Goal: Task Accomplishment & Management: Manage account settings

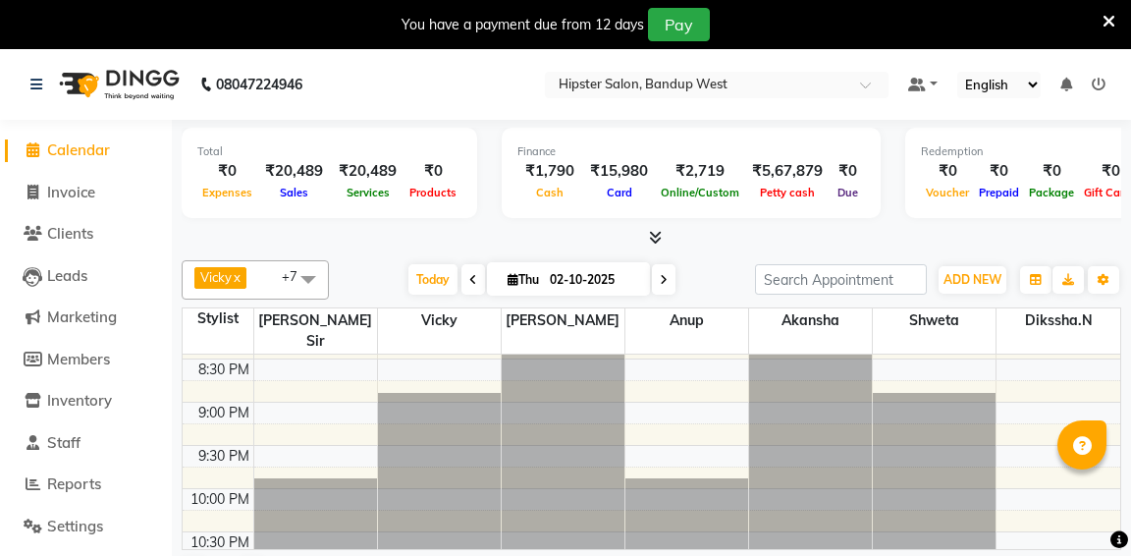
scroll to position [987, 0]
click at [443, 277] on span "Today" at bounding box center [432, 279] width 49 height 30
type input "03-10-2025"
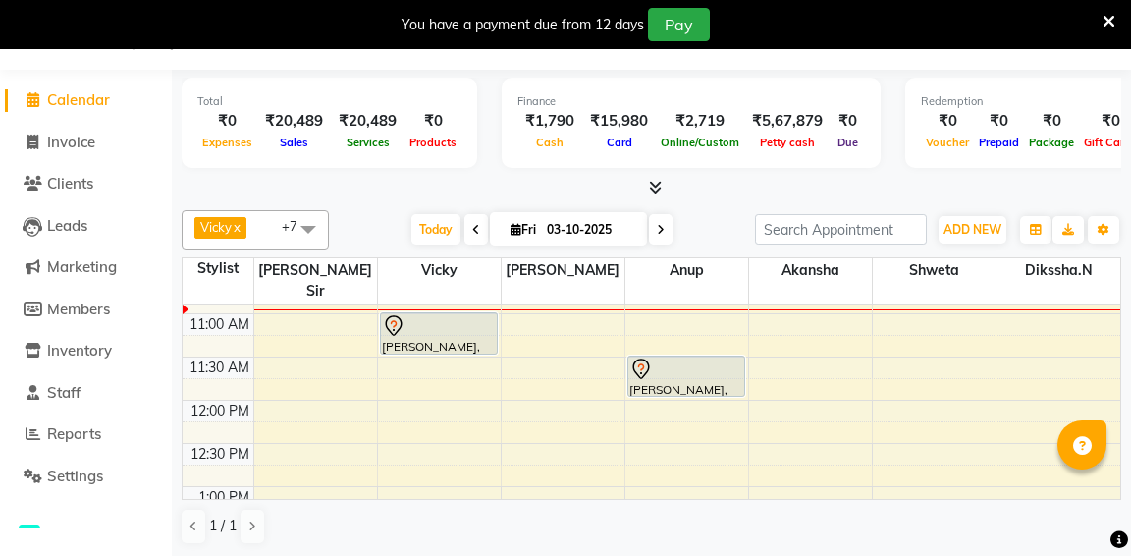
scroll to position [172, 0]
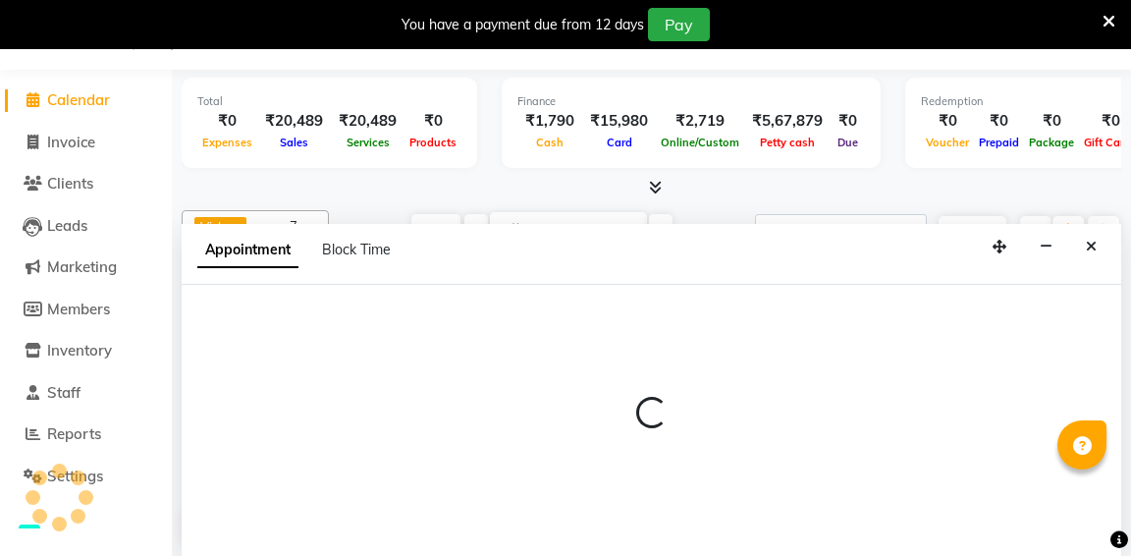
select select "52835"
select select "705"
select select "tentative"
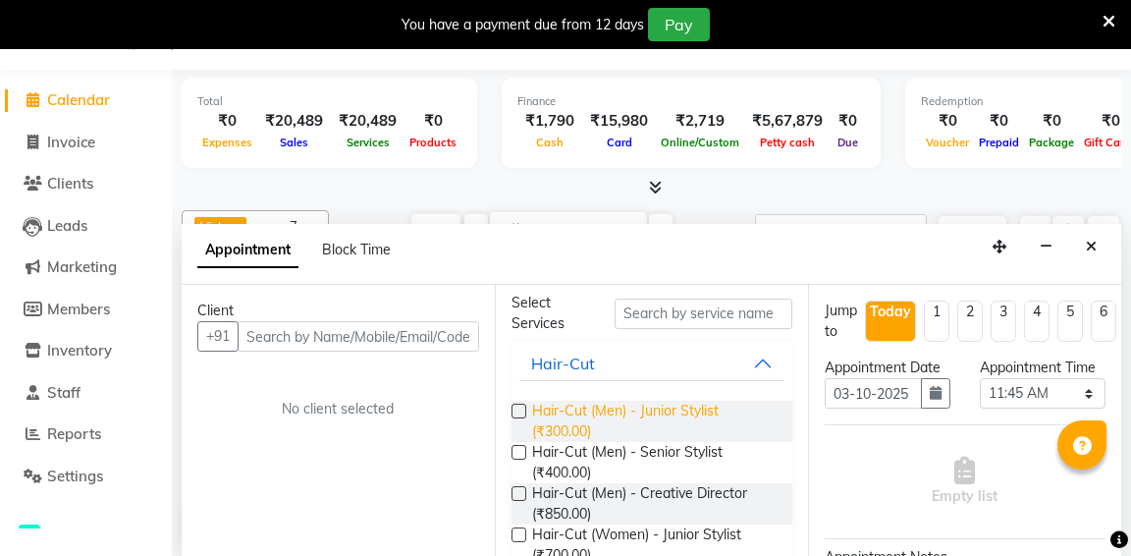
scroll to position [83, 0]
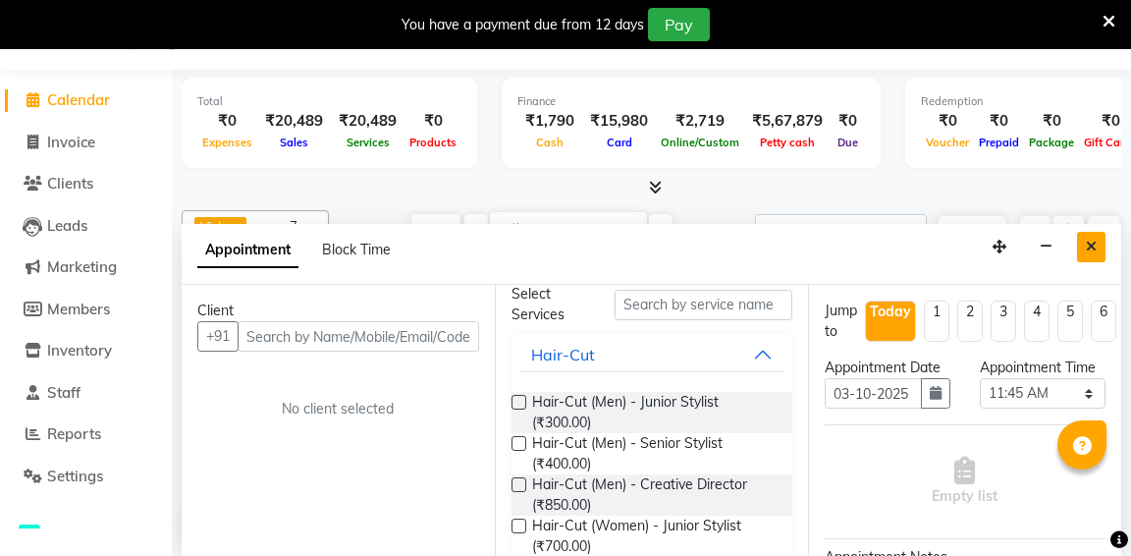
click at [1100, 244] on button "Close" at bounding box center [1091, 247] width 28 height 30
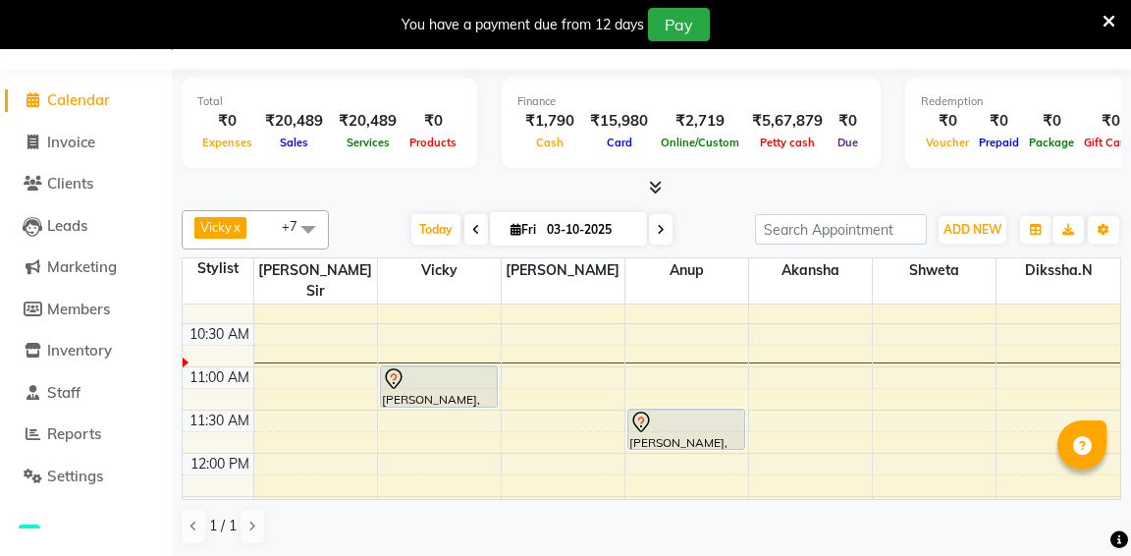
scroll to position [118, 0]
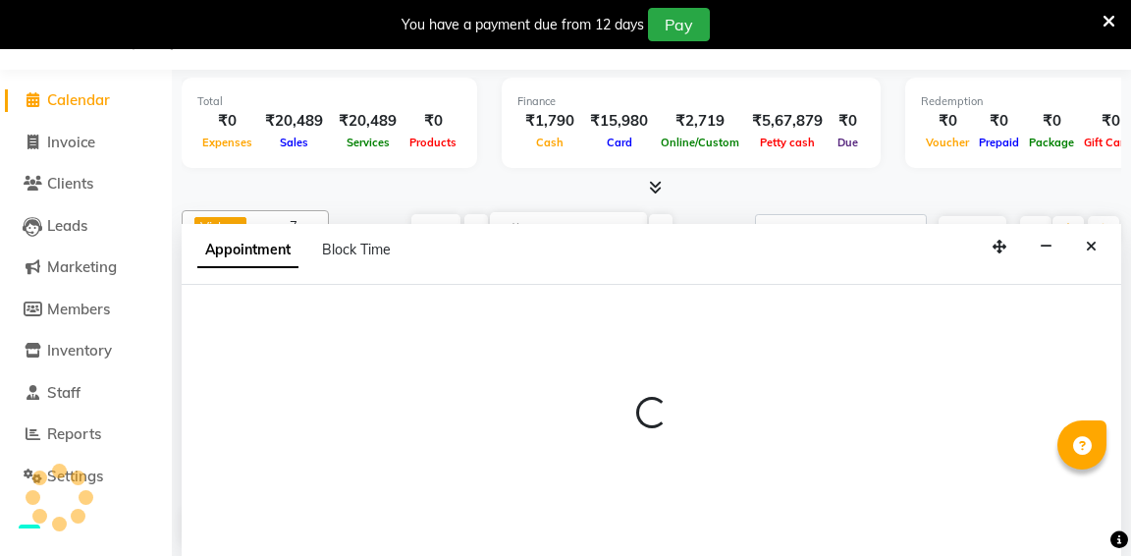
select select "90902"
select select "tentative"
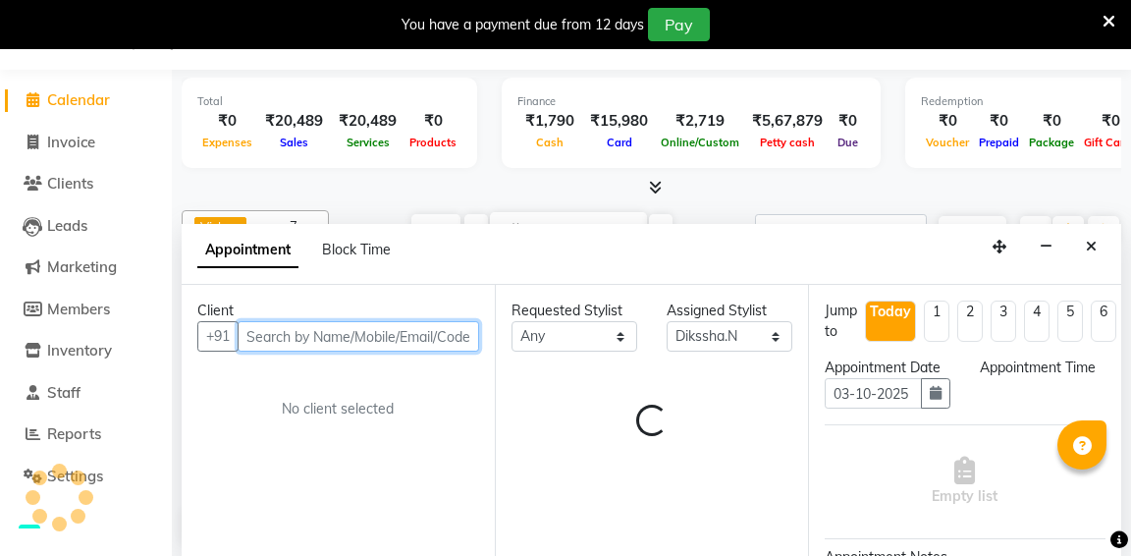
select select "660"
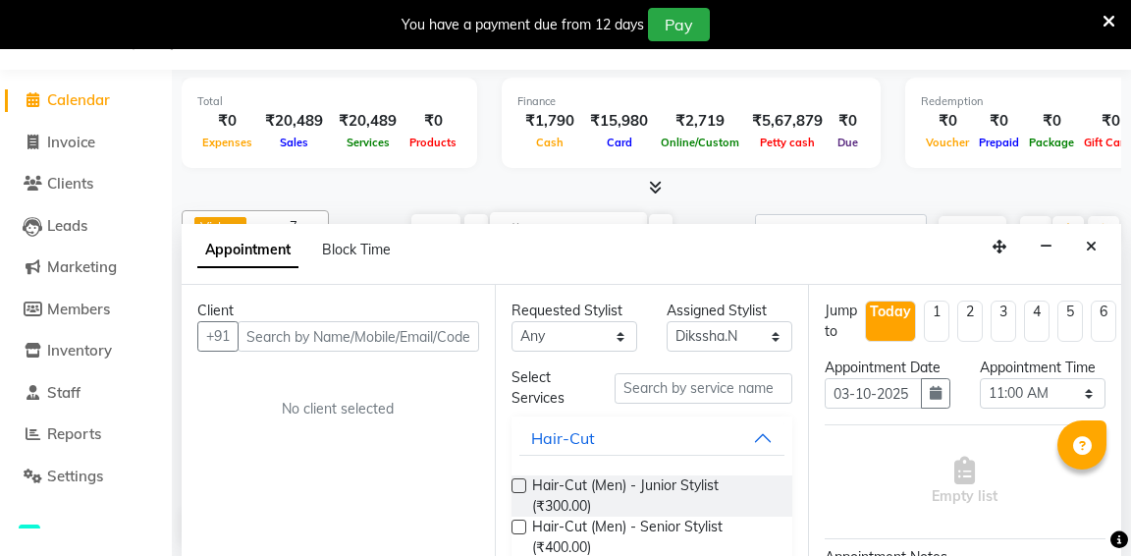
click at [1077, 342] on div "Jump to Today 1 2 3 4 5 6 7 8 Weeks" at bounding box center [965, 328] width 310 height 57
click at [556, 167] on div "Finance ₹1,790 Cash ₹15,980 Card ₹2,719 Online/Custom ₹5,67,879 Petty cash ₹0 D…" at bounding box center [691, 123] width 379 height 90
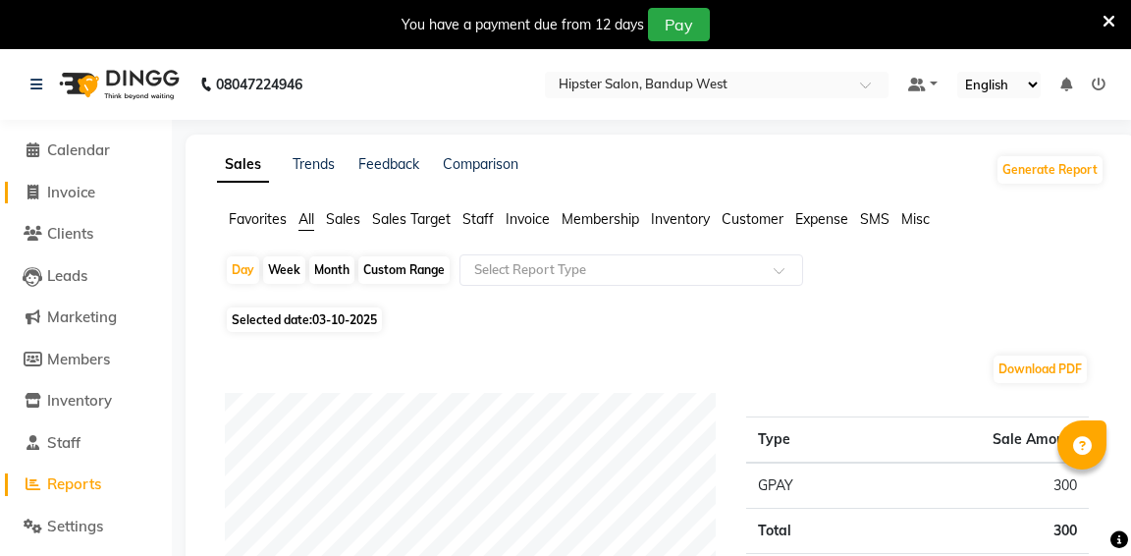
click at [91, 190] on span "Invoice" at bounding box center [71, 192] width 48 height 19
select select "6746"
select select "service"
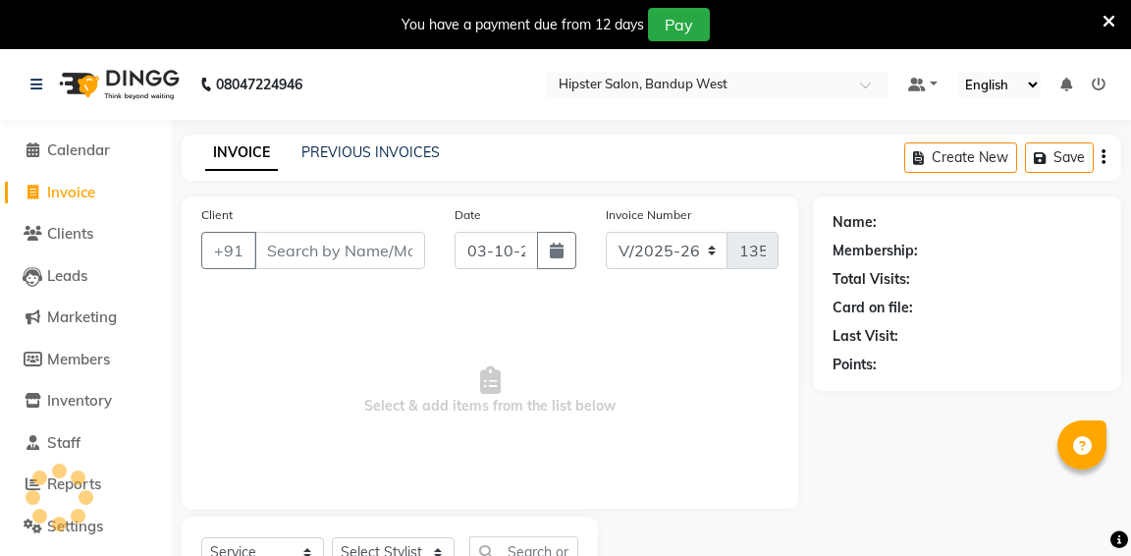
scroll to position [84, 0]
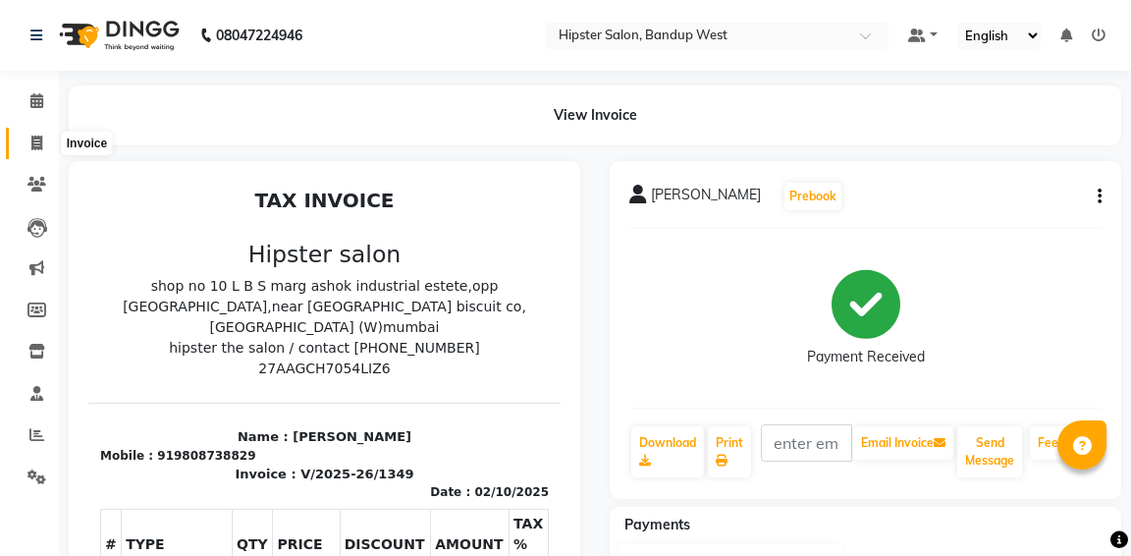
click at [39, 146] on icon at bounding box center [36, 143] width 11 height 15
select select "service"
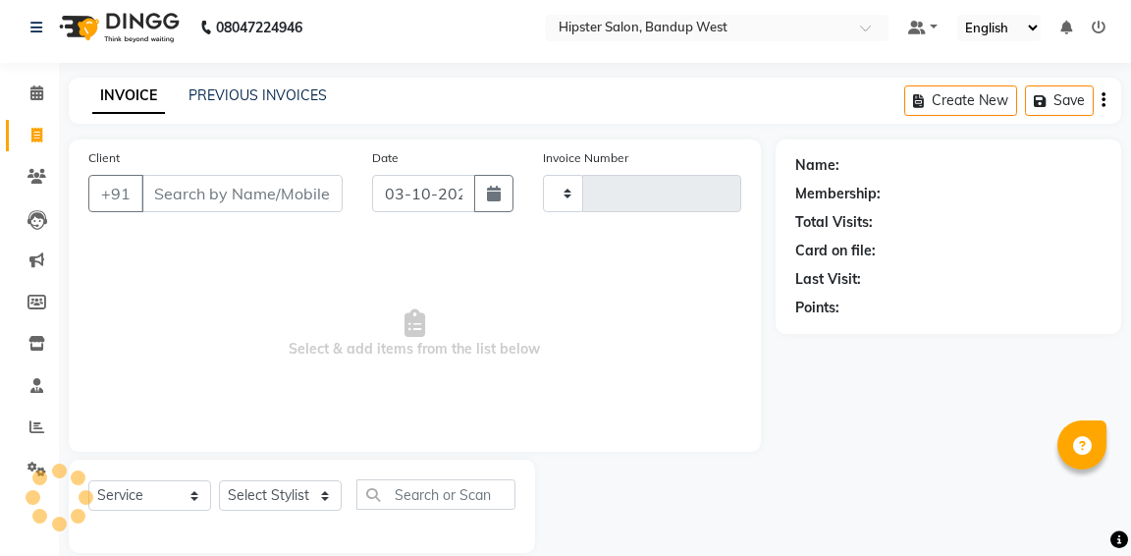
type input "1350"
select select "6746"
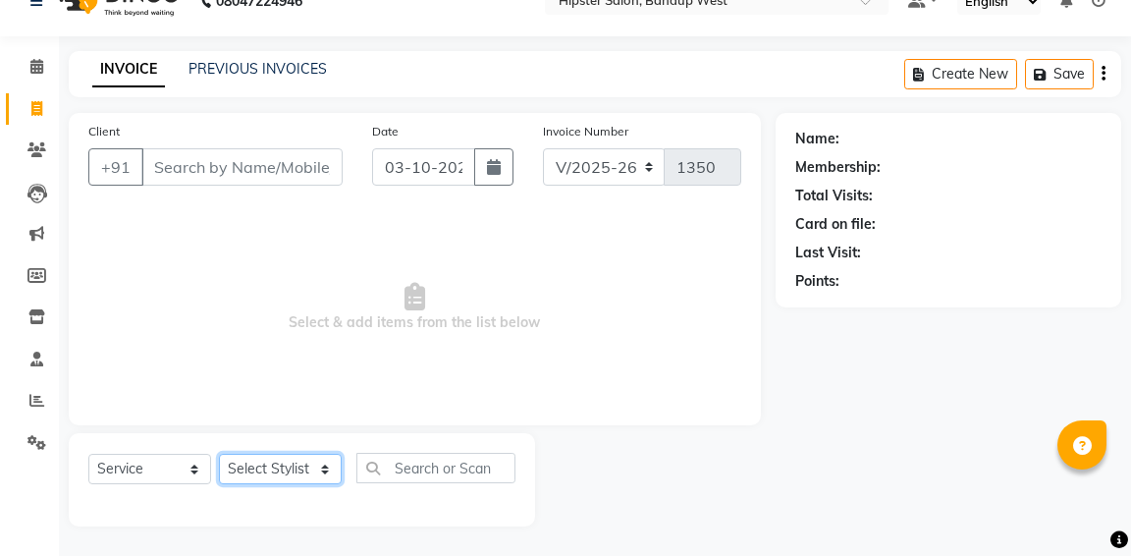
click at [275, 476] on select "Select Stylist aditya [PERSON_NAME] anup [PERSON_NAME] [PERSON_NAME] [PERSON_NA…" at bounding box center [280, 469] width 123 height 30
select select "58202"
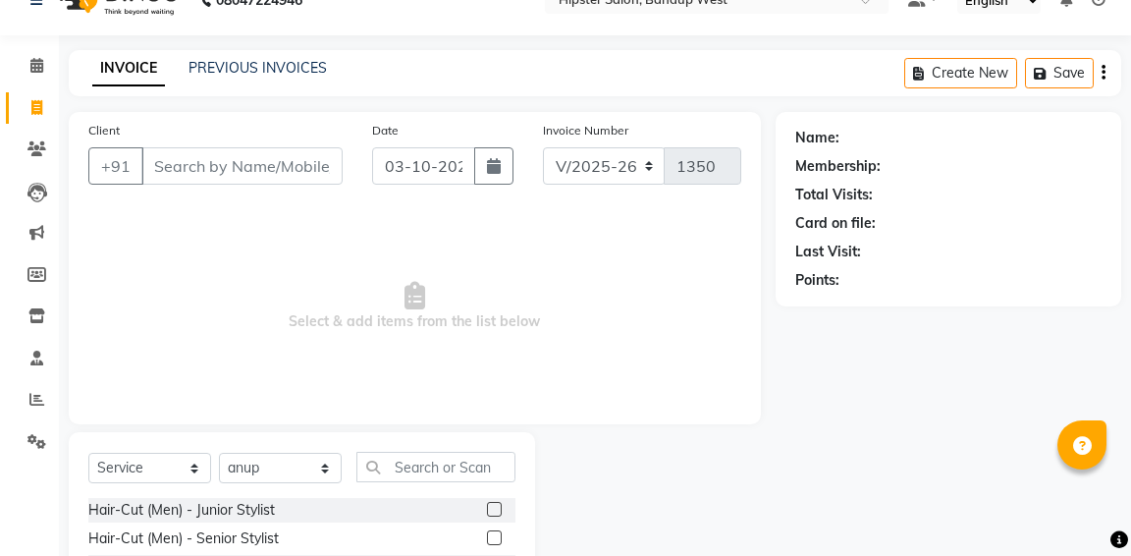
click at [496, 511] on label at bounding box center [494, 509] width 15 height 15
click at [496, 511] on input "checkbox" at bounding box center [493, 510] width 13 height 13
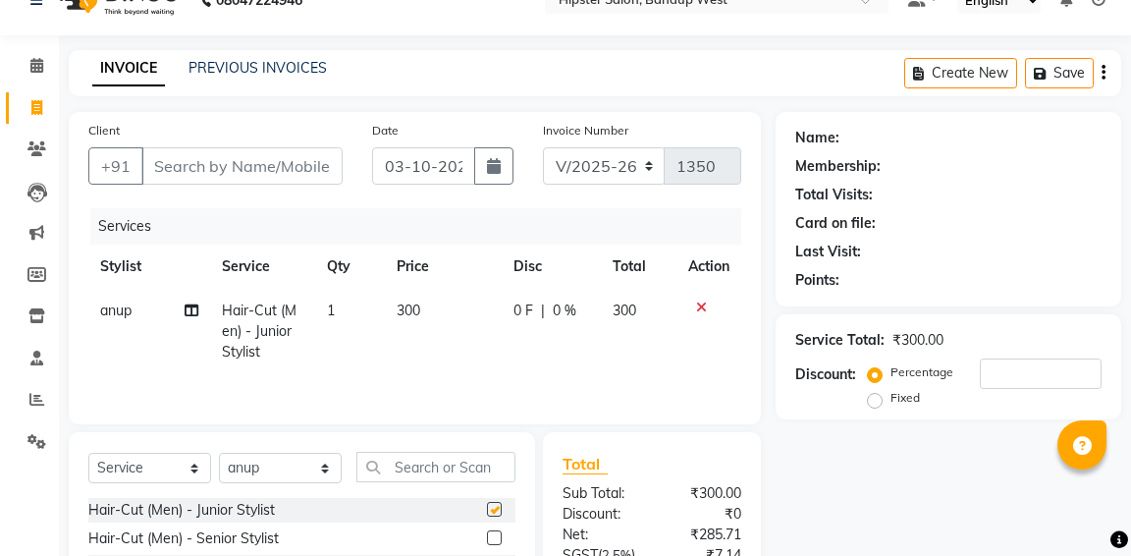
checkbox input "false"
click at [244, 167] on input "Client" at bounding box center [241, 165] width 201 height 37
type input "9"
type input "0"
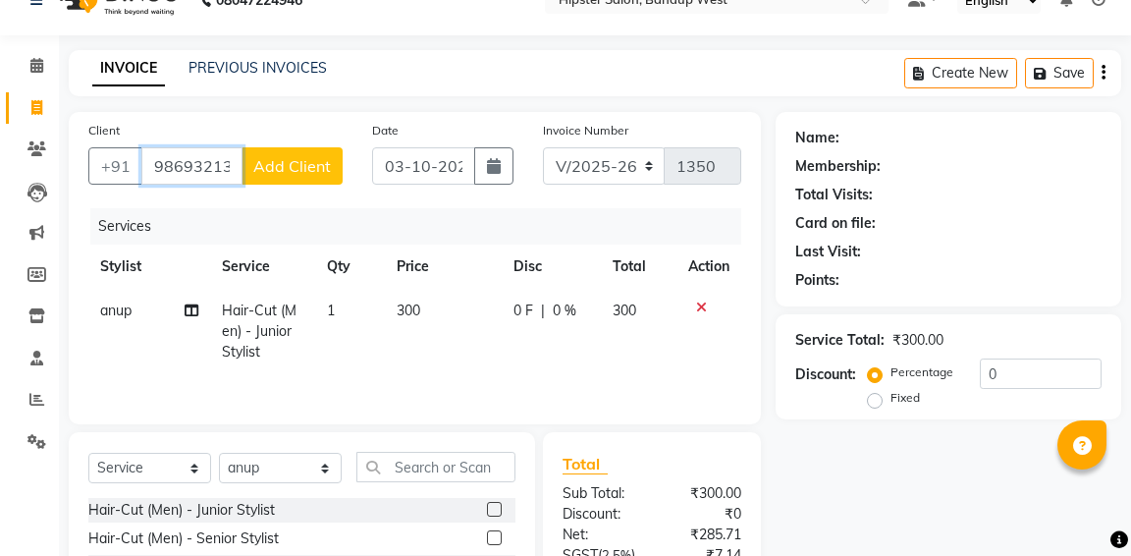
click at [229, 170] on input "986932137" at bounding box center [191, 165] width 101 height 37
click at [189, 168] on input "986932137" at bounding box center [191, 165] width 101 height 37
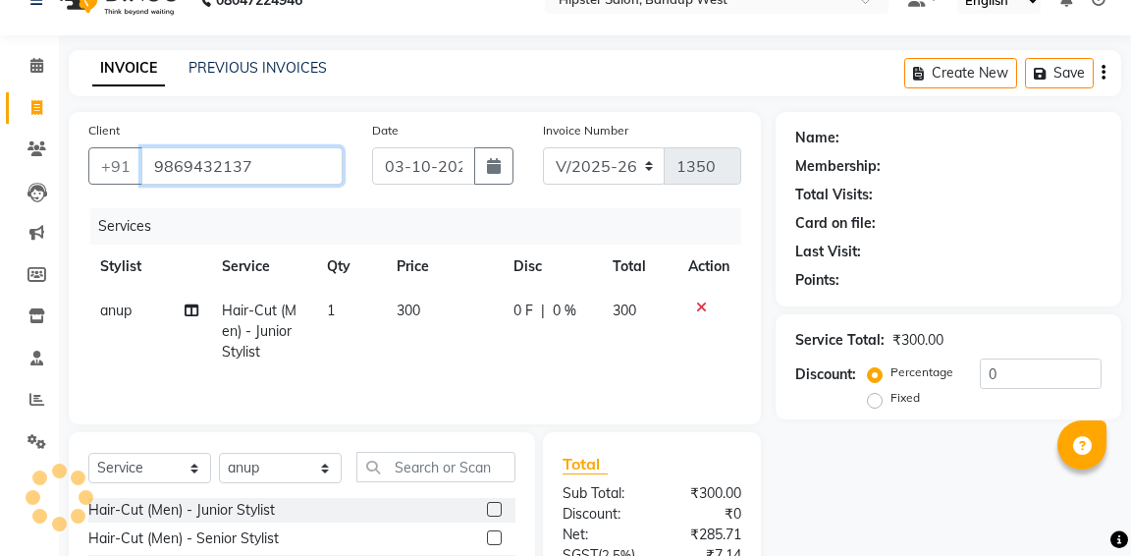
type input "9869432137"
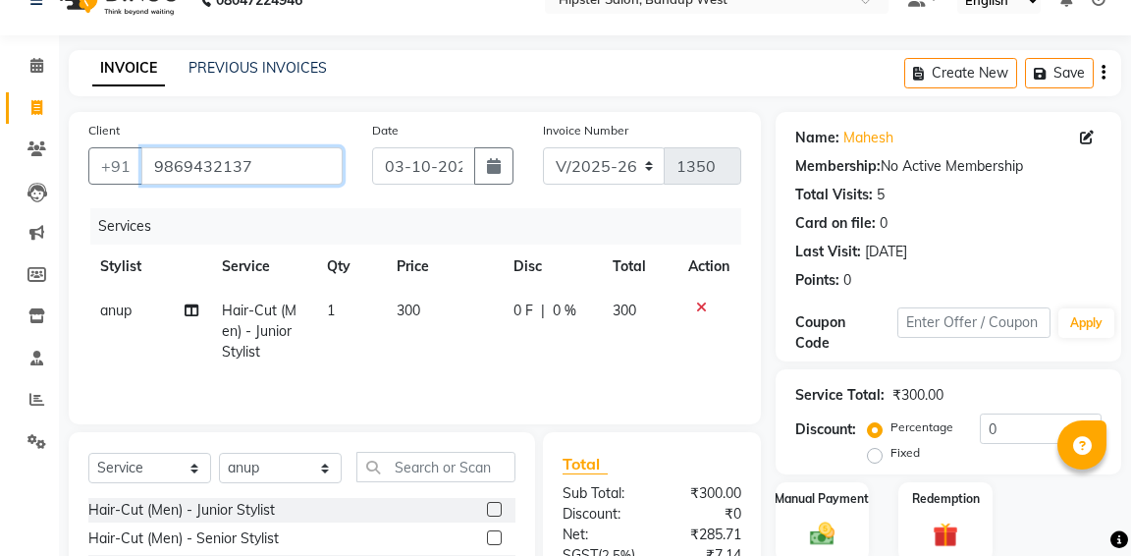
click at [275, 168] on input "9869432137" at bounding box center [241, 165] width 201 height 37
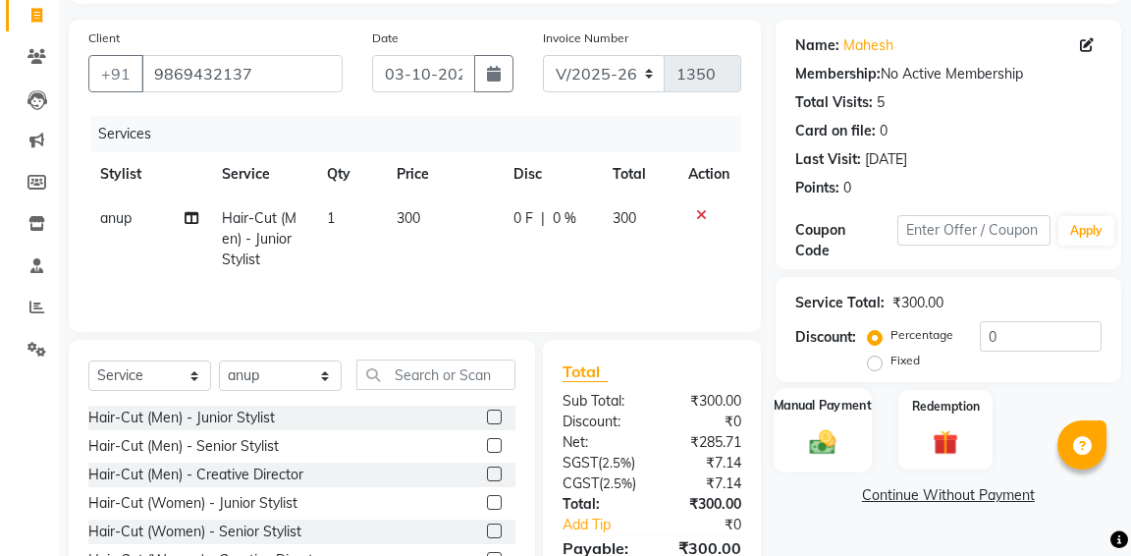
click at [853, 416] on div "Manual Payment" at bounding box center [822, 429] width 97 height 83
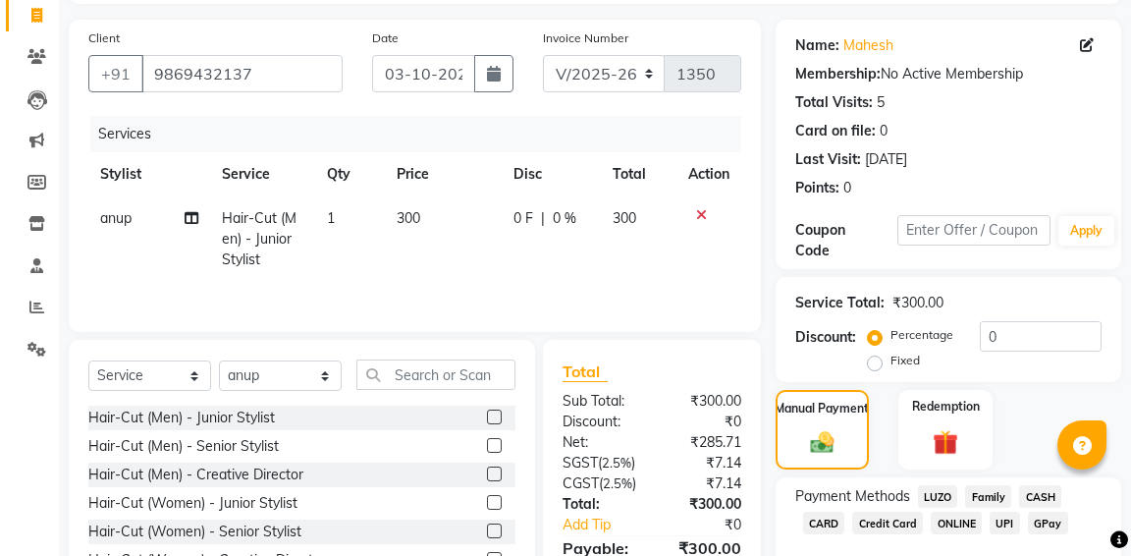
scroll to position [237, 0]
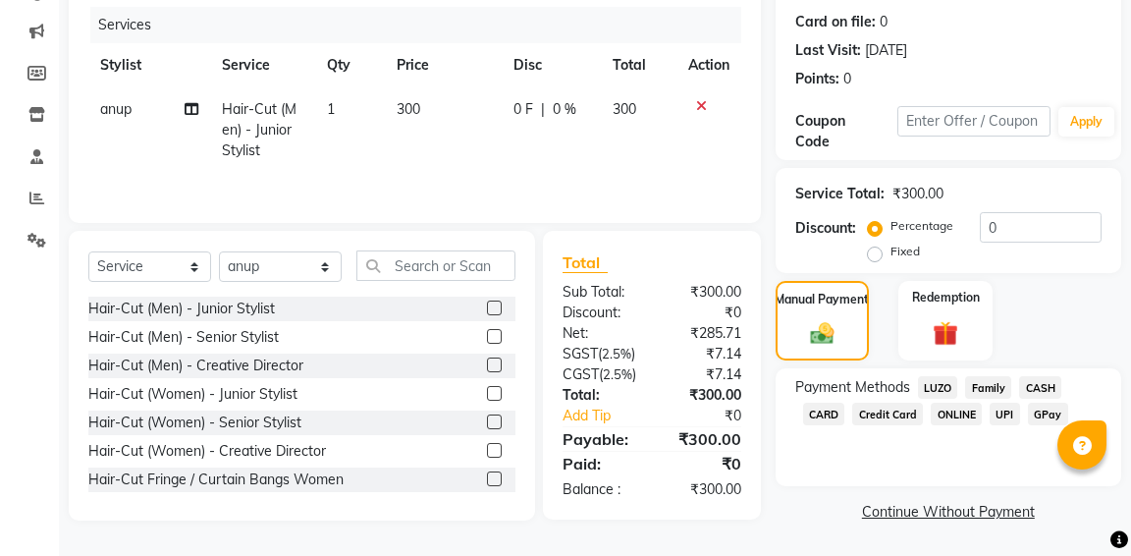
click at [1036, 409] on span "GPay" at bounding box center [1048, 414] width 40 height 23
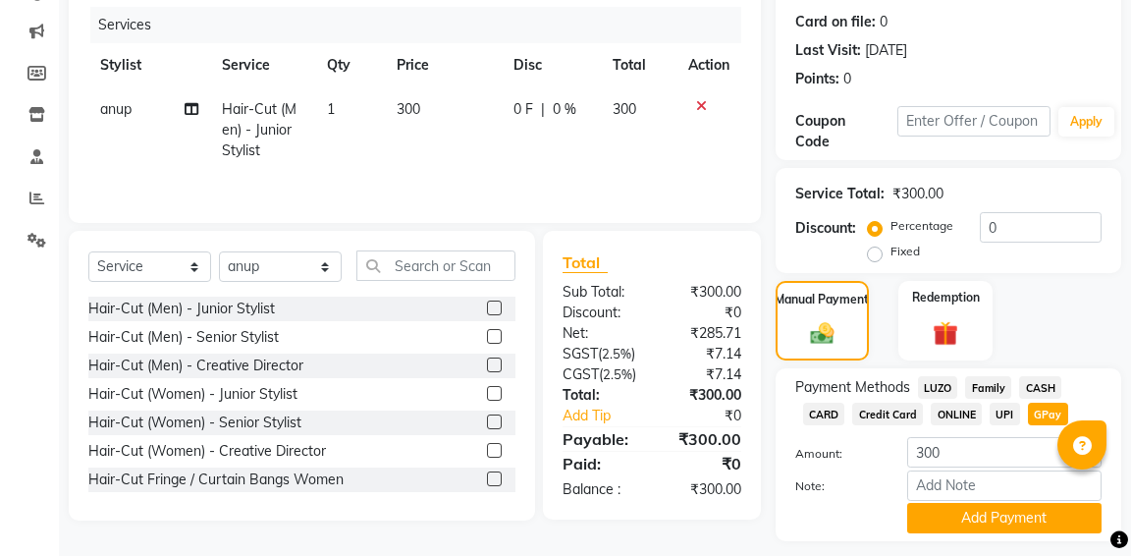
scroll to position [295, 0]
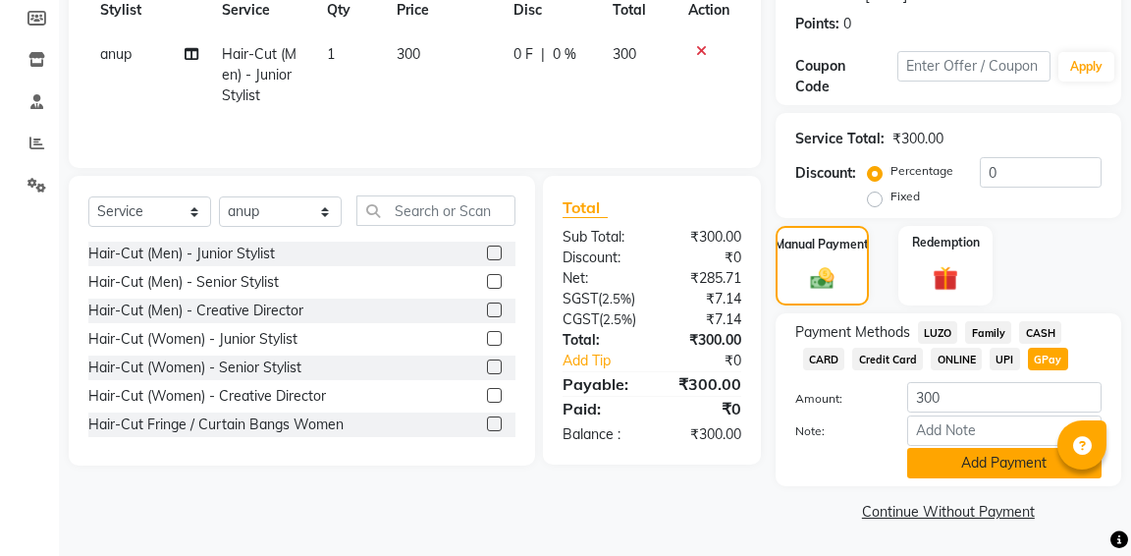
click at [1006, 458] on button "Add Payment" at bounding box center [1004, 463] width 194 height 30
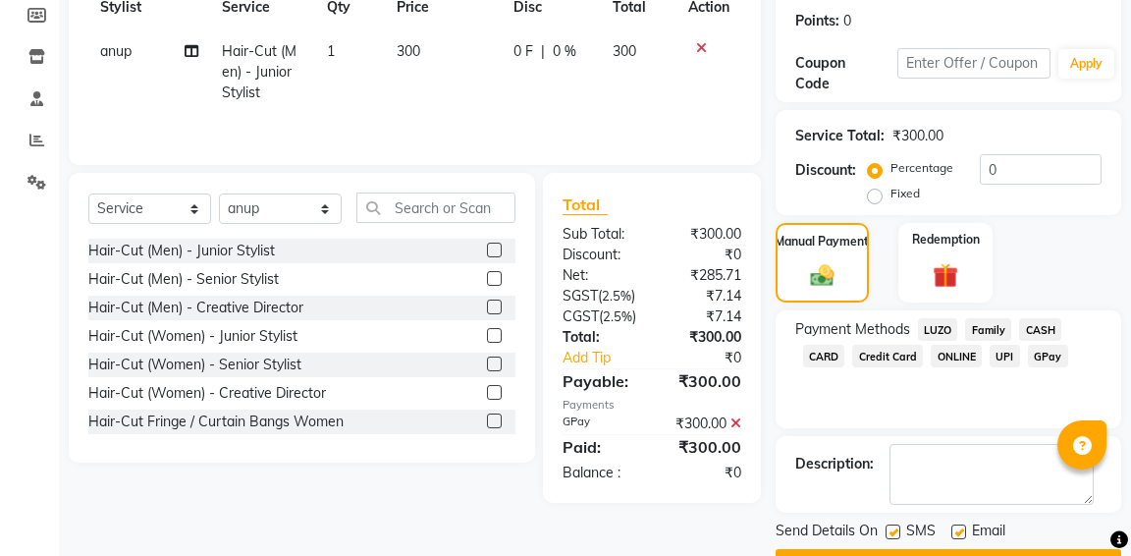
scroll to position [347, 0]
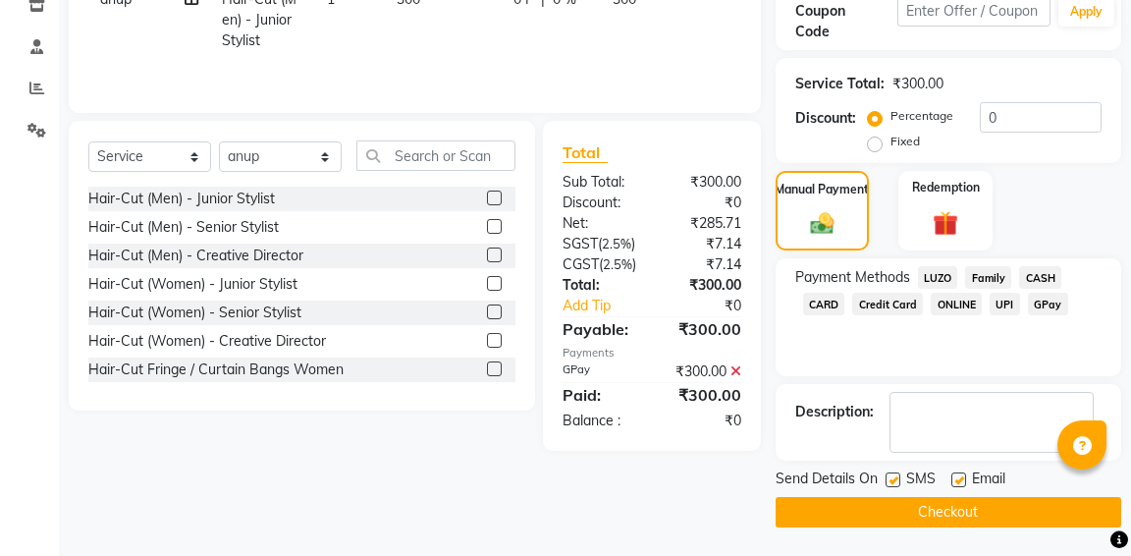
click at [967, 515] on button "Checkout" at bounding box center [949, 512] width 346 height 30
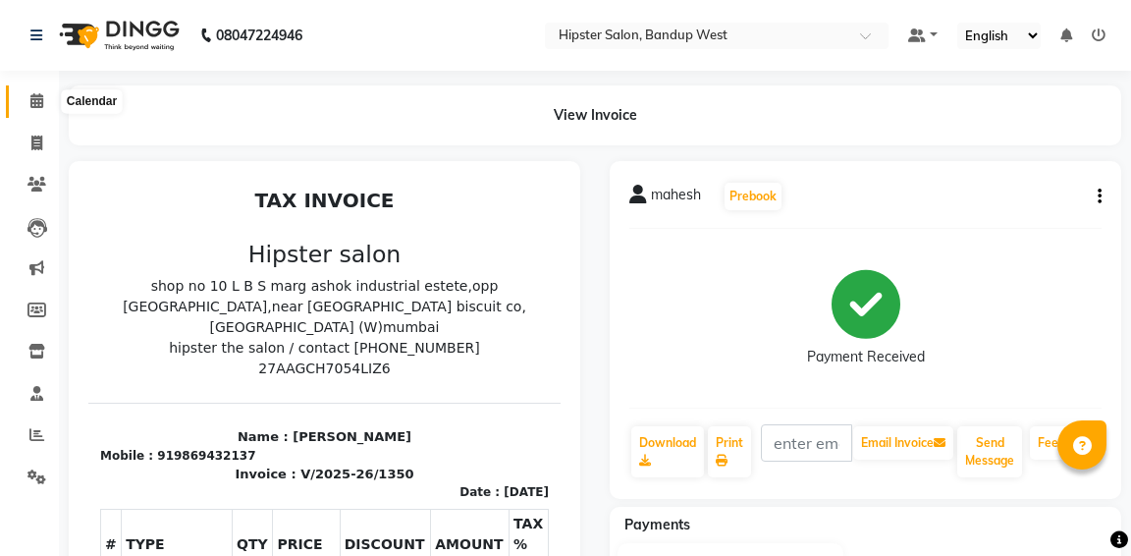
click at [43, 103] on span at bounding box center [37, 101] width 34 height 23
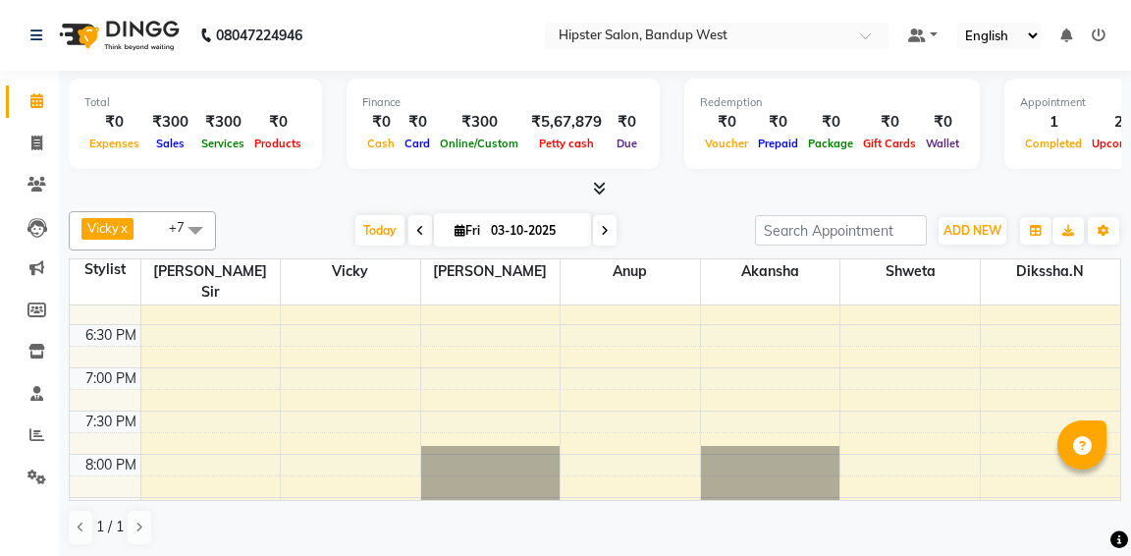
scroll to position [808, 0]
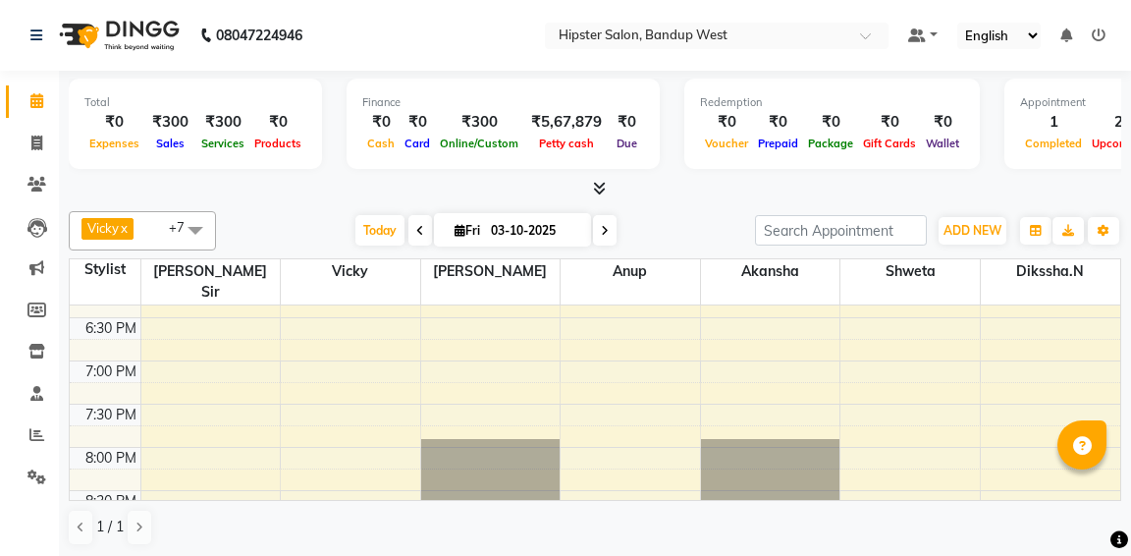
click at [601, 381] on div "9:00 AM 9:30 AM 10:00 AM 10:30 AM 11:00 AM 11:30 AM 12:00 PM 12:30 PM 1:00 PM 1…" at bounding box center [595, 144] width 1051 height 1295
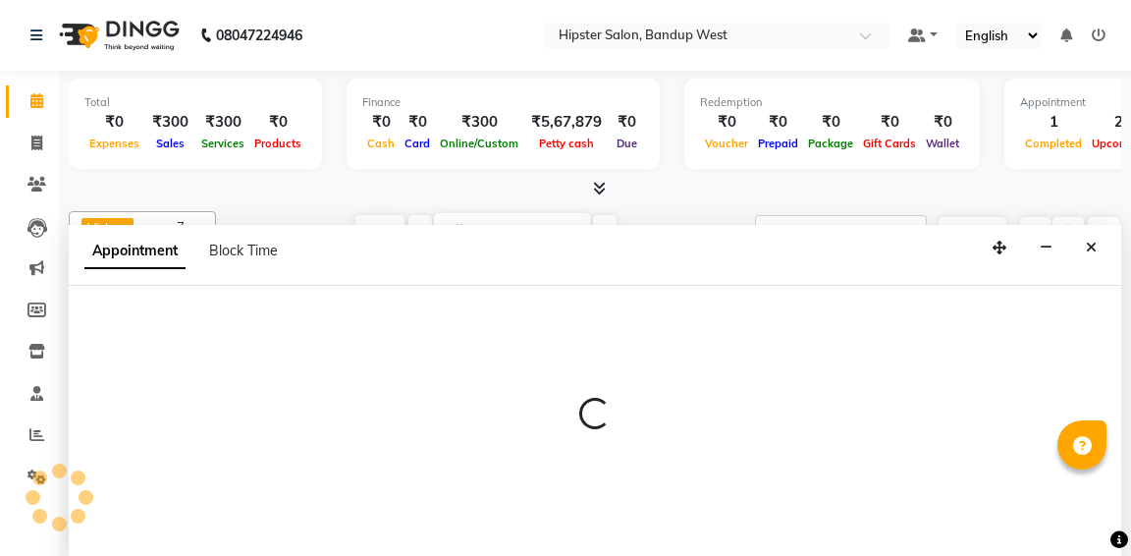
scroll to position [1, 0]
select select "58202"
select select "1170"
select select "tentative"
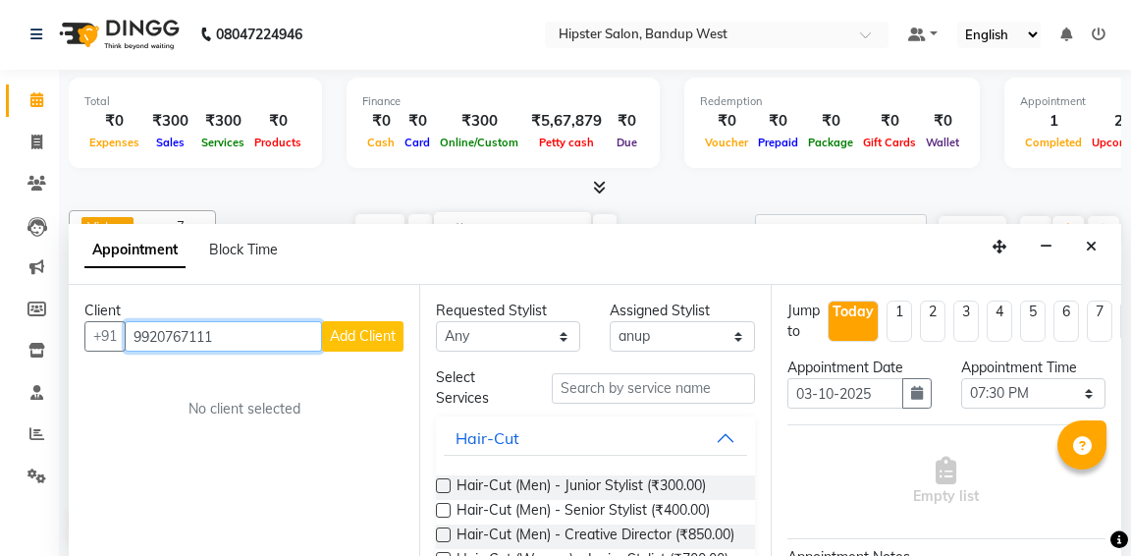
type input "9920767111"
click at [361, 337] on span "Add Client" at bounding box center [363, 336] width 66 height 18
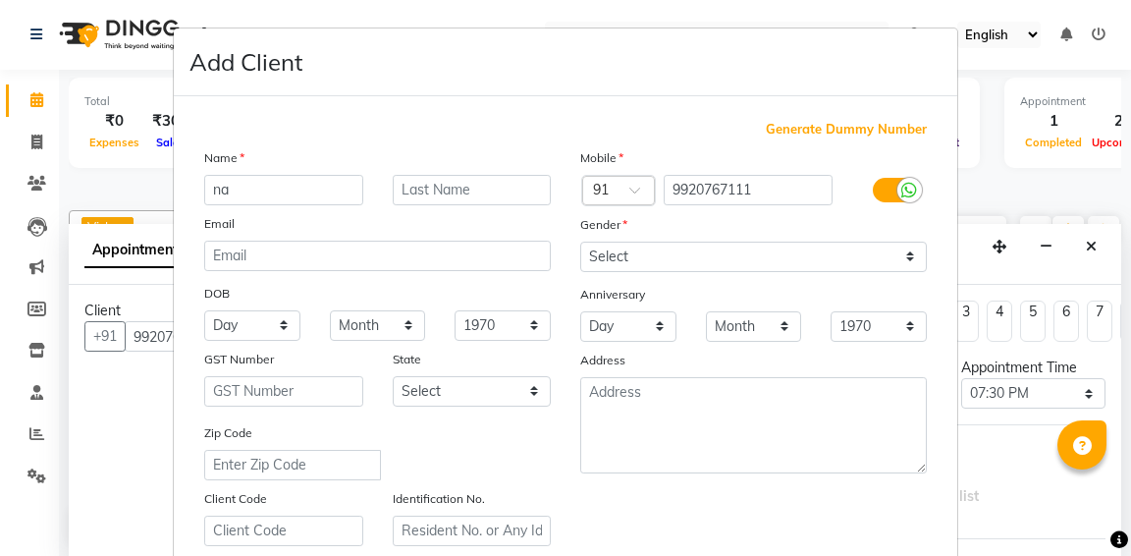
type input "n"
click at [228, 192] on input "Natik" at bounding box center [283, 190] width 159 height 30
click at [277, 182] on input "[PERSON_NAME]" at bounding box center [283, 190] width 159 height 30
type input "[PERSON_NAME]"
click at [439, 187] on input "text" at bounding box center [472, 190] width 159 height 30
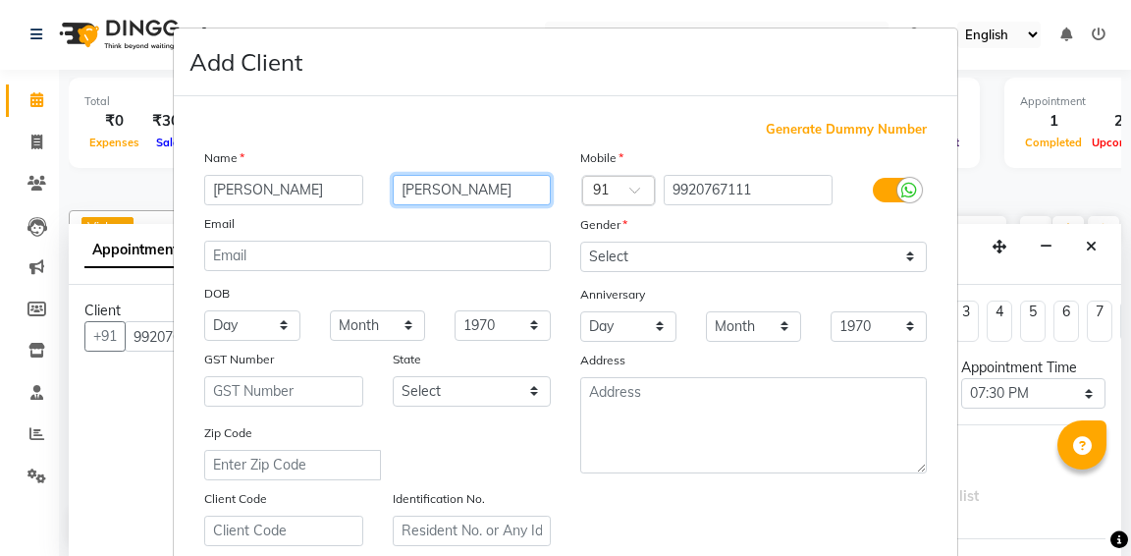
type input "[PERSON_NAME]"
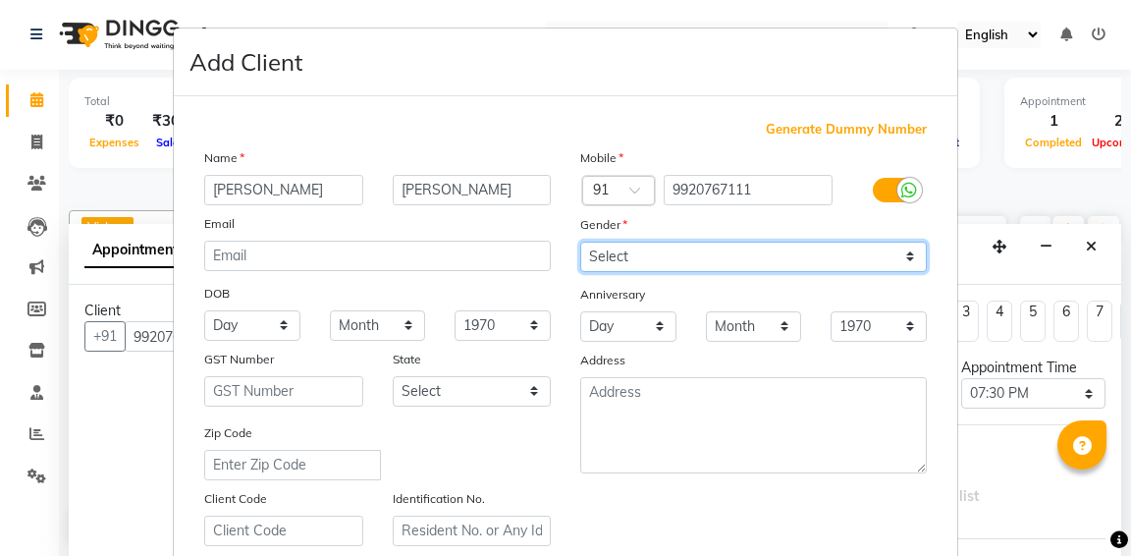
click at [631, 256] on select "Select [DEMOGRAPHIC_DATA] [DEMOGRAPHIC_DATA] Other Prefer Not To Say" at bounding box center [753, 257] width 347 height 30
select select "[DEMOGRAPHIC_DATA]"
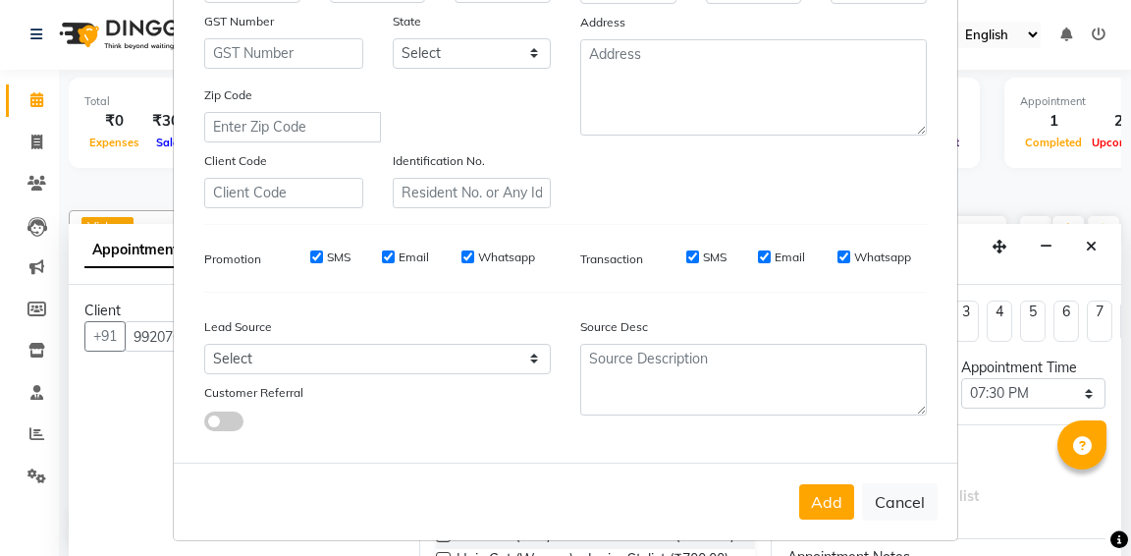
scroll to position [360, 0]
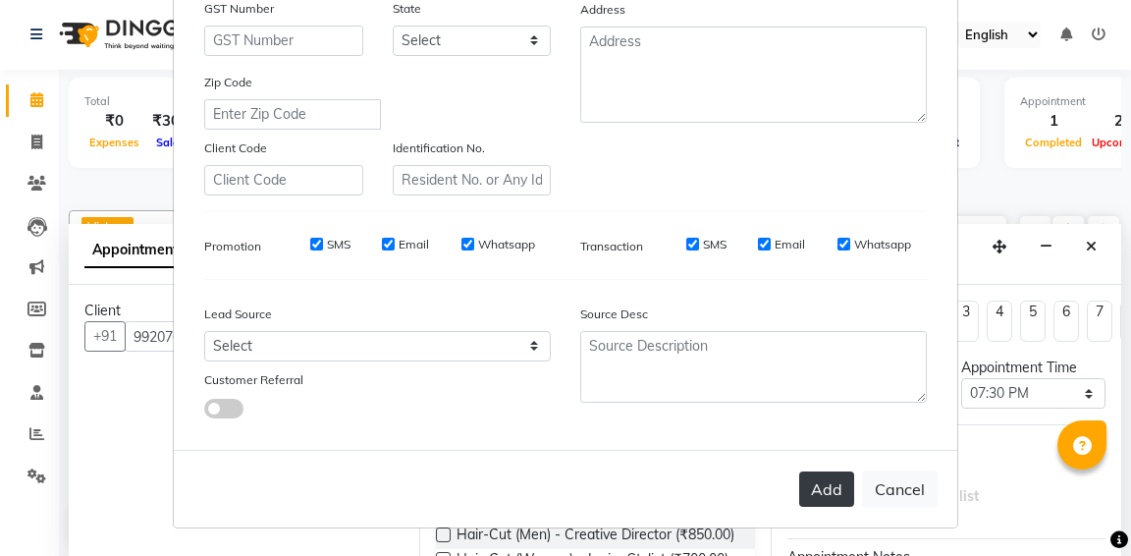
click at [827, 488] on button "Add" at bounding box center [826, 488] width 55 height 35
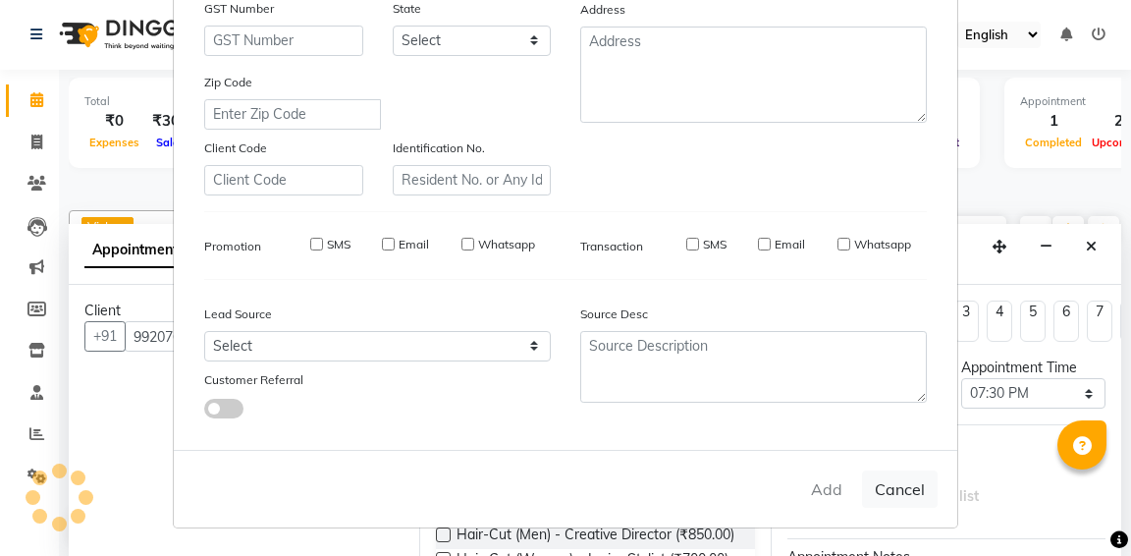
select select
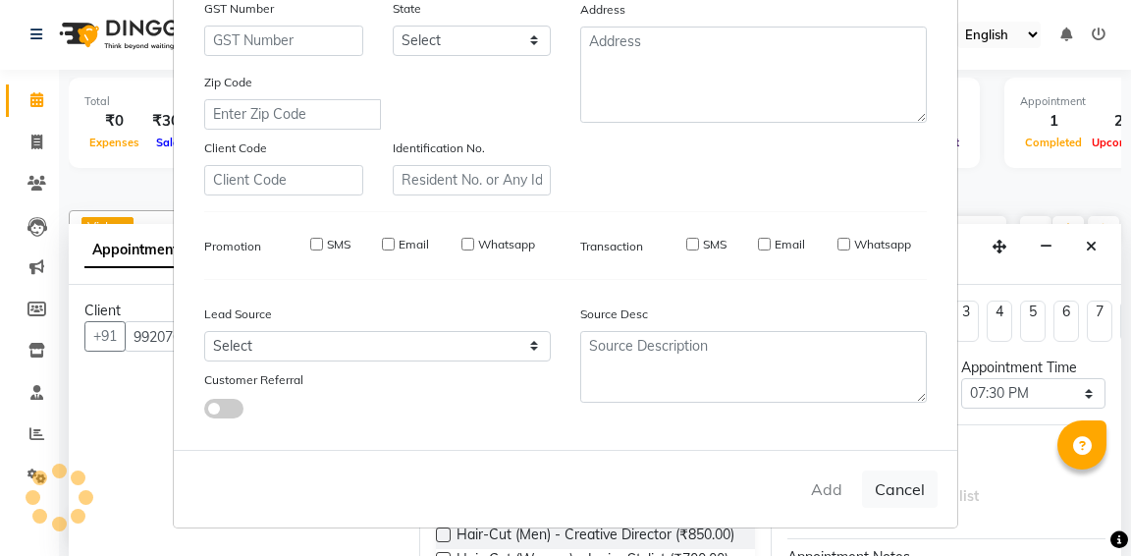
select select
checkbox input "false"
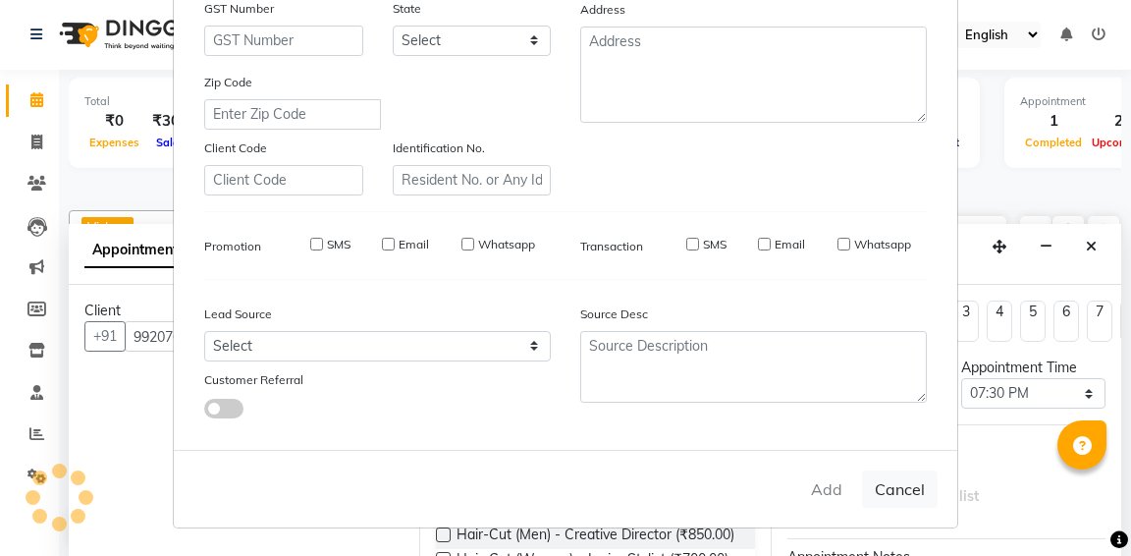
checkbox input "false"
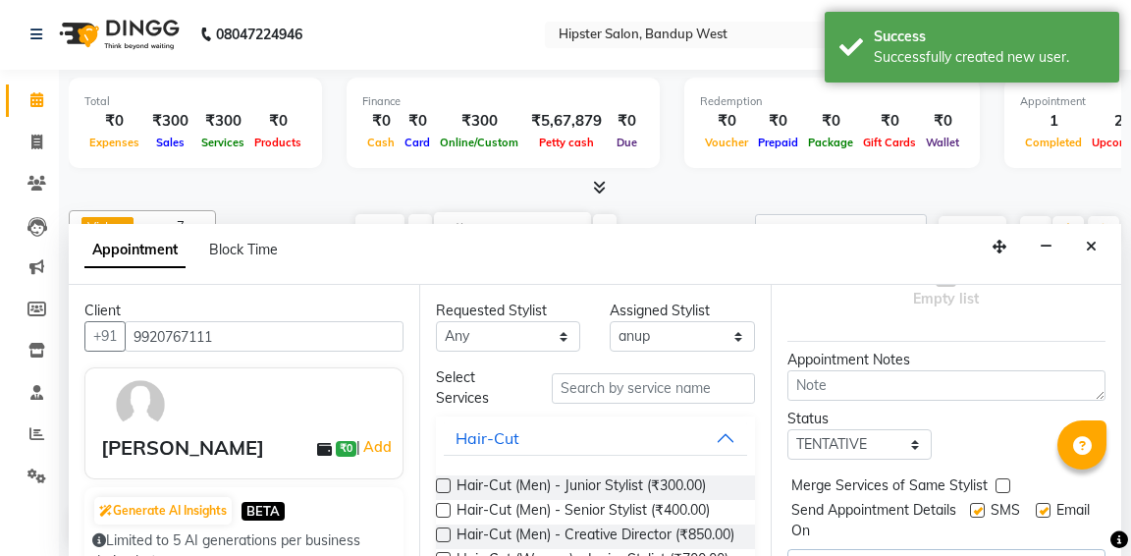
scroll to position [240, 0]
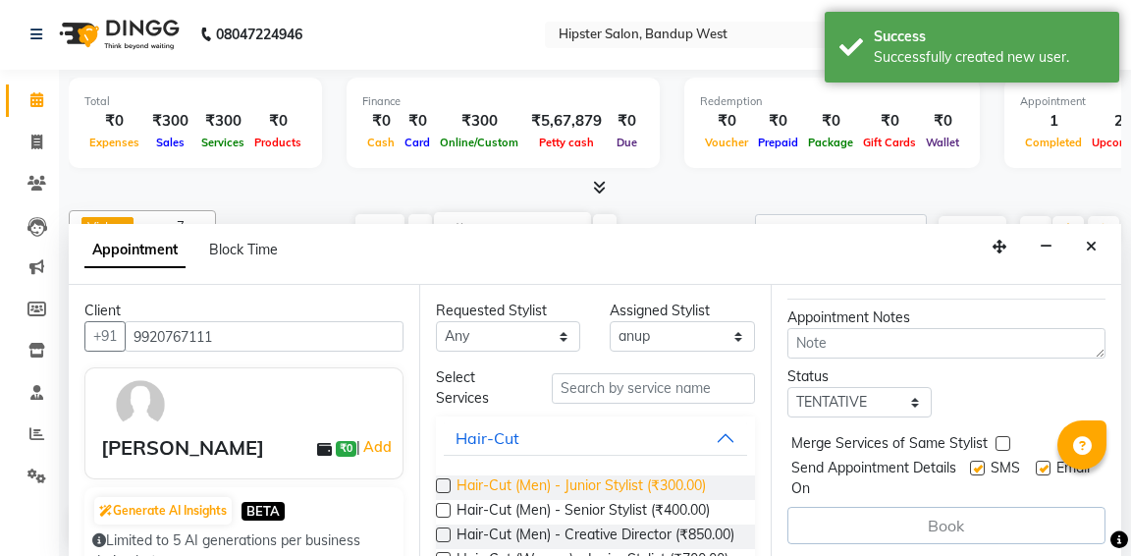
click at [696, 487] on span "Hair-Cut (Men) - Junior Stylist (₹300.00)" at bounding box center [581, 487] width 249 height 25
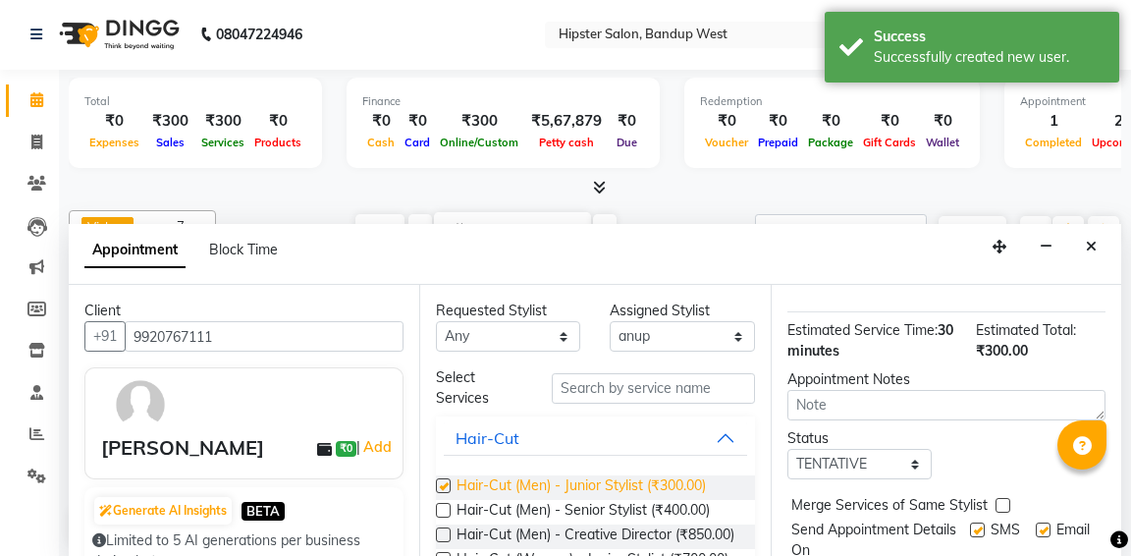
checkbox input "false"
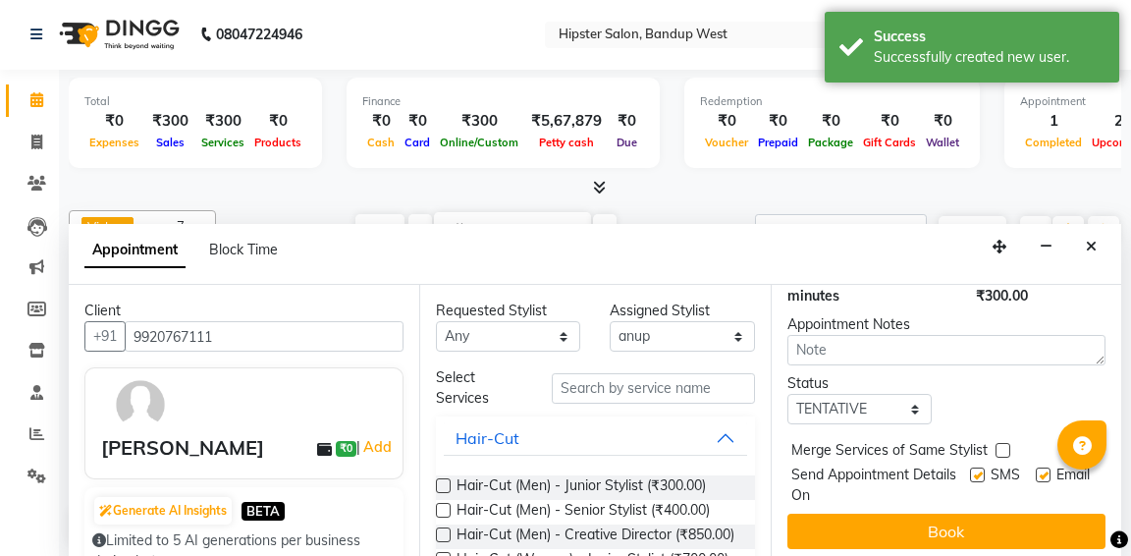
scroll to position [301, 0]
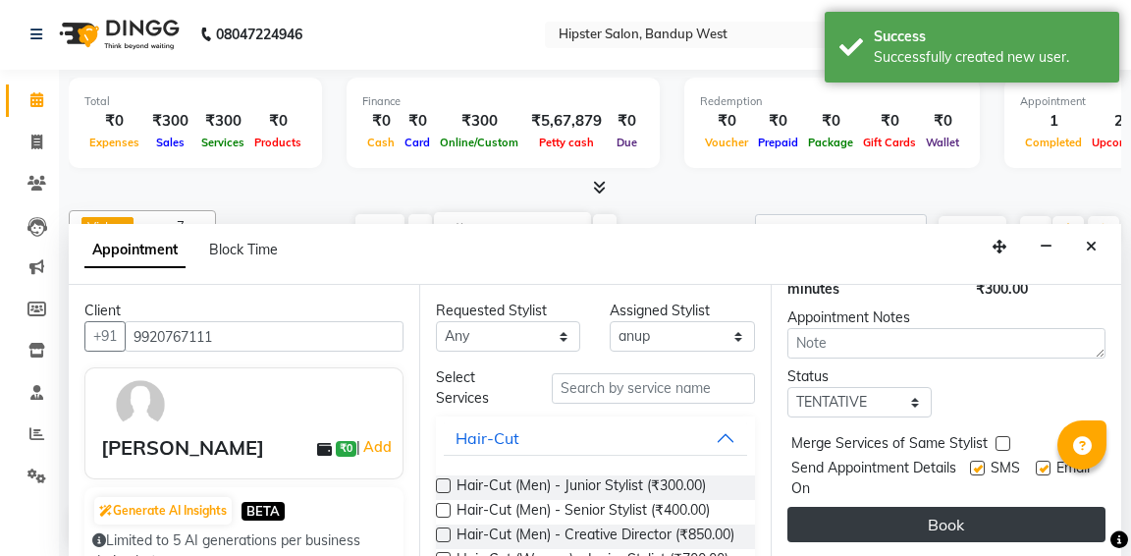
click at [940, 525] on button "Book" at bounding box center [947, 524] width 318 height 35
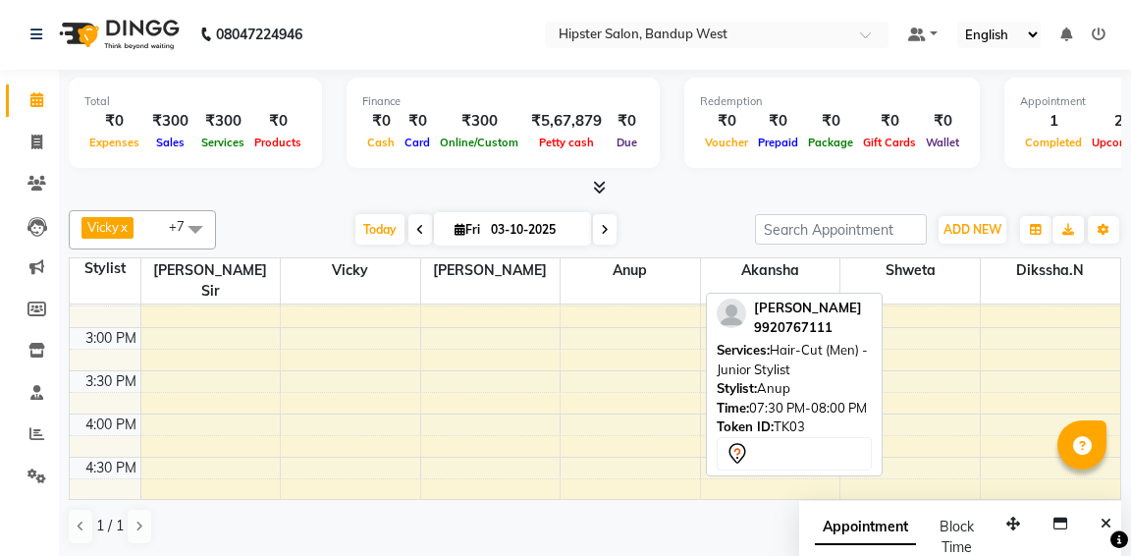
scroll to position [0, 0]
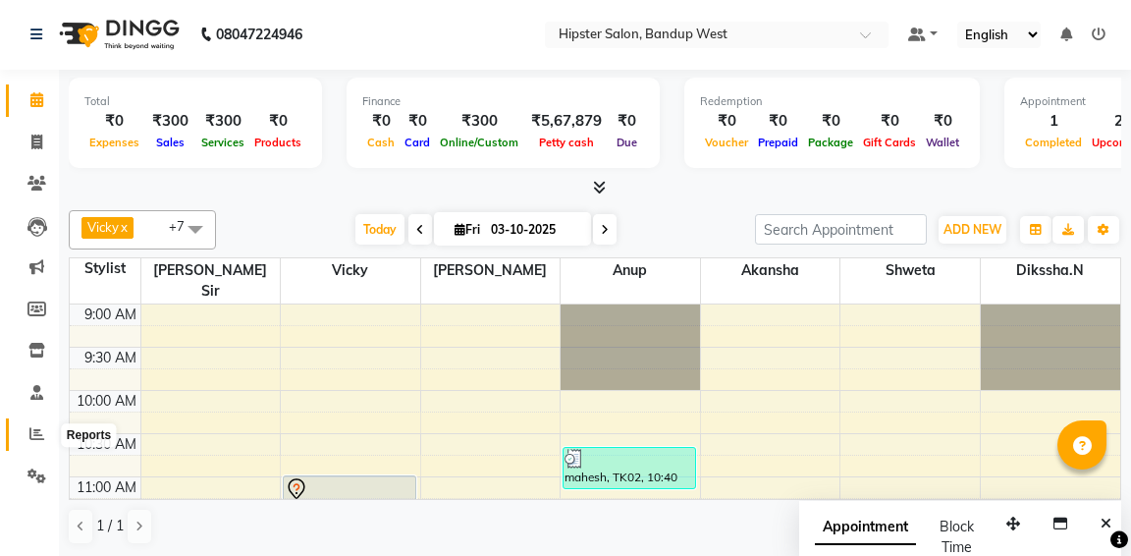
click at [32, 439] on icon at bounding box center [36, 433] width 15 height 15
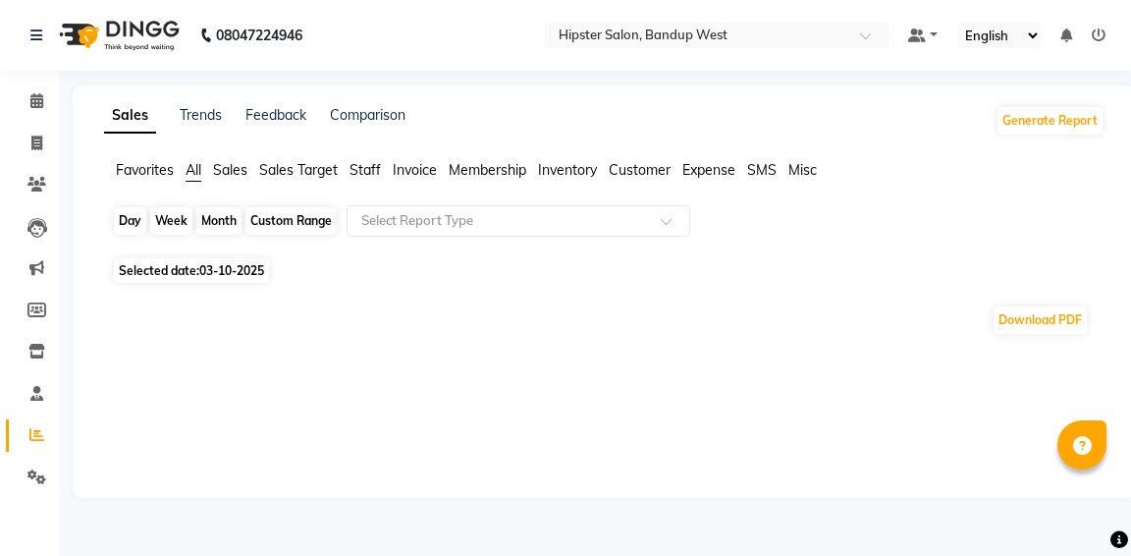
click at [133, 218] on div "Day" at bounding box center [130, 220] width 32 height 27
select select "10"
select select "2025"
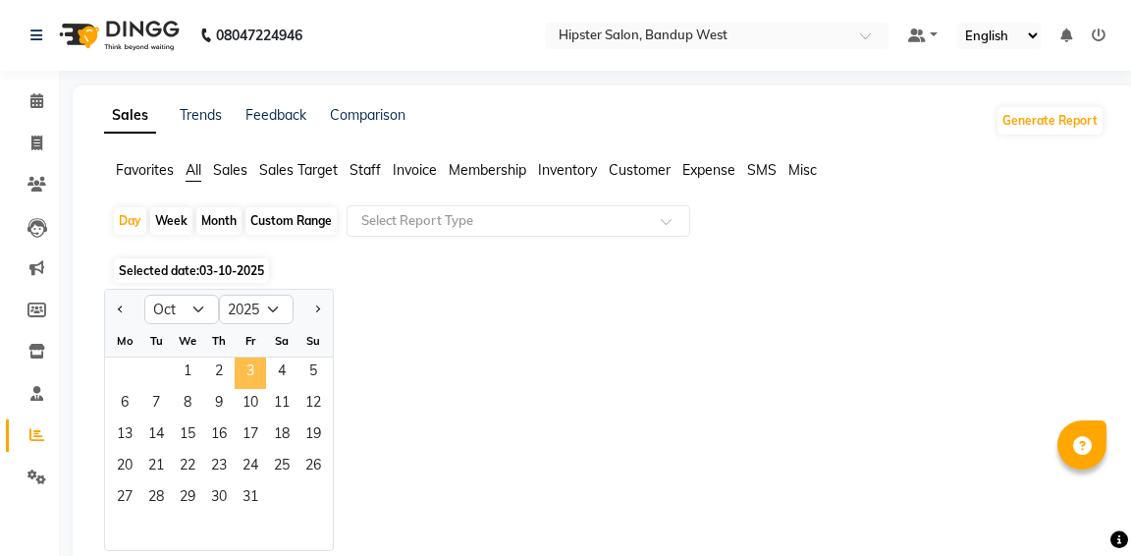
click at [260, 380] on span "3" at bounding box center [250, 372] width 31 height 31
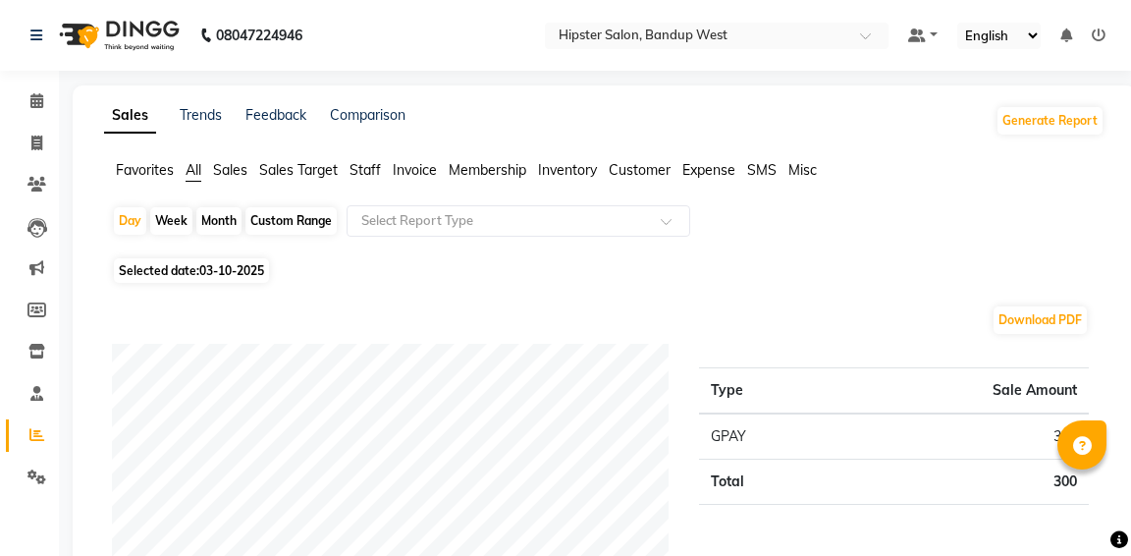
click at [359, 171] on span "Staff" at bounding box center [365, 170] width 31 height 18
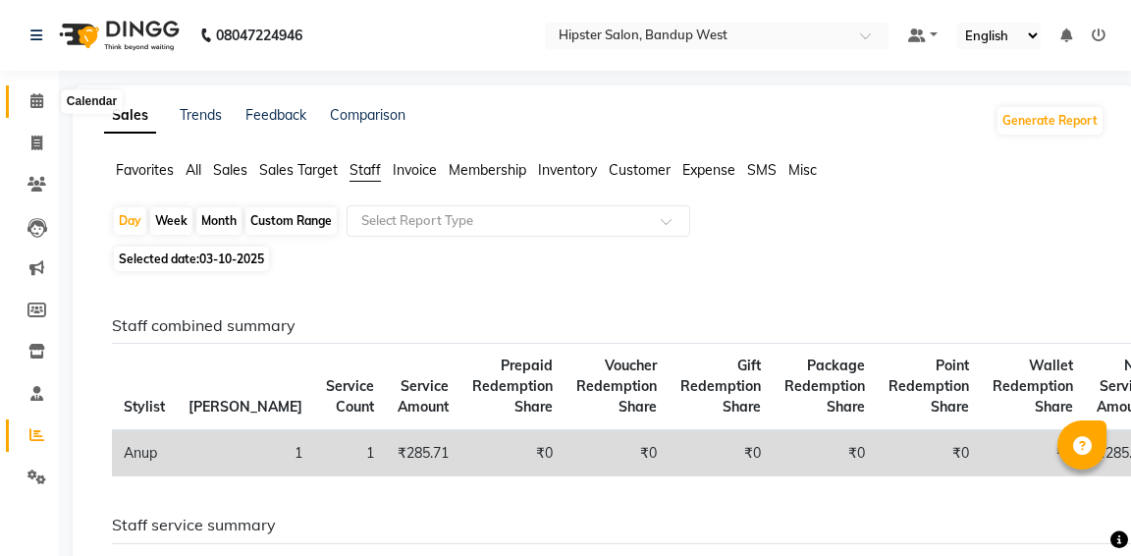
click at [38, 98] on icon at bounding box center [36, 100] width 13 height 15
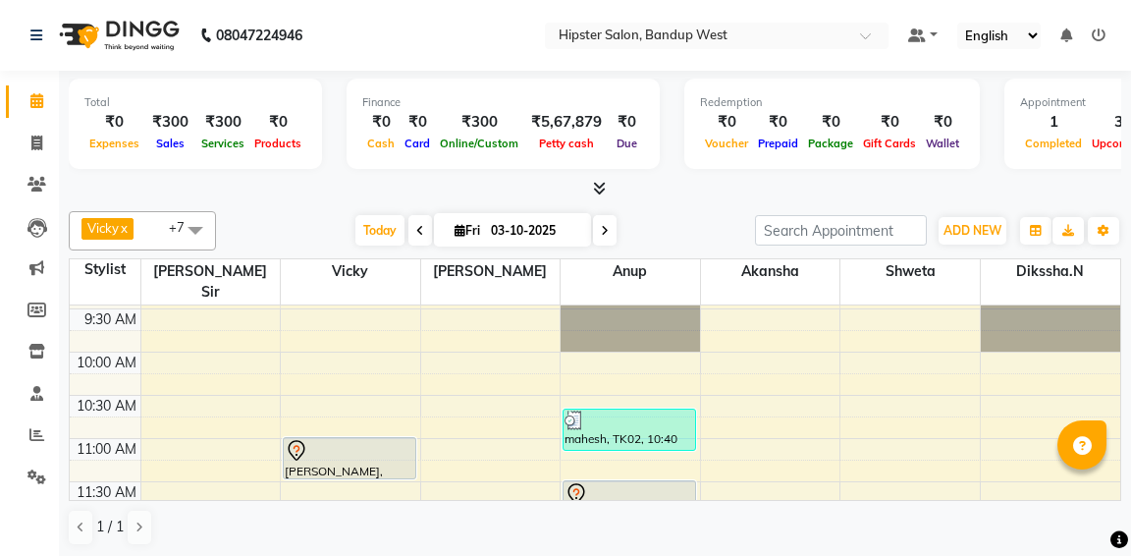
scroll to position [47, 0]
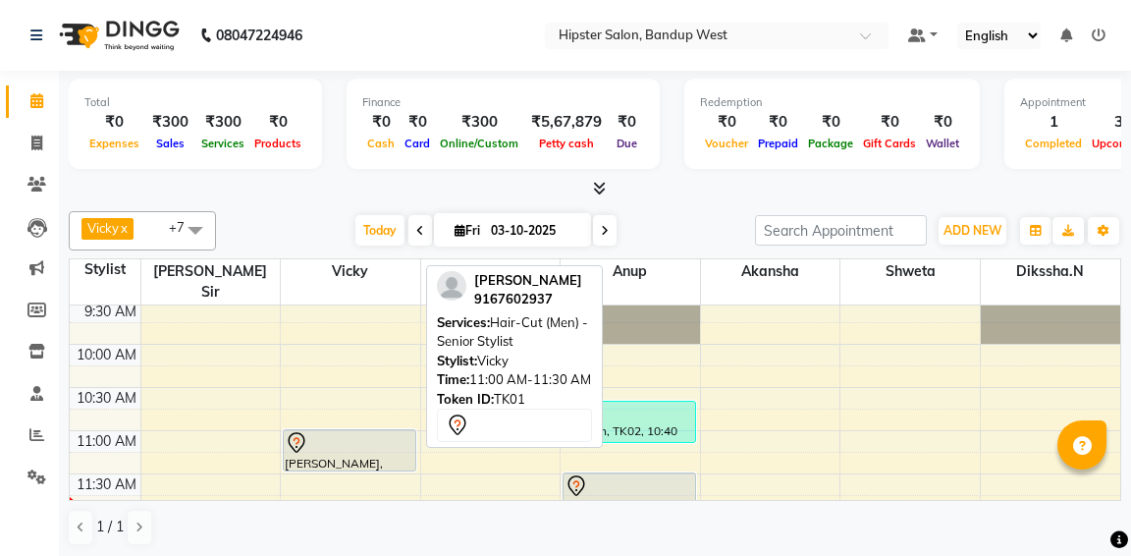
click at [381, 431] on div at bounding box center [350, 443] width 130 height 24
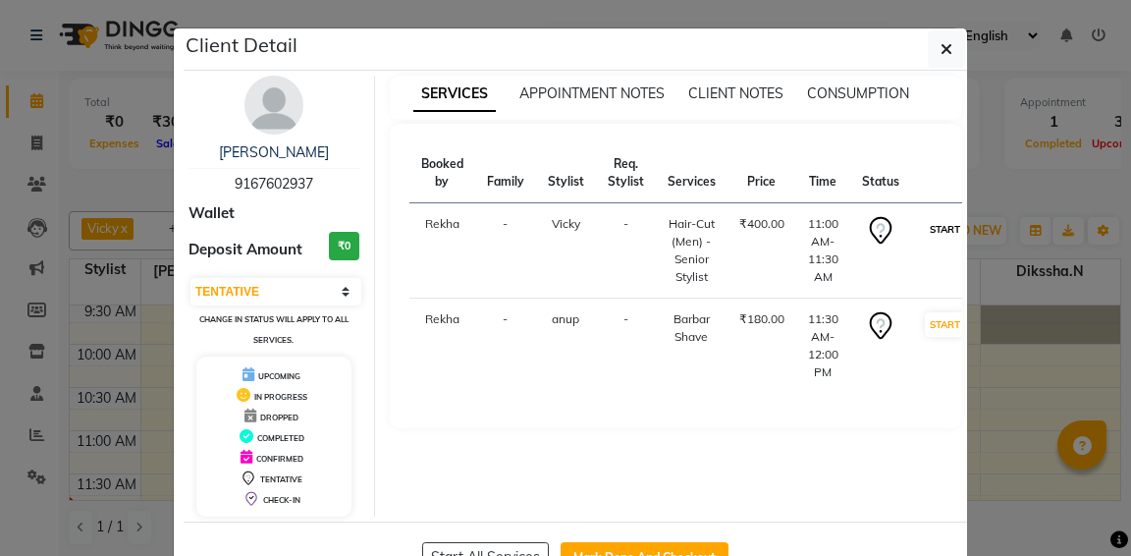
click at [938, 224] on button "START" at bounding box center [945, 229] width 40 height 25
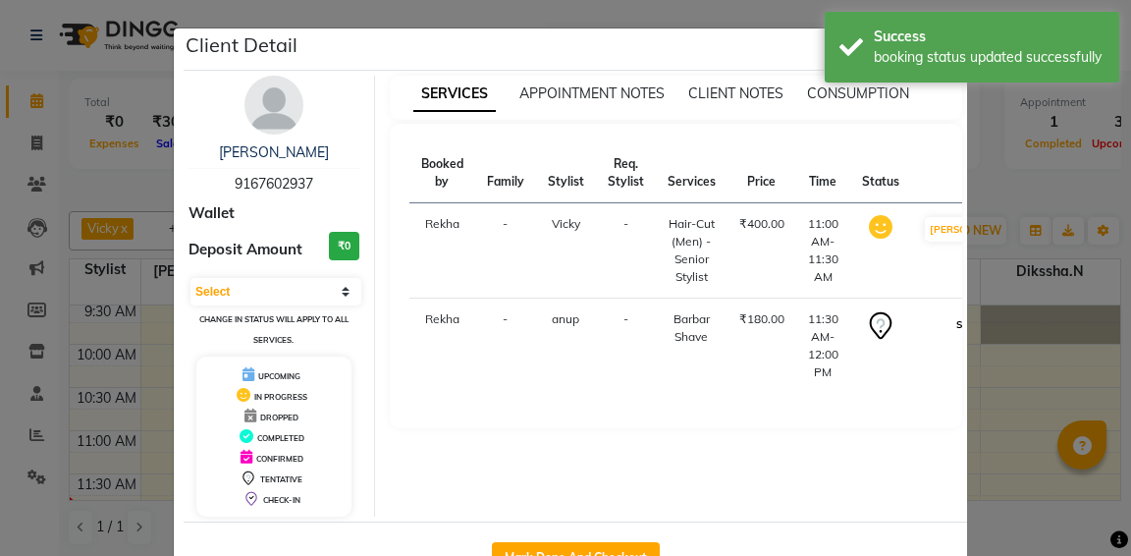
click at [951, 335] on button "START" at bounding box center [971, 324] width 40 height 25
select select "1"
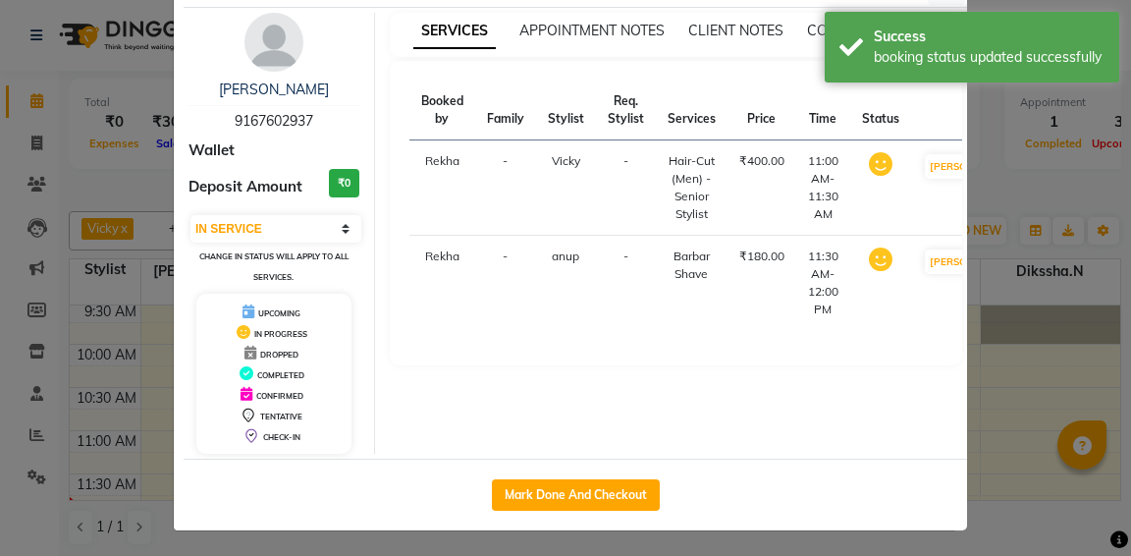
scroll to position [64, 0]
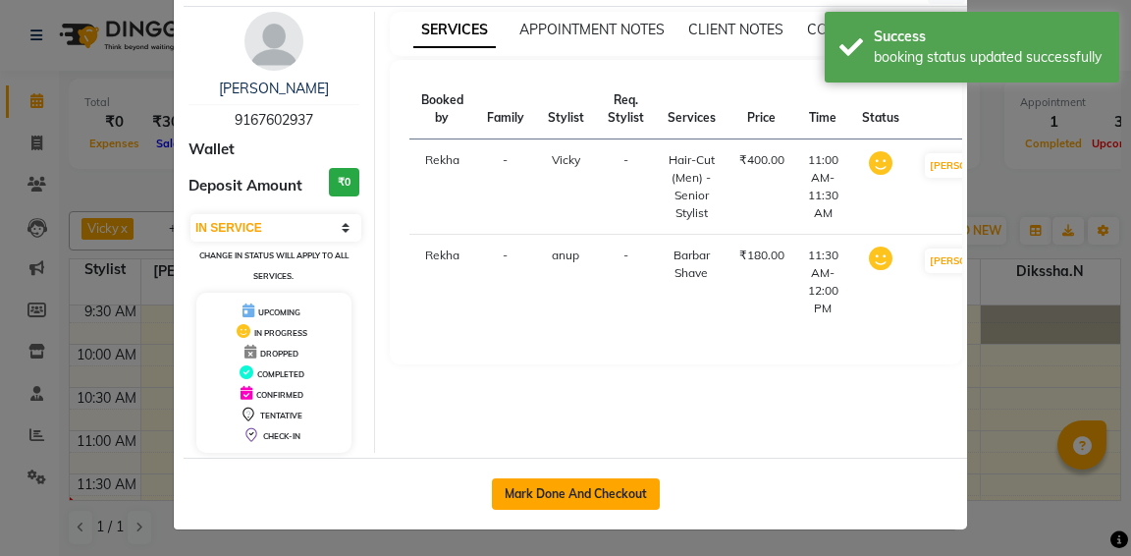
click at [595, 478] on button "Mark Done And Checkout" at bounding box center [576, 493] width 168 height 31
select select "service"
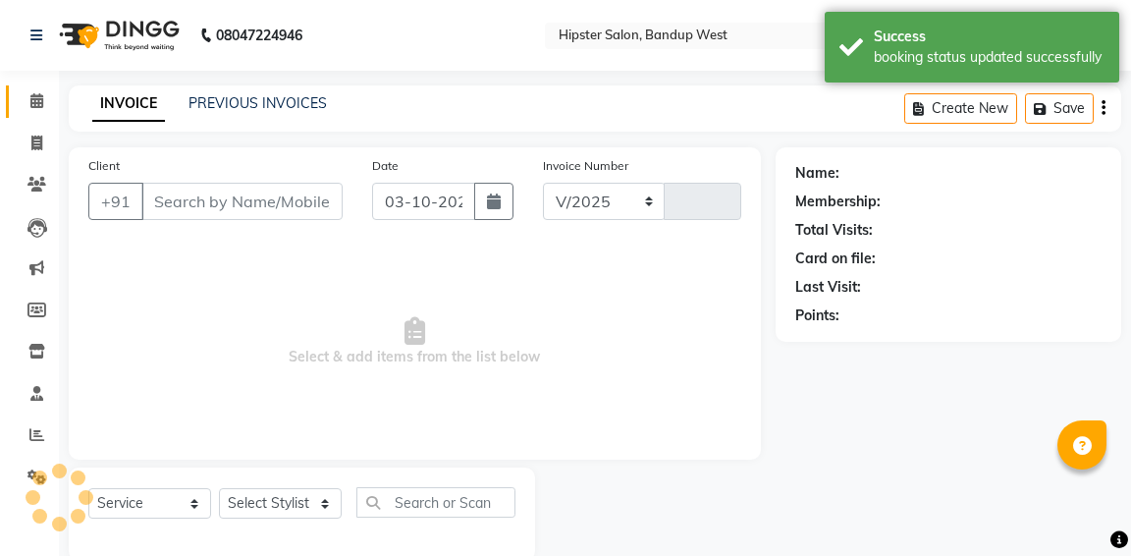
select select "6746"
type input "1351"
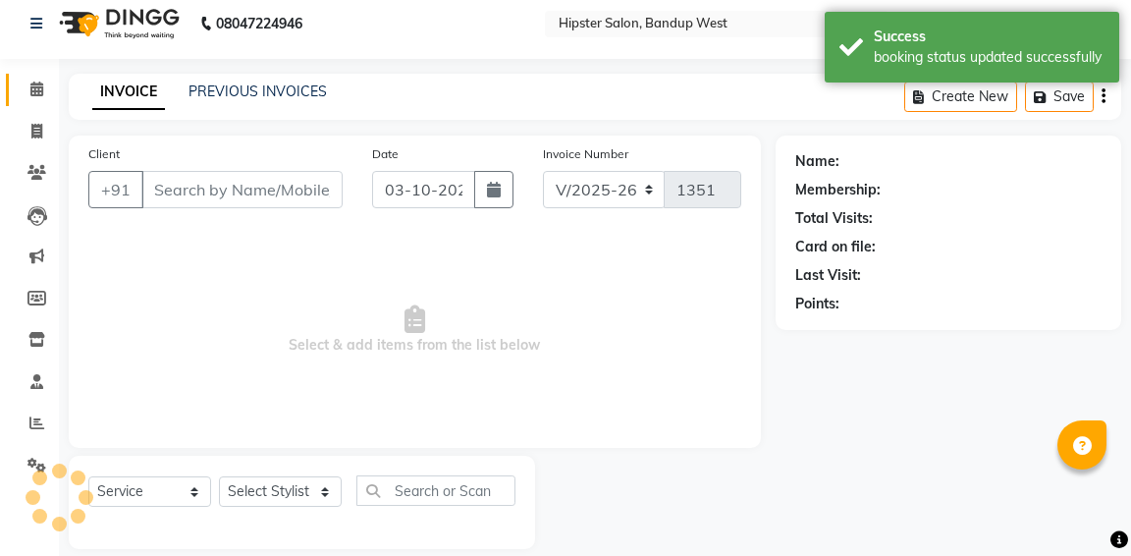
scroll to position [35, 0]
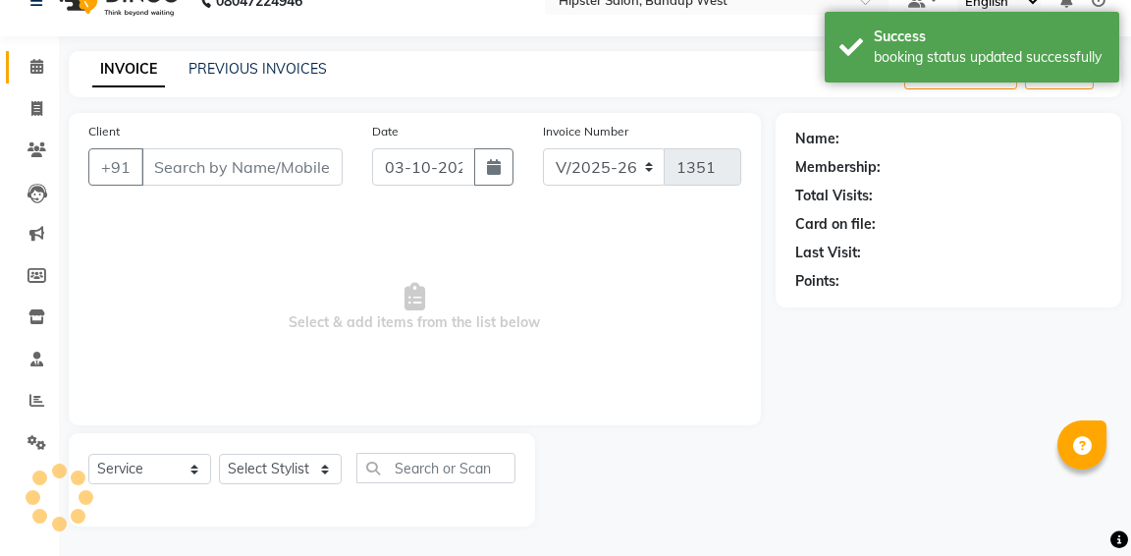
type input "9167602937"
select select "58202"
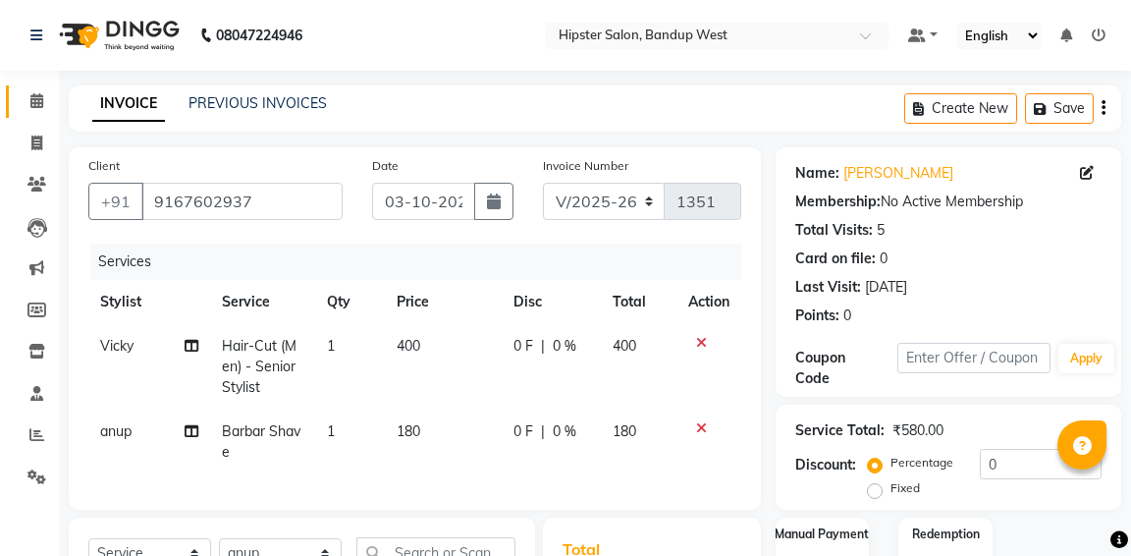
scroll to position [322, 0]
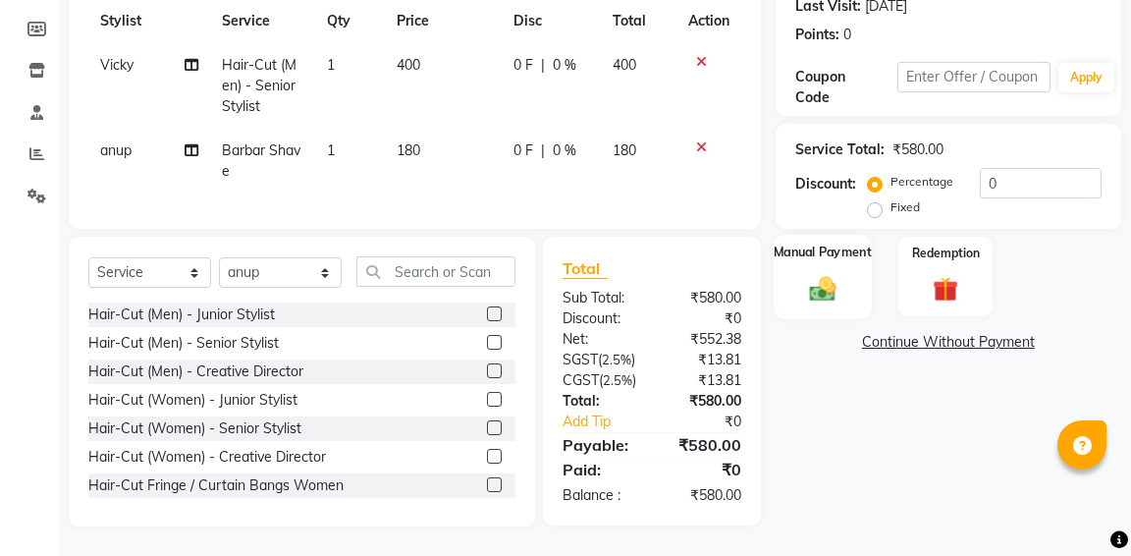
click at [831, 235] on div "Manual Payment" at bounding box center [822, 276] width 97 height 83
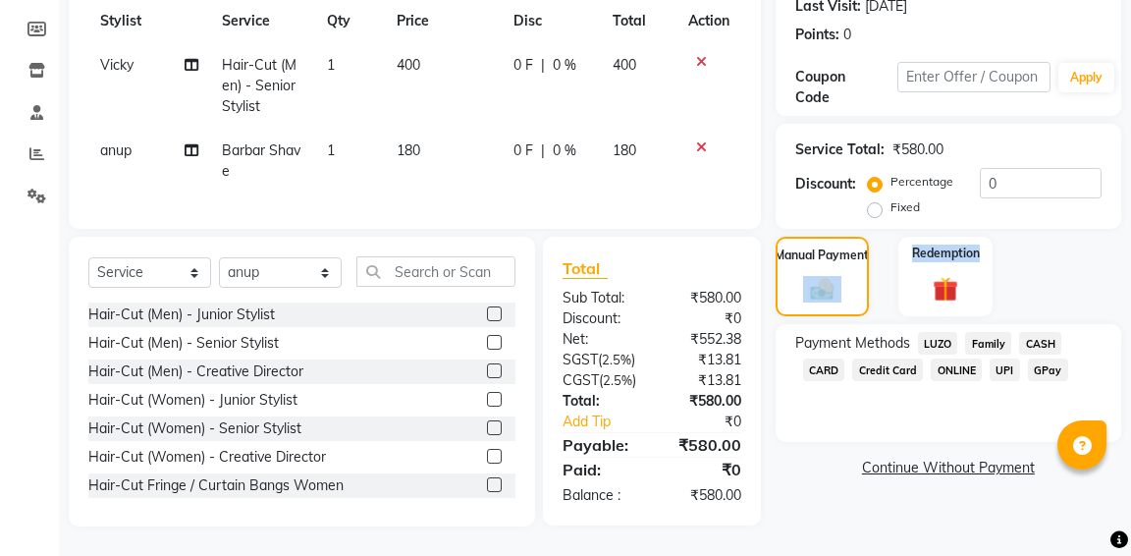
click at [1045, 332] on span "CASH" at bounding box center [1040, 343] width 42 height 23
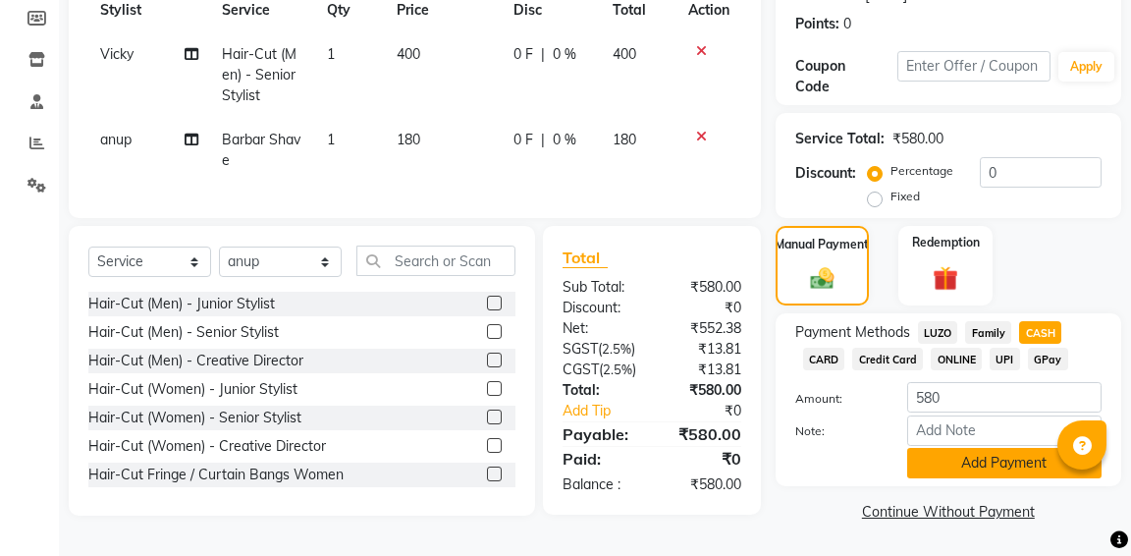
click at [1007, 448] on button "Add Payment" at bounding box center [1004, 463] width 194 height 30
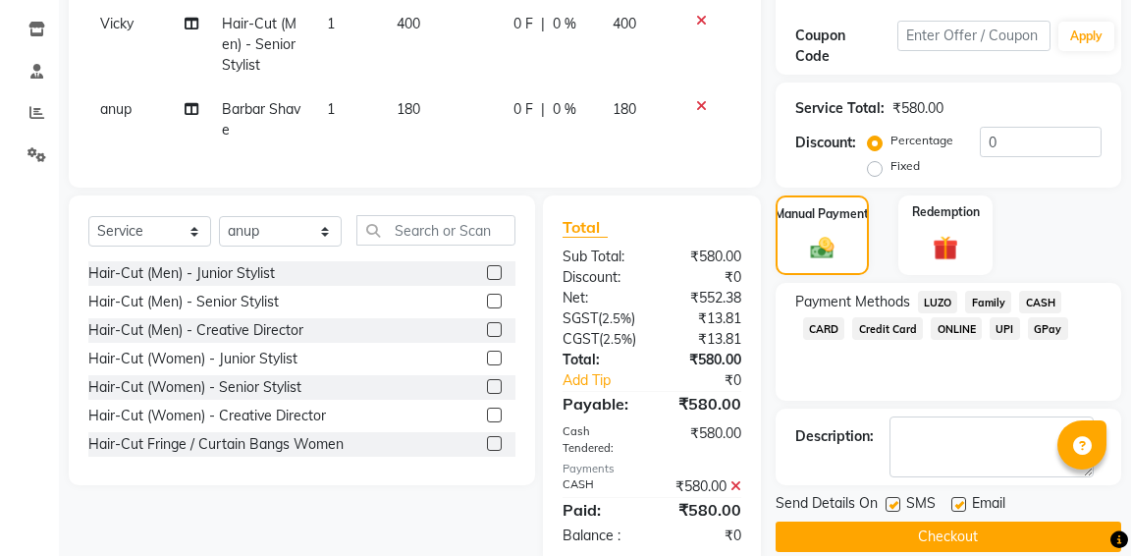
scroll to position [404, 0]
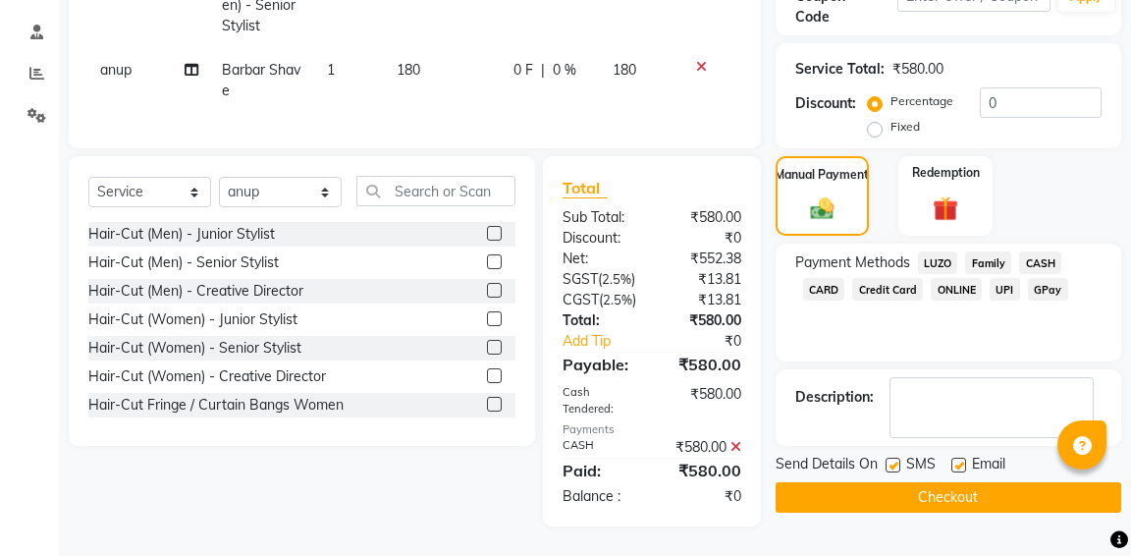
click at [987, 482] on button "Checkout" at bounding box center [949, 497] width 346 height 30
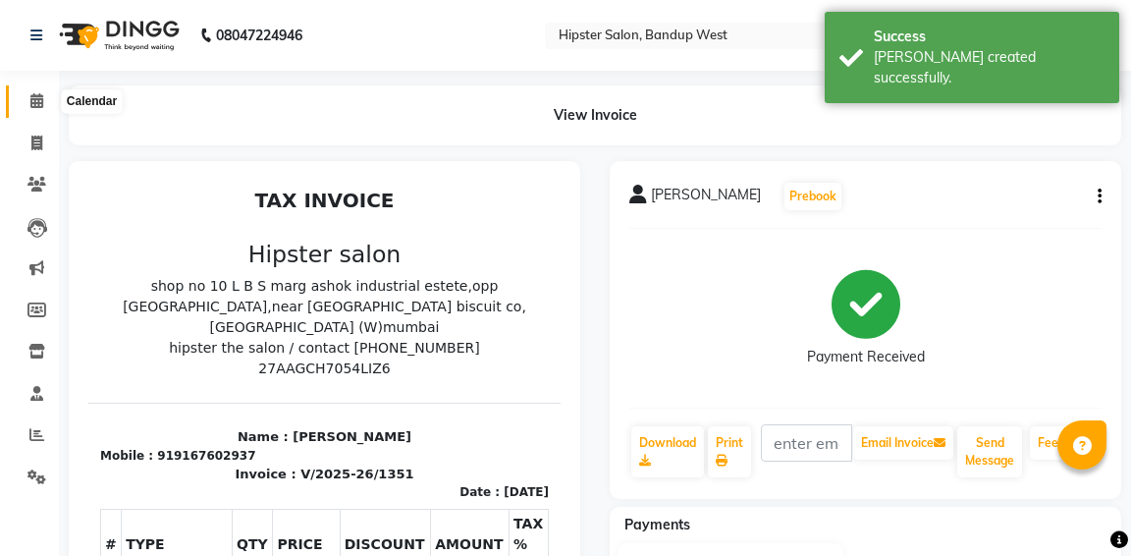
click at [42, 110] on span at bounding box center [37, 101] width 34 height 23
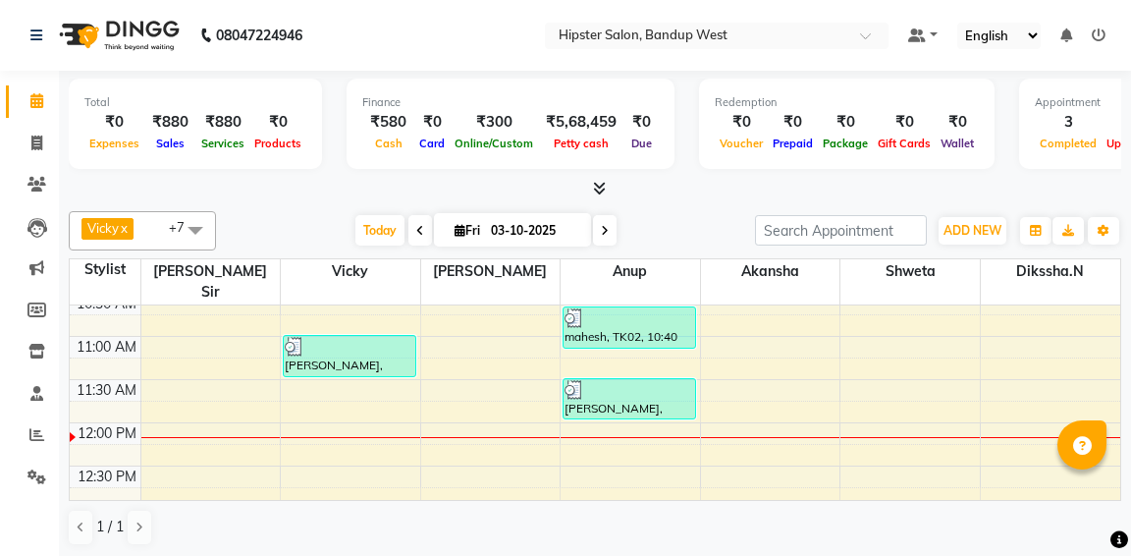
scroll to position [170, 0]
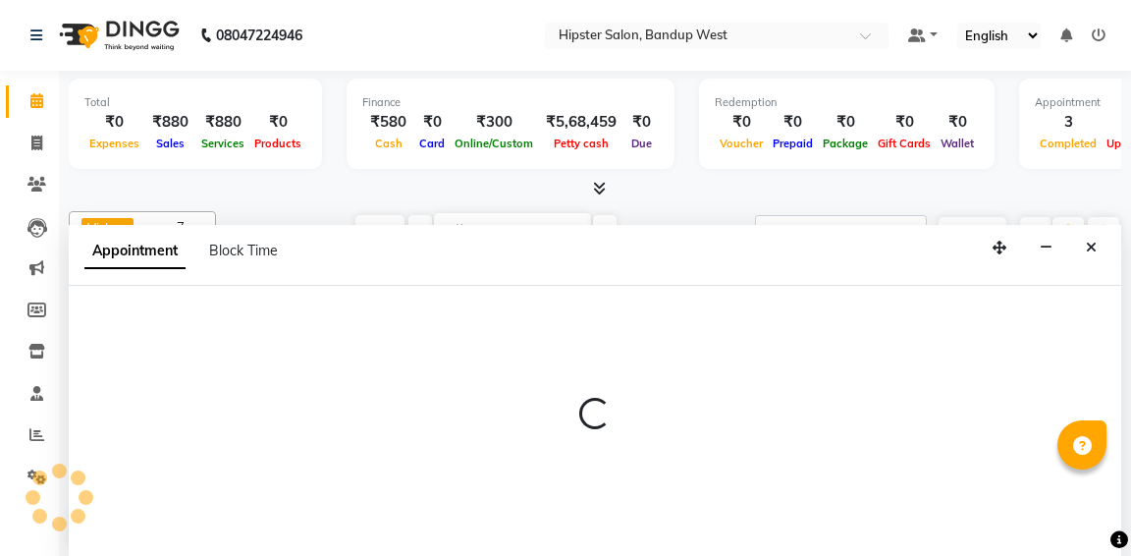
scroll to position [1, 0]
select select "52835"
select select "720"
select select "tentative"
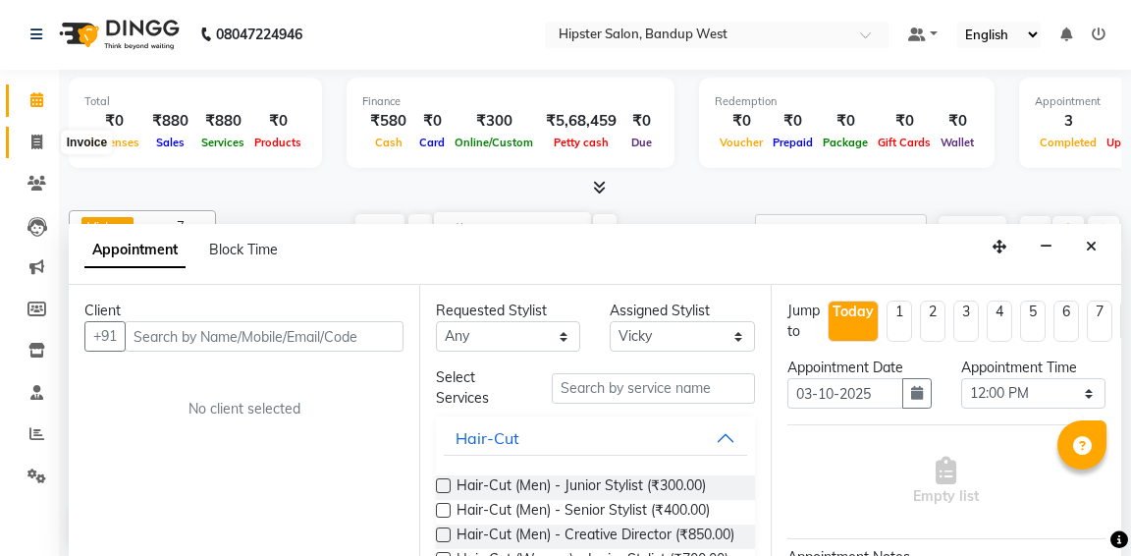
click at [37, 145] on icon at bounding box center [36, 142] width 11 height 15
select select "service"
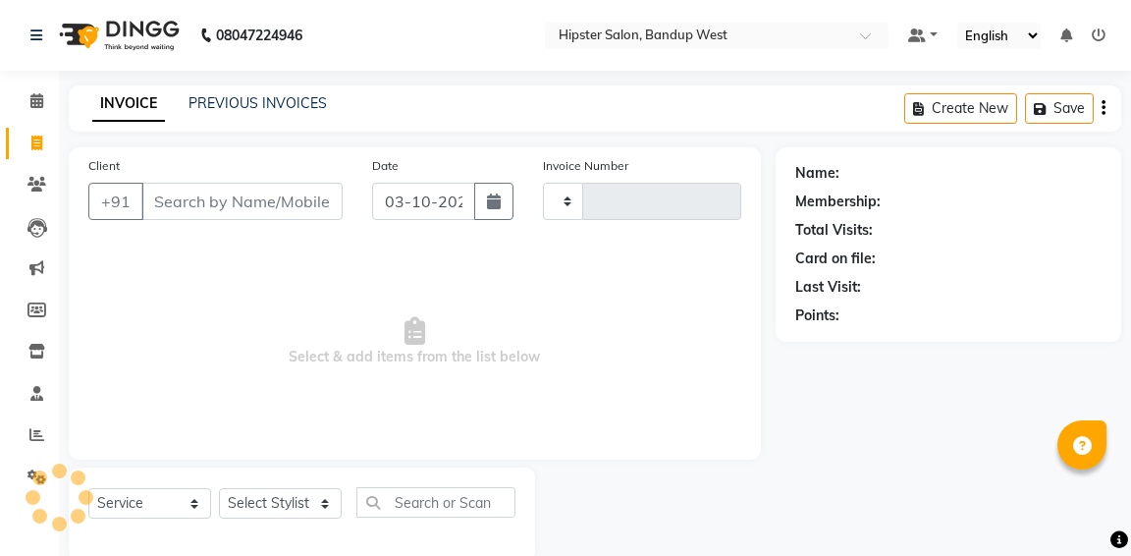
type input "1352"
select select "6746"
click at [268, 200] on input "Client" at bounding box center [241, 201] width 201 height 37
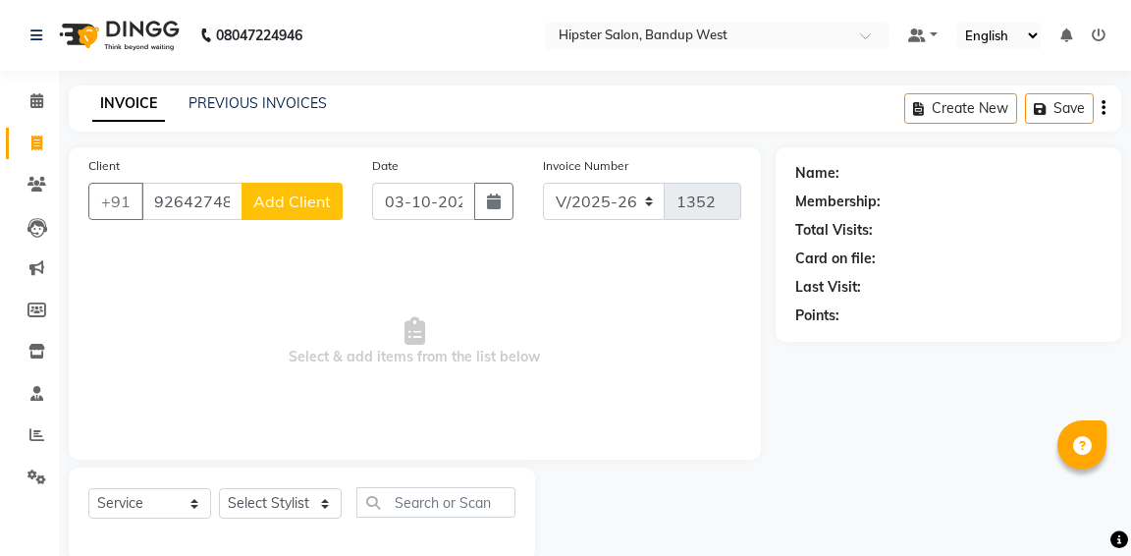
type input "9264274878"
click at [264, 205] on span "Add Client" at bounding box center [292, 201] width 78 height 20
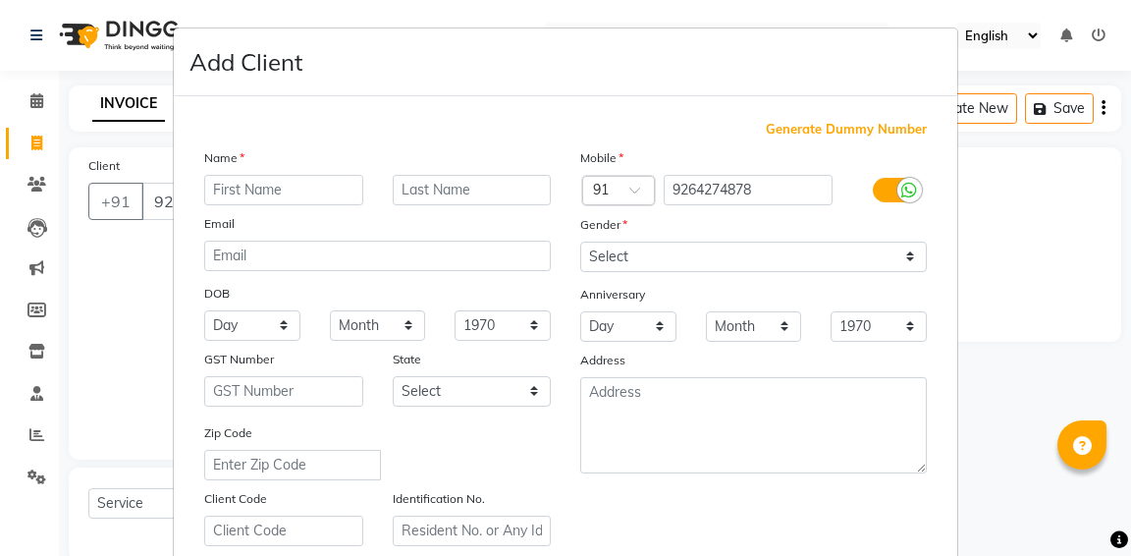
click at [270, 190] on input "text" at bounding box center [283, 190] width 159 height 30
click at [221, 192] on input "[PERSON_NAME]" at bounding box center [283, 190] width 159 height 30
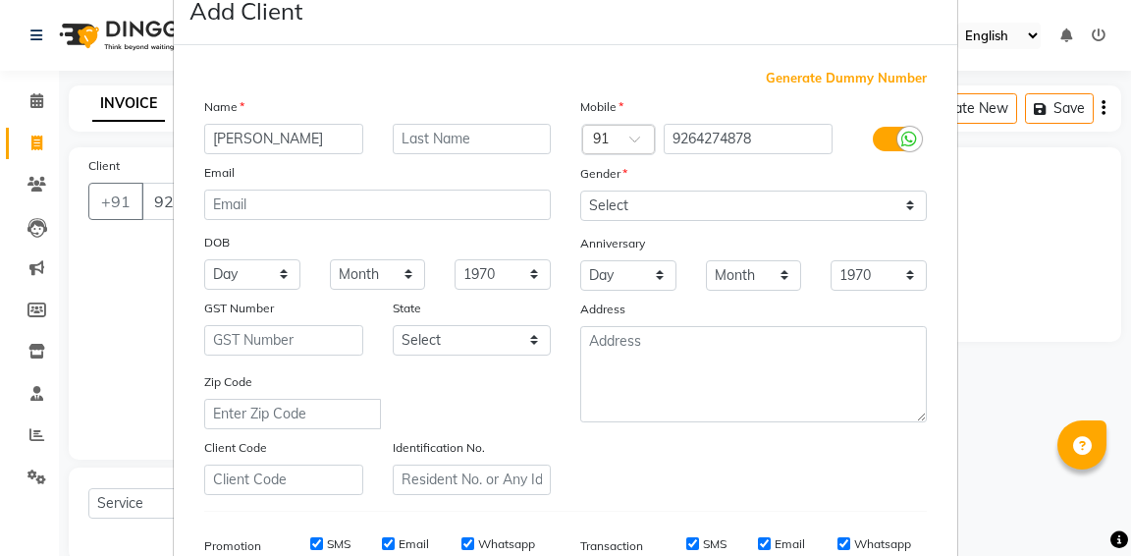
scroll to position [55, 0]
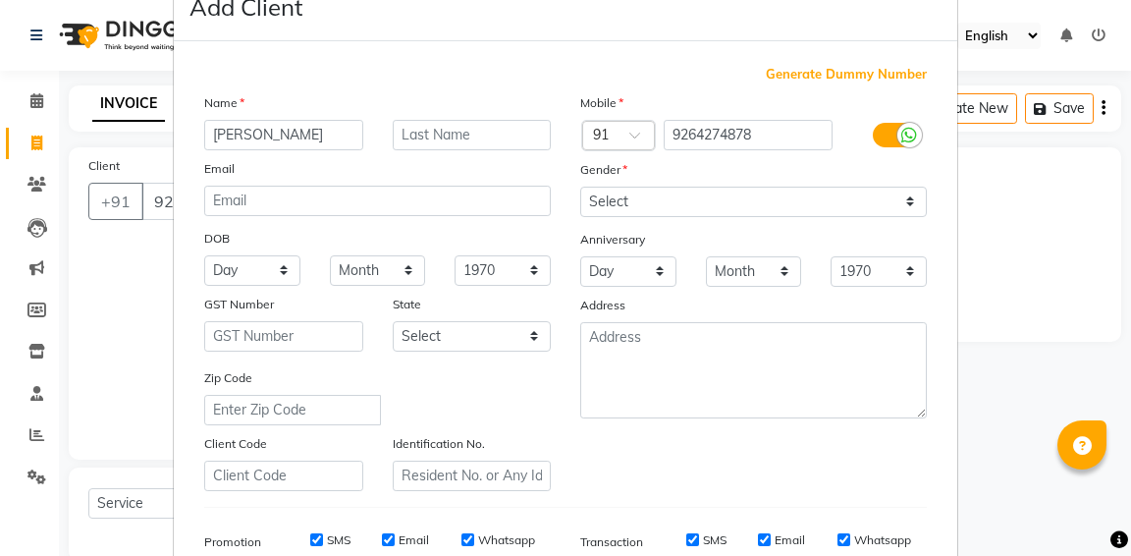
type input "[PERSON_NAME]"
click at [759, 206] on select "Select [DEMOGRAPHIC_DATA] [DEMOGRAPHIC_DATA] Other Prefer Not To Say" at bounding box center [753, 202] width 347 height 30
select select "[DEMOGRAPHIC_DATA]"
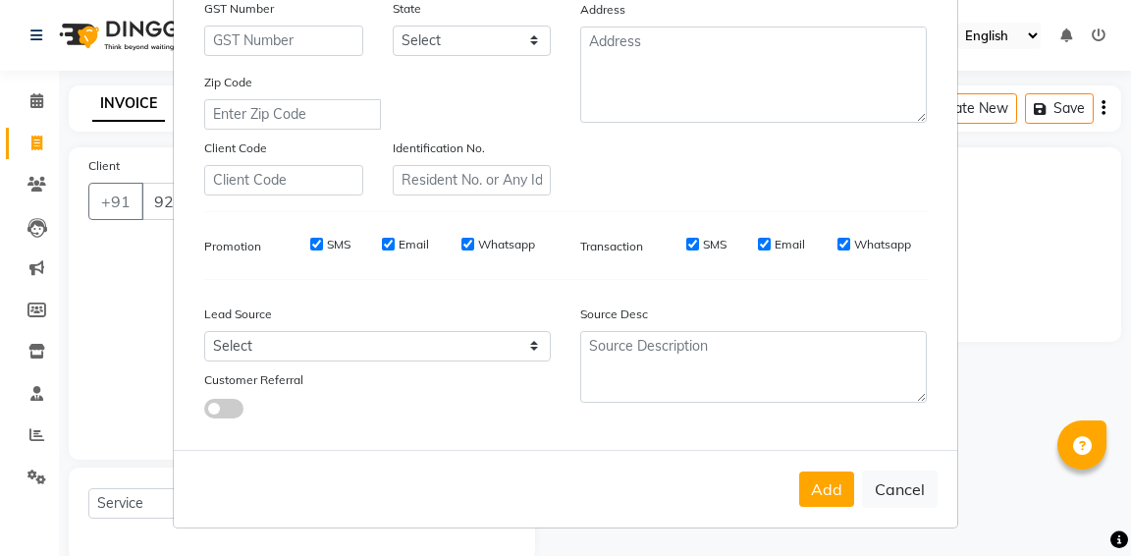
scroll to position [360, 0]
click at [831, 479] on button "Add" at bounding box center [826, 488] width 55 height 35
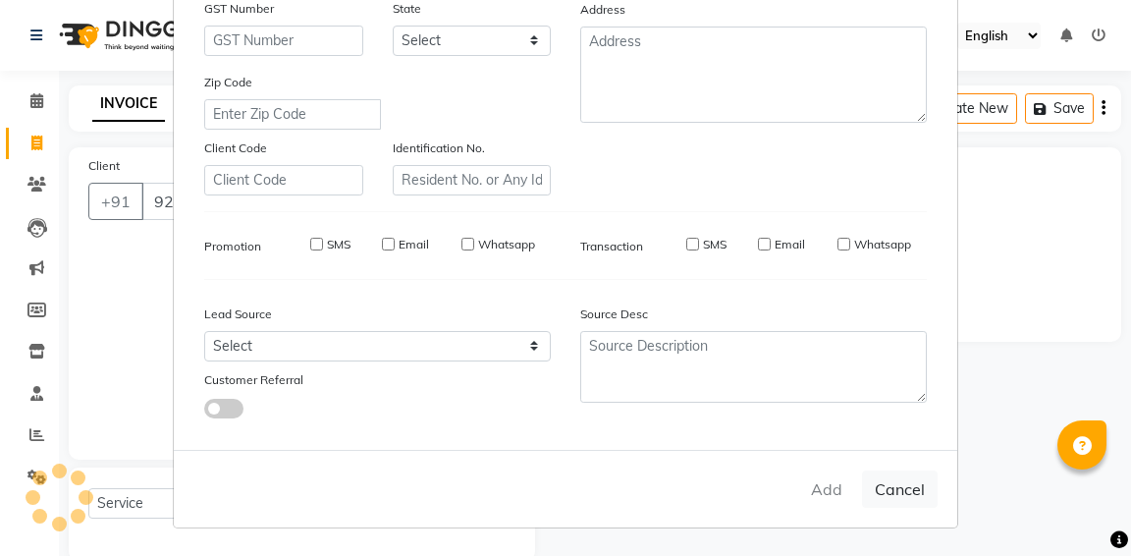
select select
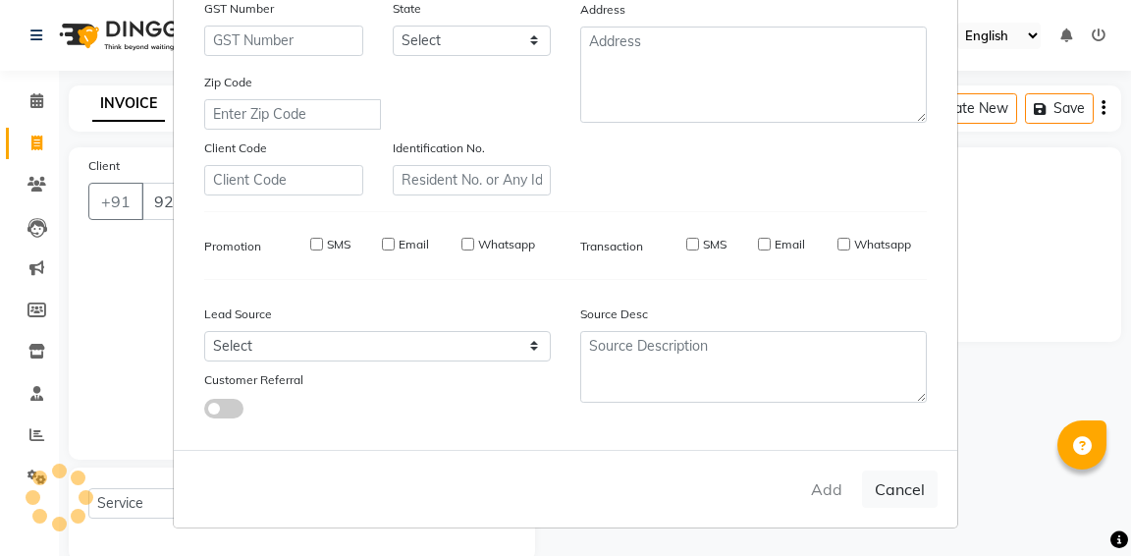
select select
checkbox input "false"
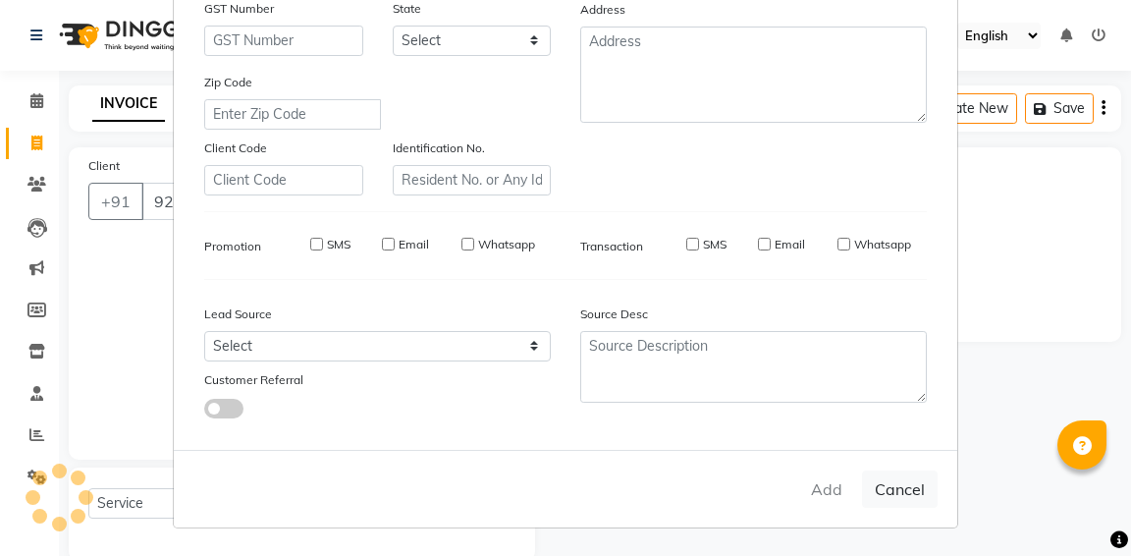
checkbox input "false"
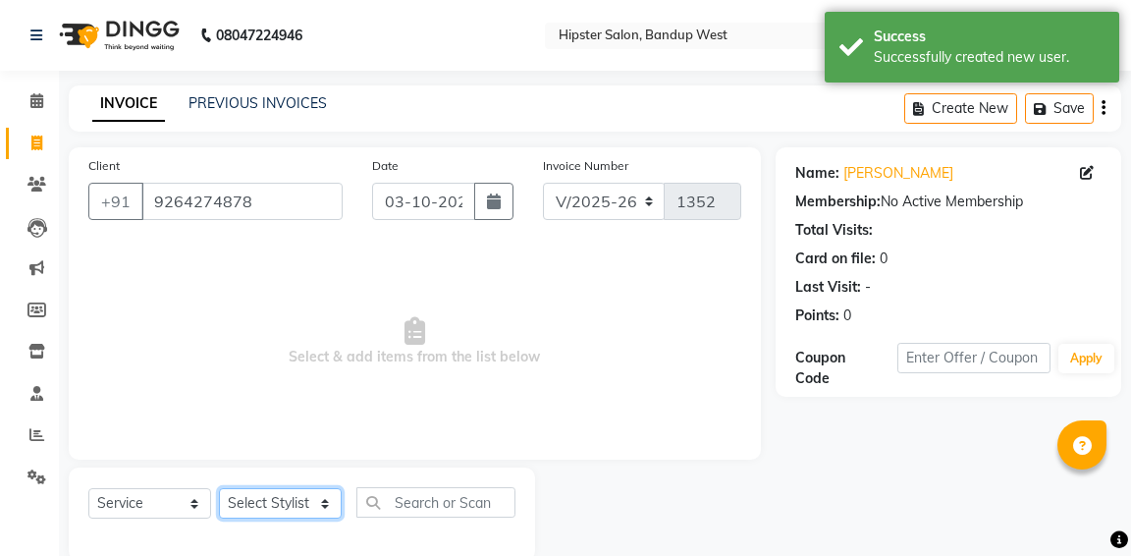
click at [322, 509] on select "Select Stylist aditya [PERSON_NAME] anup [PERSON_NAME] [PERSON_NAME] [PERSON_NA…" at bounding box center [280, 503] width 123 height 30
select select "52835"
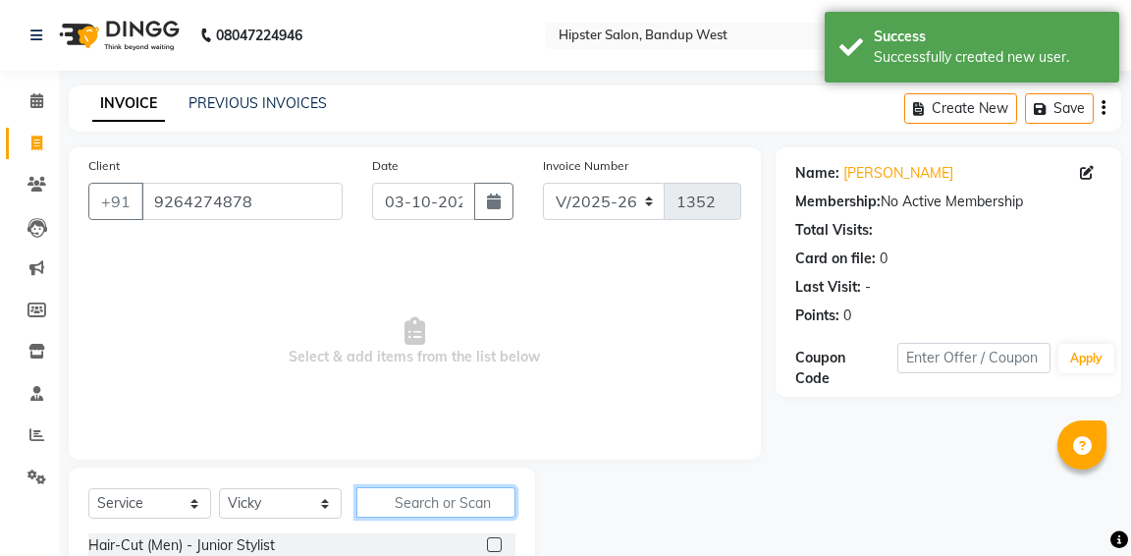
click at [403, 506] on input "text" at bounding box center [435, 502] width 159 height 30
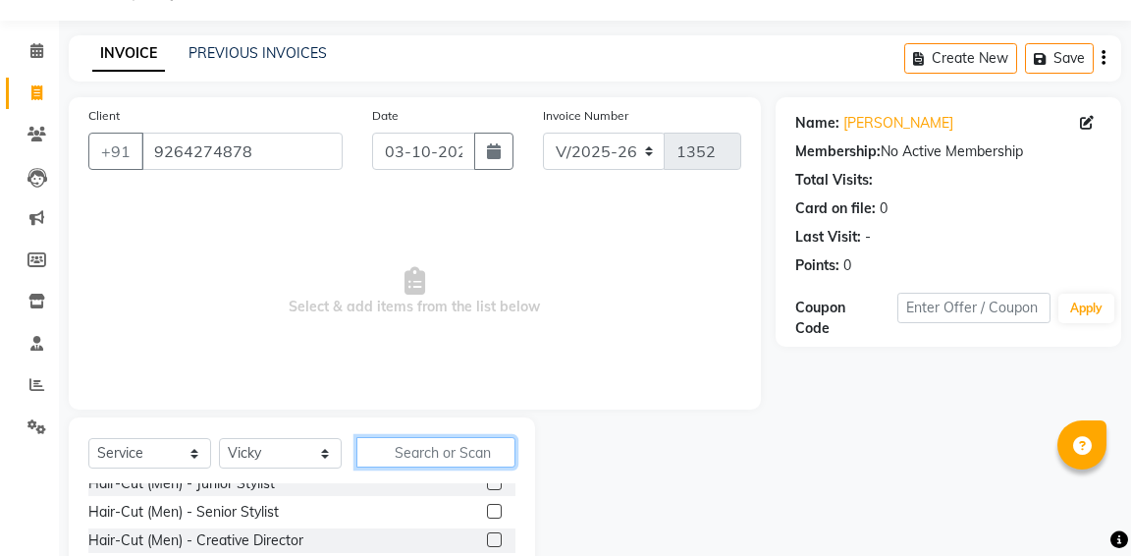
scroll to position [18, 0]
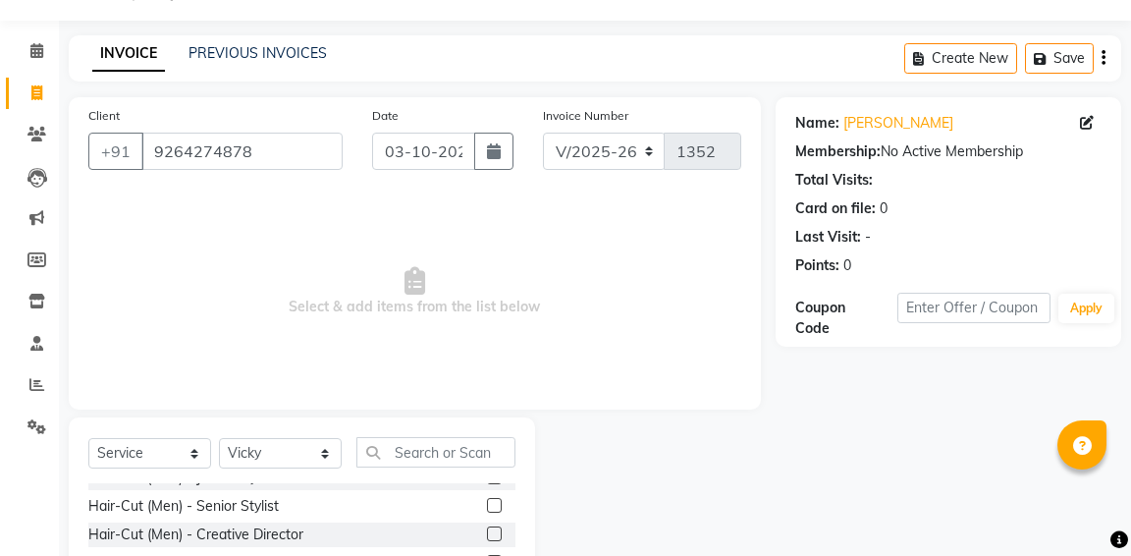
click at [496, 503] on label at bounding box center [494, 505] width 15 height 15
click at [496, 503] on input "checkbox" at bounding box center [493, 506] width 13 height 13
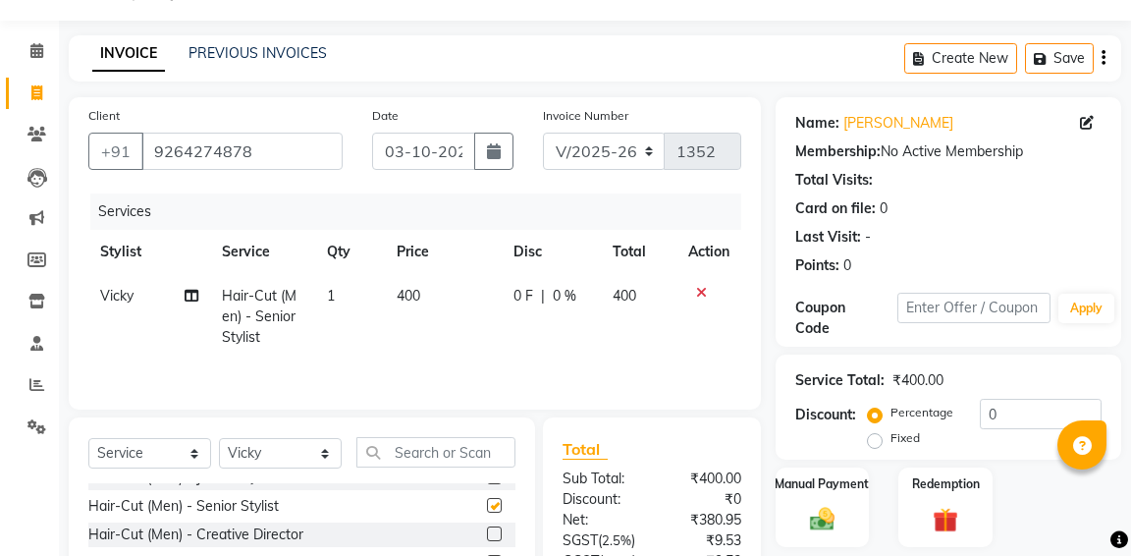
checkbox input "false"
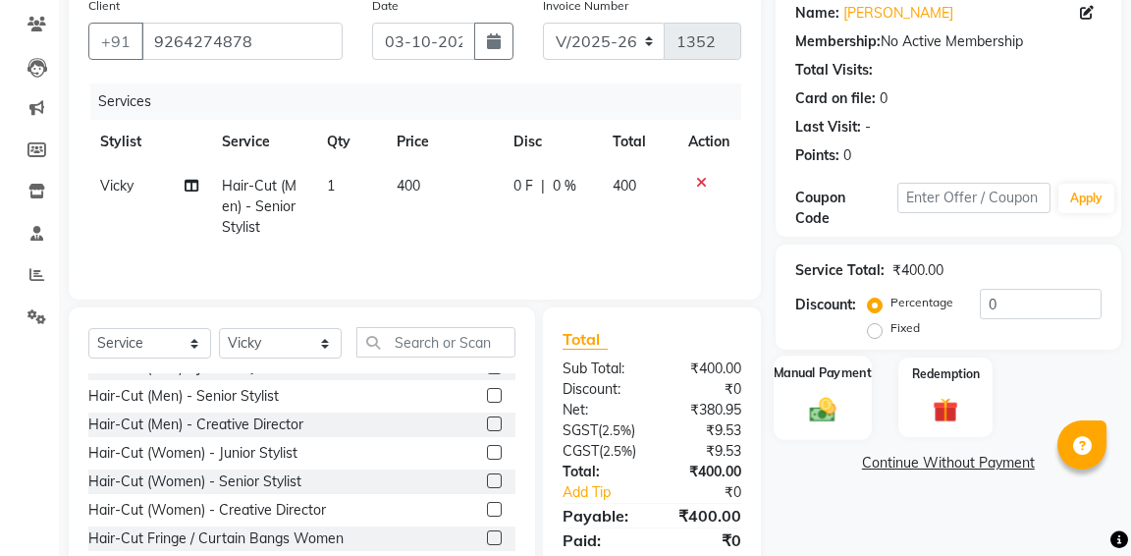
scroll to position [130, 0]
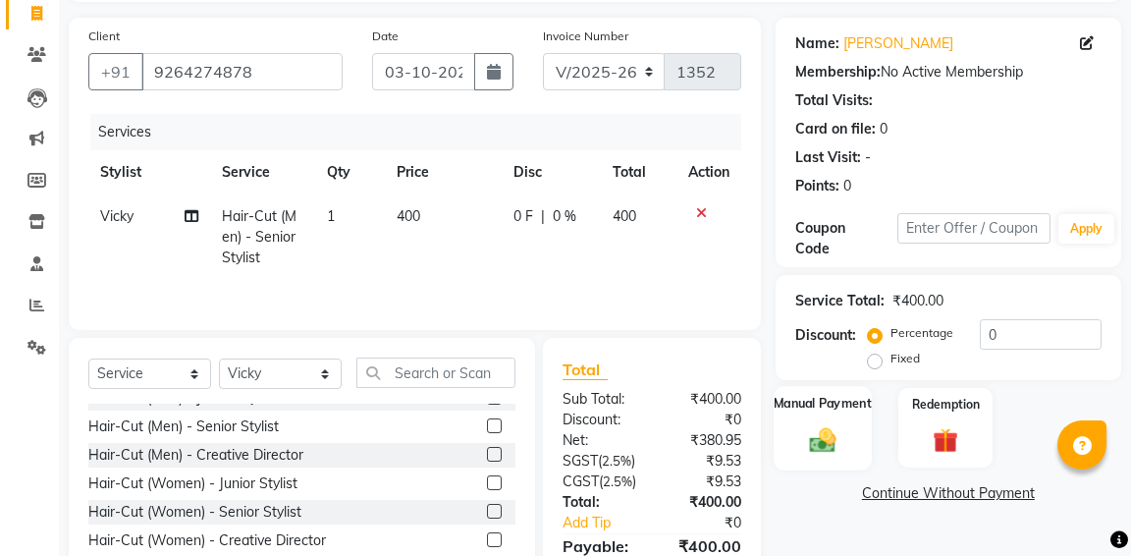
click at [811, 432] on img at bounding box center [822, 439] width 42 height 30
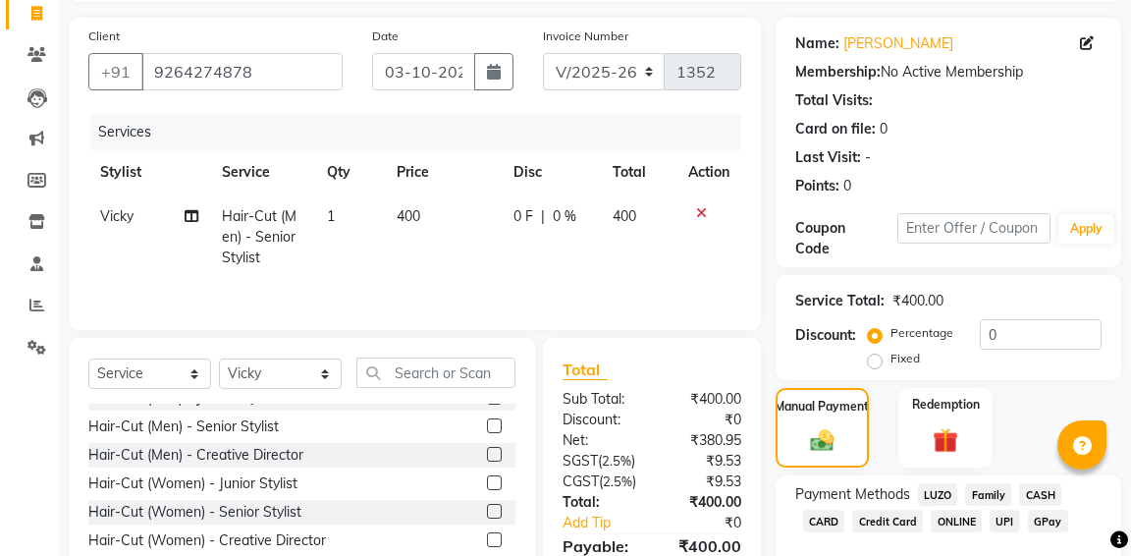
scroll to position [174, 0]
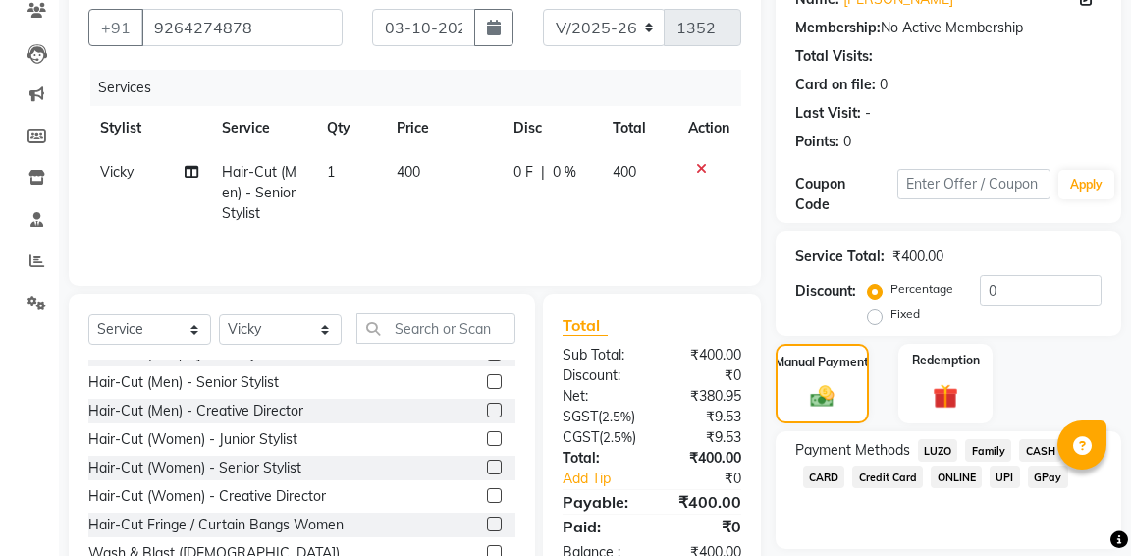
click at [939, 448] on span "LUZO" at bounding box center [938, 450] width 40 height 23
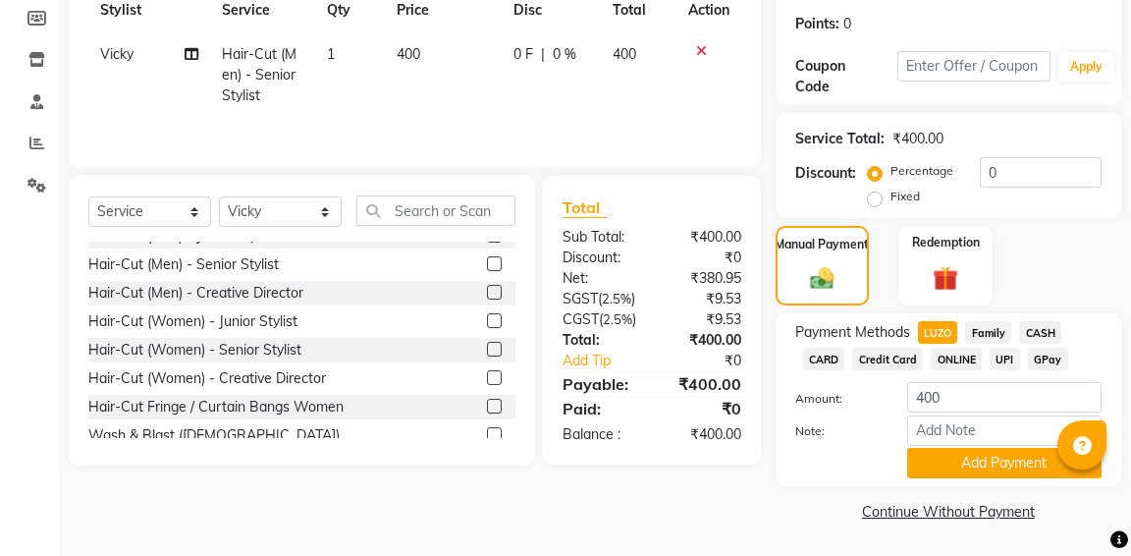
scroll to position [294, 0]
click at [305, 221] on select "Select Stylist aditya [PERSON_NAME] anup [PERSON_NAME] [PERSON_NAME] [PERSON_NA…" at bounding box center [280, 211] width 123 height 30
select select "90902"
click at [419, 207] on input "text" at bounding box center [435, 210] width 159 height 30
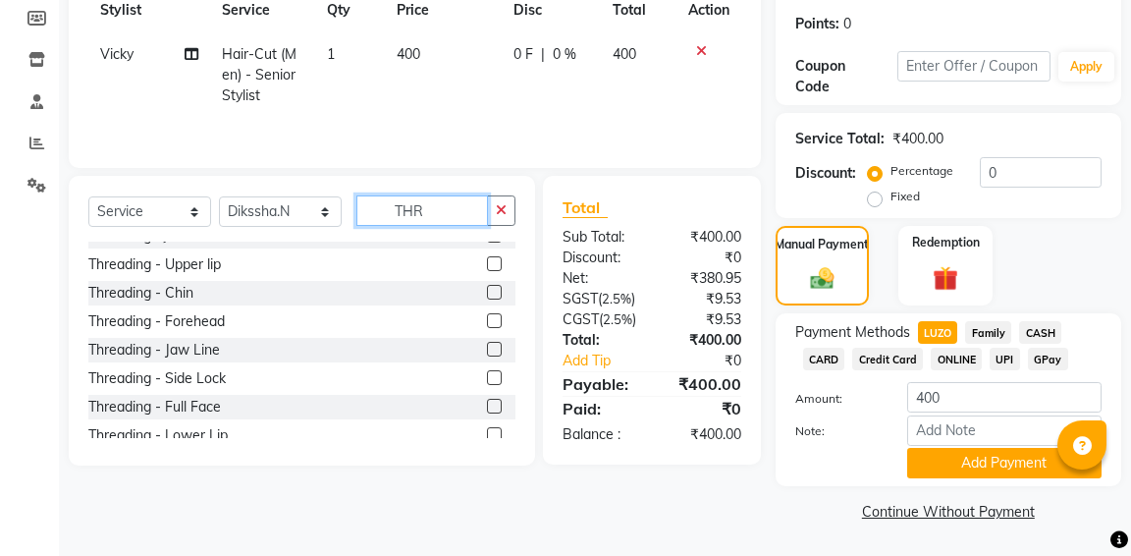
scroll to position [0, 0]
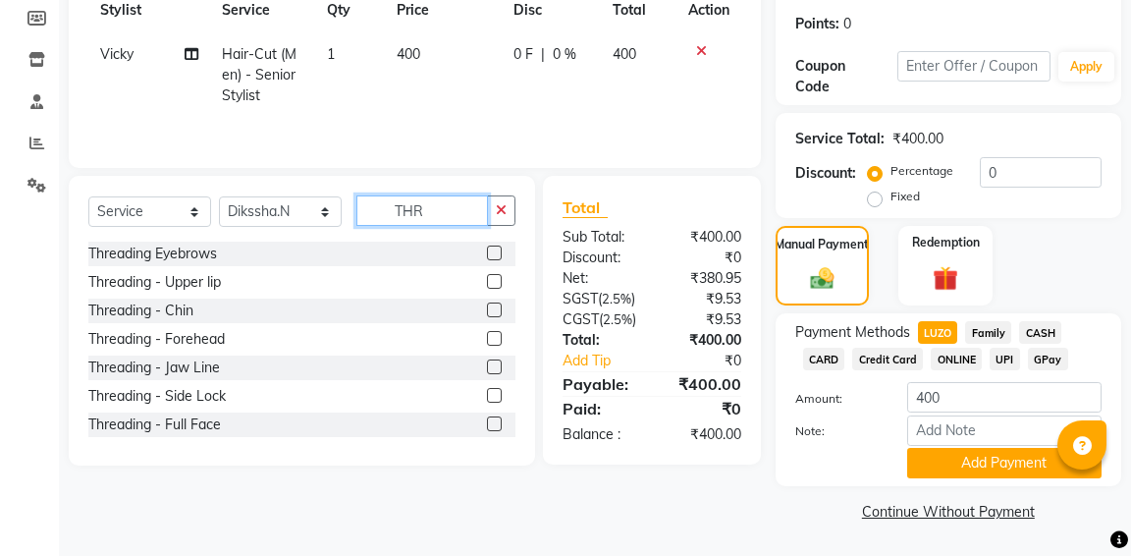
type input "THR"
click at [498, 254] on label at bounding box center [494, 252] width 15 height 15
click at [498, 254] on input "checkbox" at bounding box center [493, 253] width 13 height 13
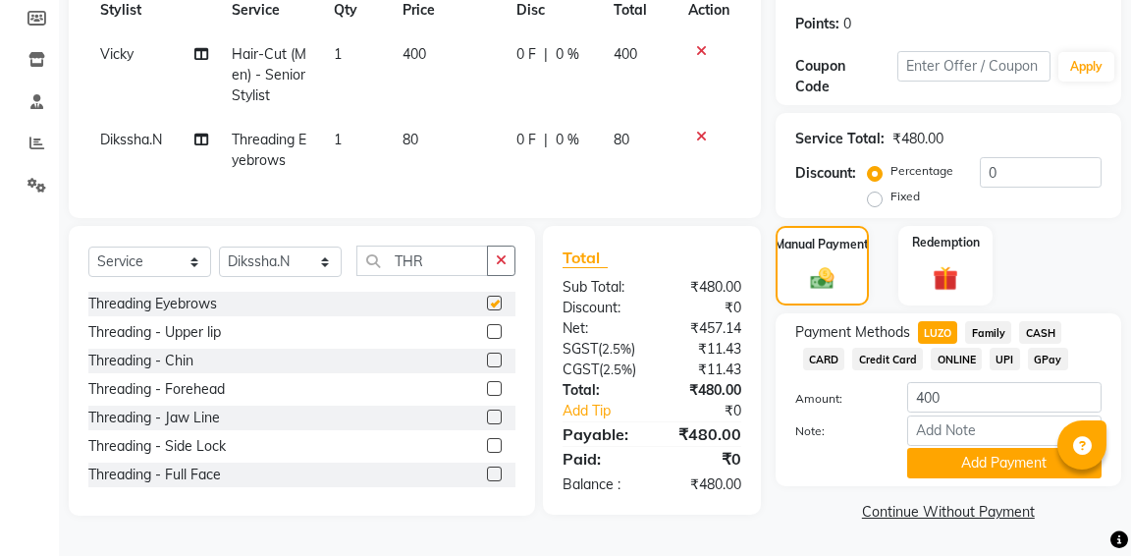
checkbox input "false"
click at [958, 458] on button "Add Payment" at bounding box center [1004, 463] width 194 height 30
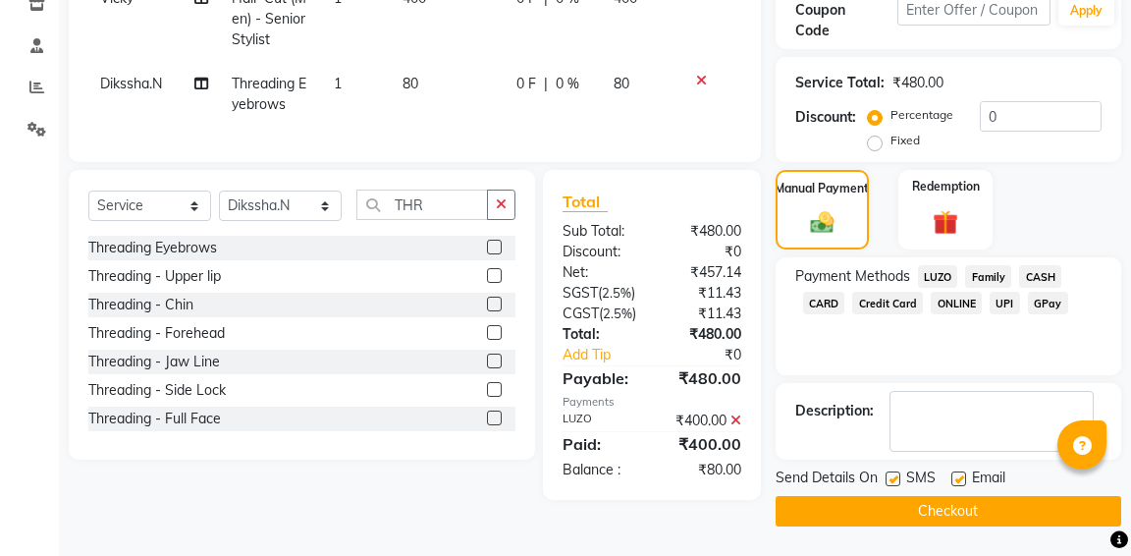
scroll to position [362, 0]
click at [943, 265] on span "LUZO" at bounding box center [938, 276] width 40 height 23
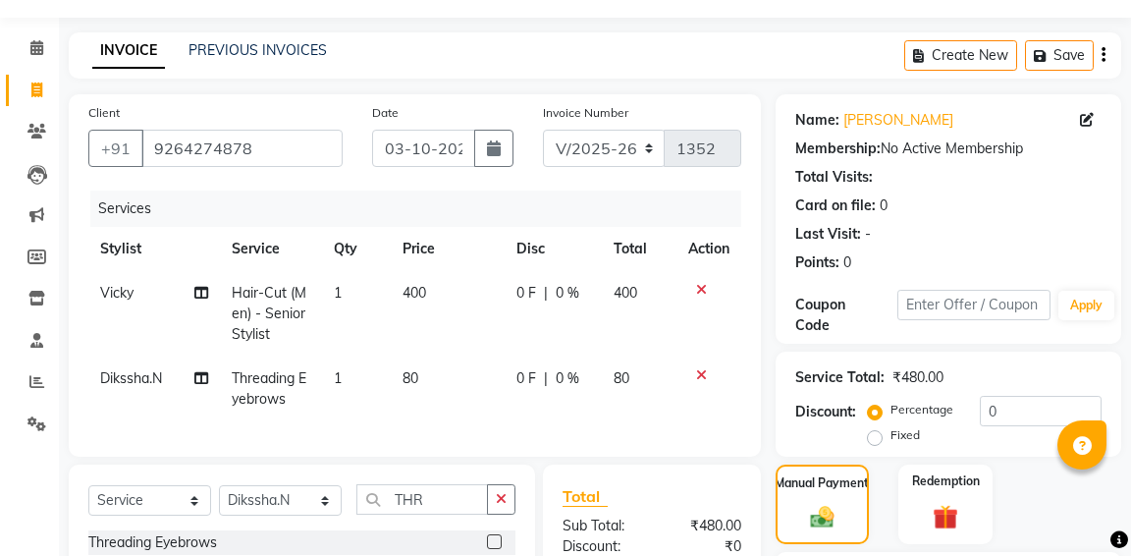
scroll to position [73, 0]
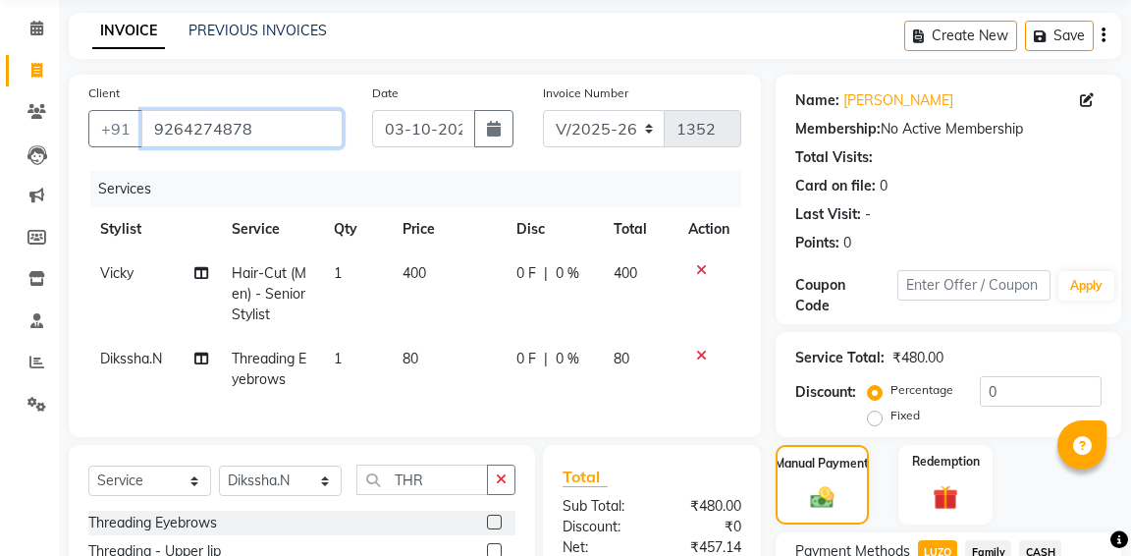
click at [285, 132] on input "9264274878" at bounding box center [241, 128] width 201 height 37
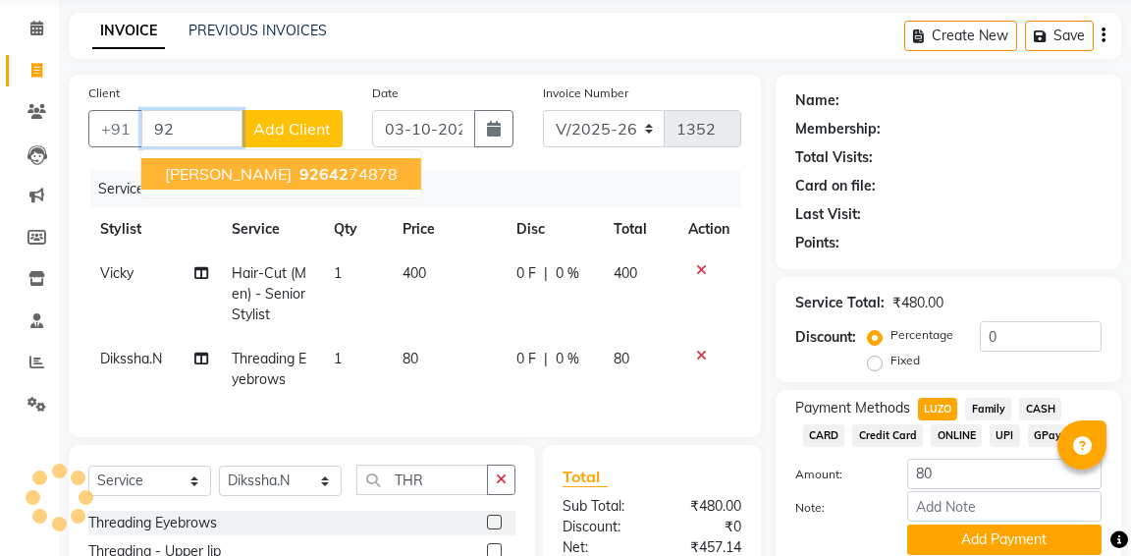
type input "9"
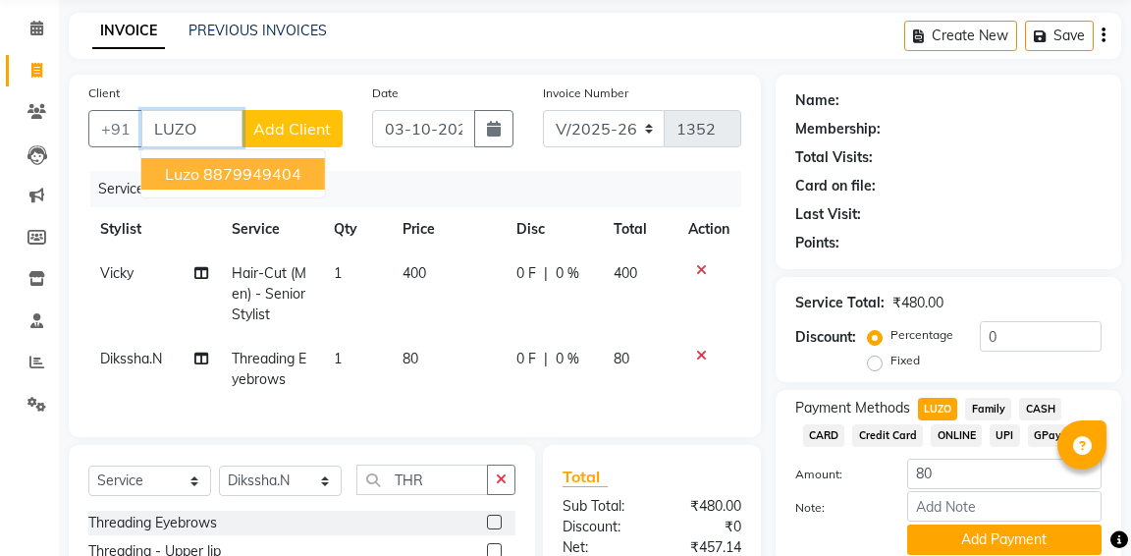
click at [216, 179] on ngb-highlight "8879949404" at bounding box center [252, 174] width 98 height 20
type input "8879949404"
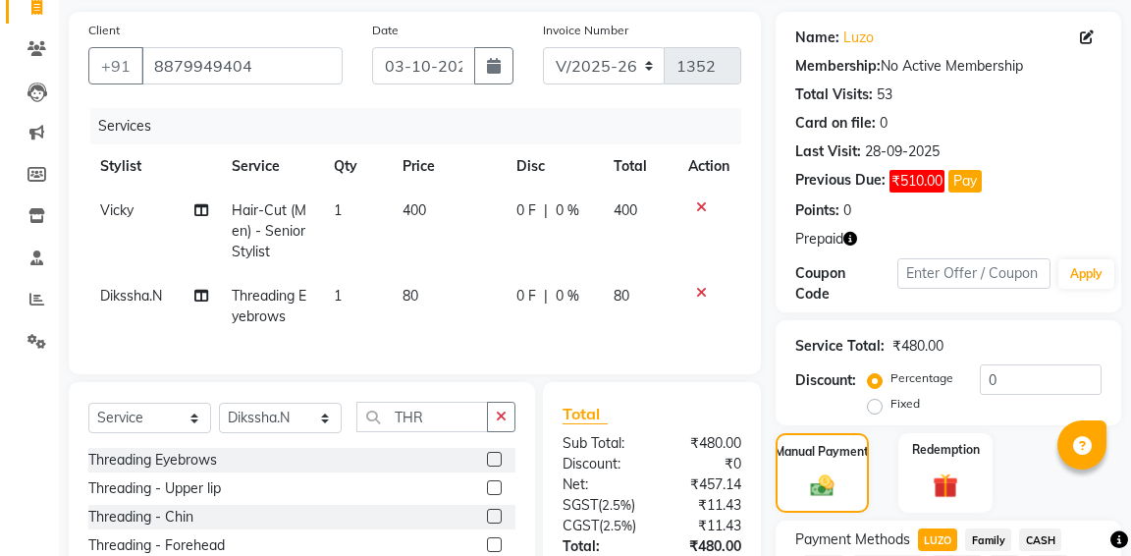
scroll to position [134, 0]
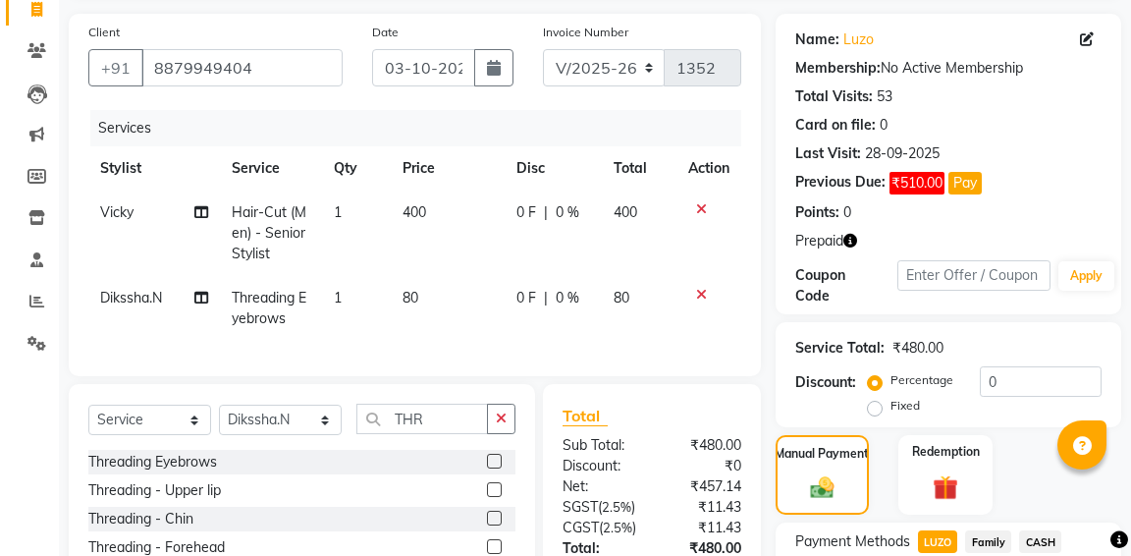
click at [851, 241] on icon "button" at bounding box center [850, 241] width 14 height 14
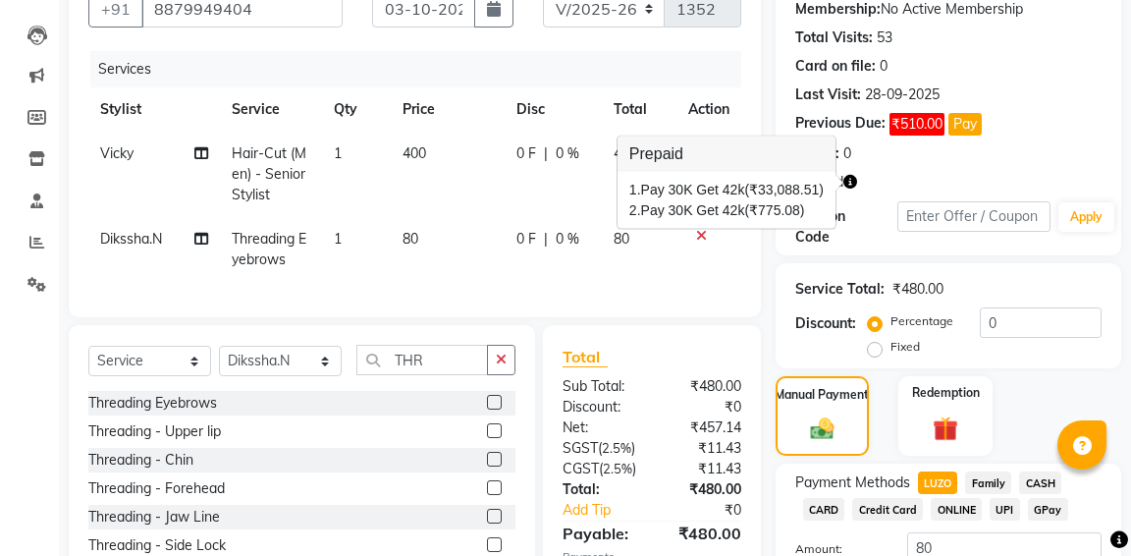
scroll to position [257, 0]
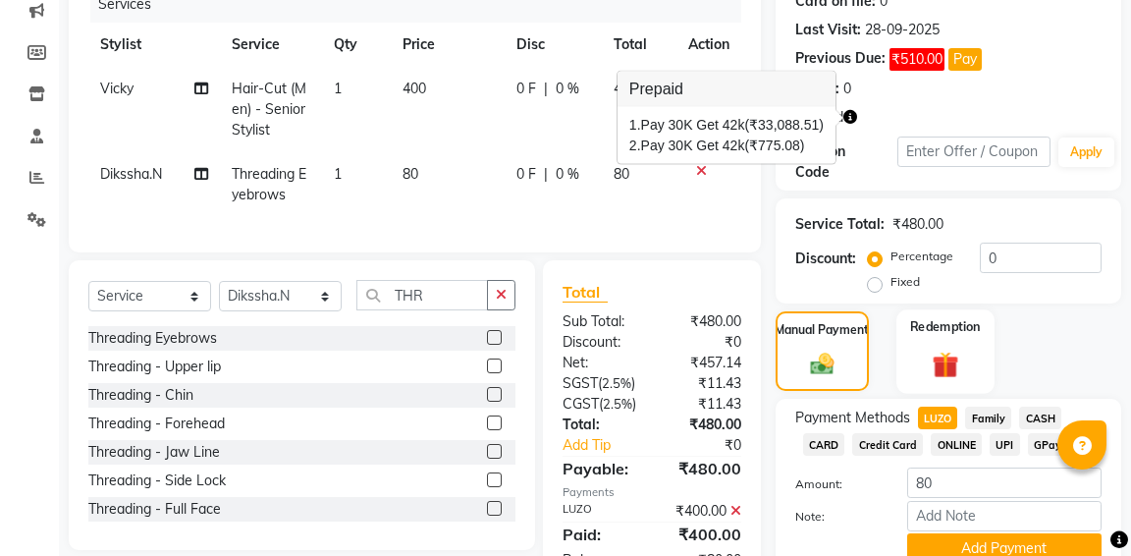
click at [958, 356] on img at bounding box center [945, 364] width 42 height 32
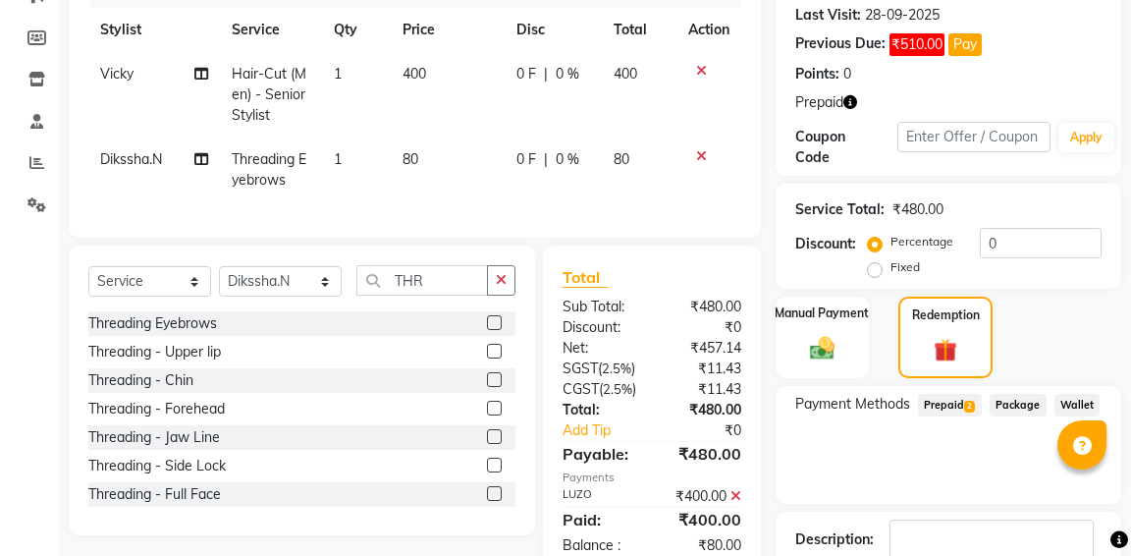
scroll to position [282, 0]
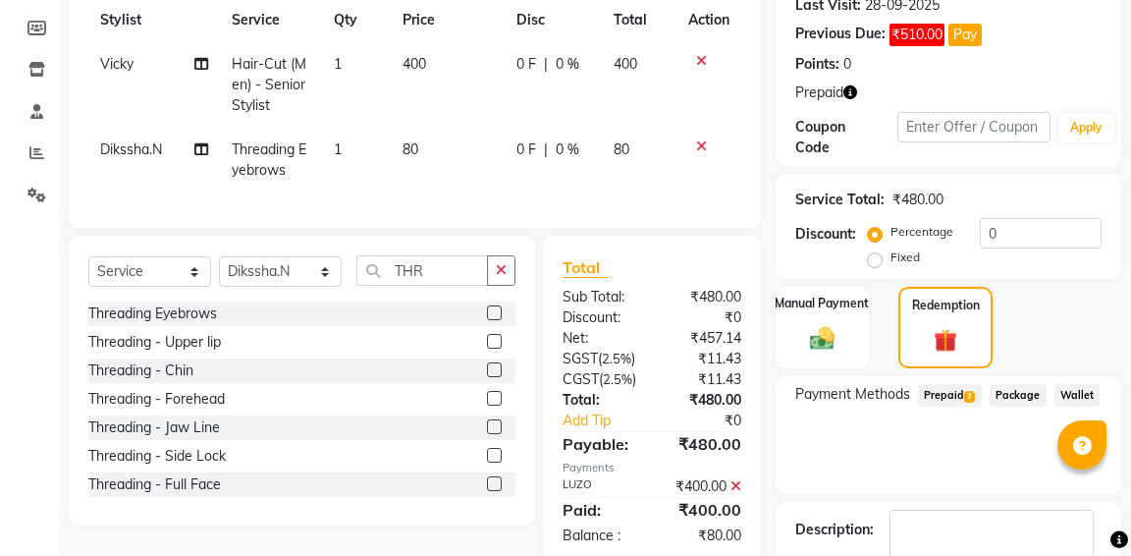
click at [428, 63] on td "400" at bounding box center [448, 84] width 114 height 85
select select "52835"
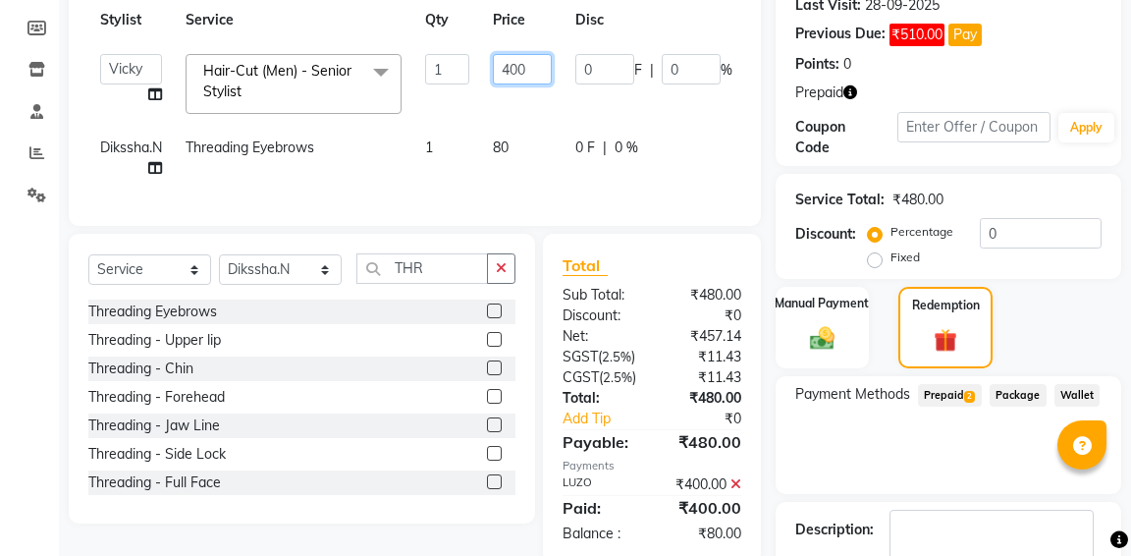
click at [537, 69] on input "400" at bounding box center [522, 69] width 59 height 30
type input "420"
click at [520, 145] on tr "Dikssha.N Threading Eyebrows 1 80 0 F | 0 % 80" at bounding box center [477, 158] width 778 height 65
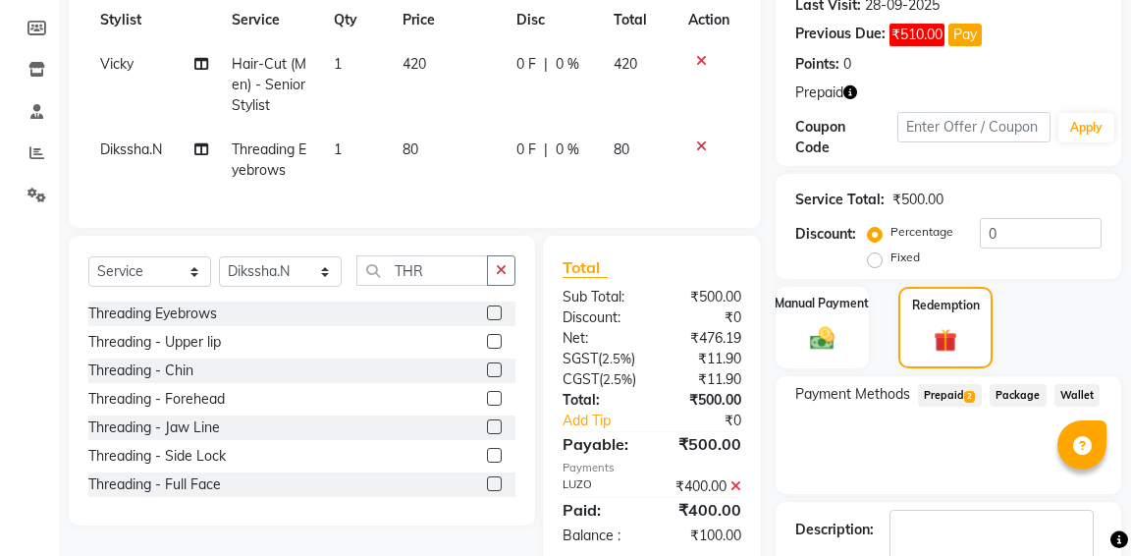
click at [431, 145] on td "80" at bounding box center [448, 160] width 114 height 65
select select "90902"
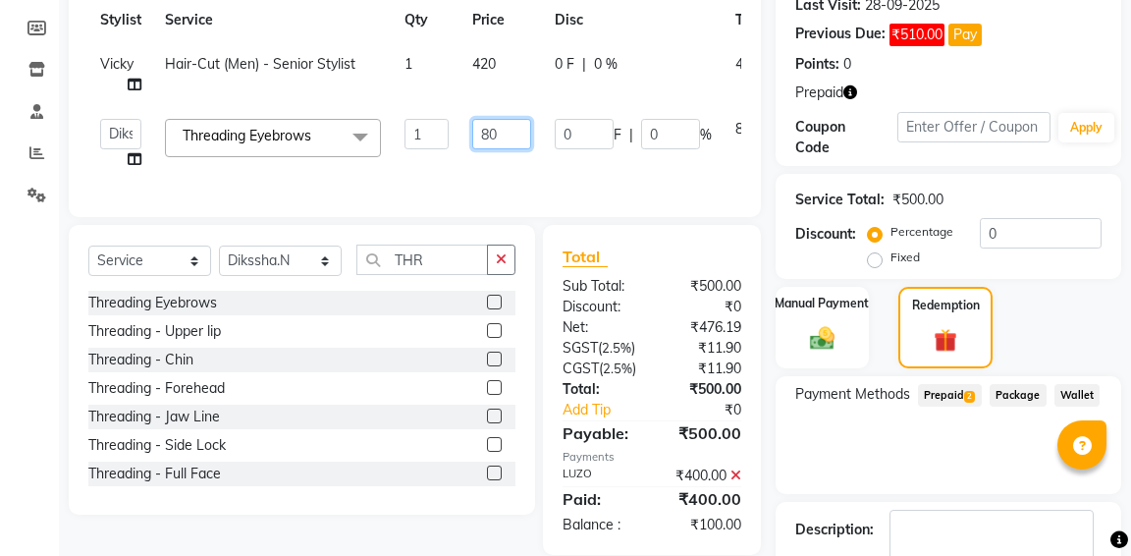
click at [503, 136] on input "80" at bounding box center [501, 134] width 59 height 30
type input "84"
click at [1082, 340] on div "Manual Payment Redemption" at bounding box center [948, 328] width 375 height 82
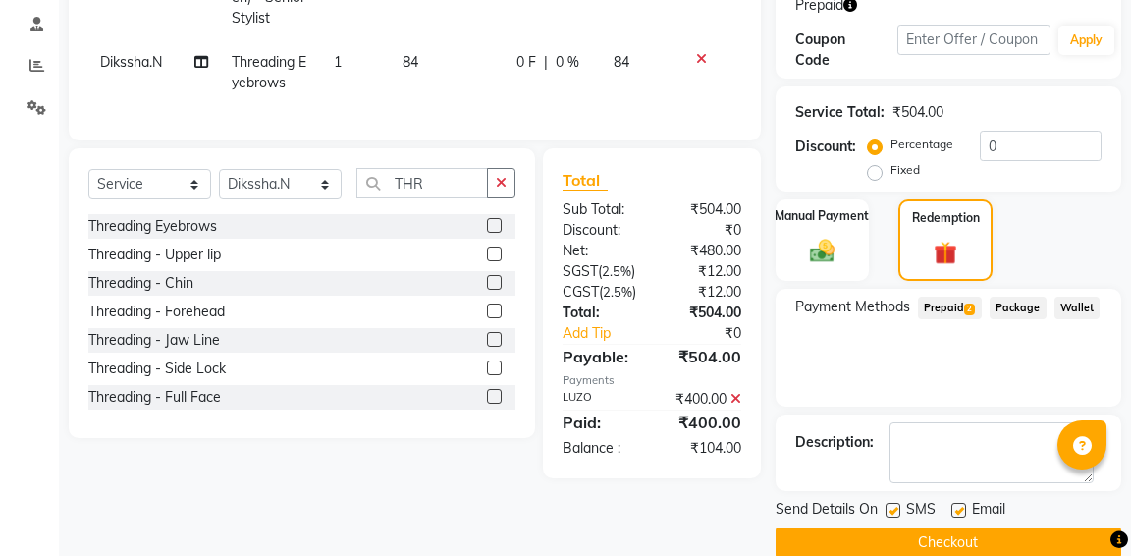
scroll to position [363, 0]
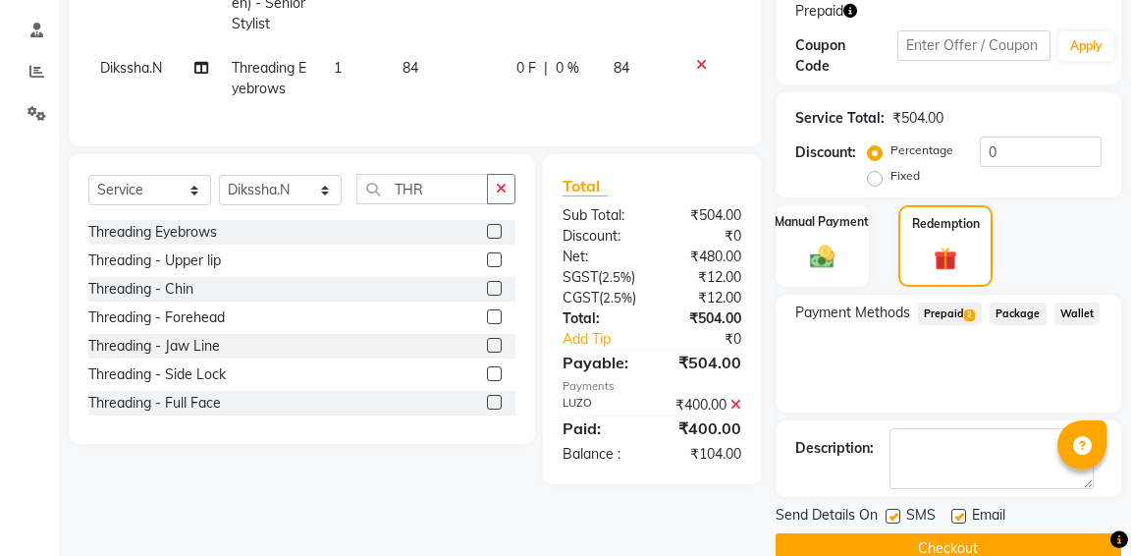
click at [943, 317] on span "Prepaid 2" at bounding box center [950, 313] width 64 height 23
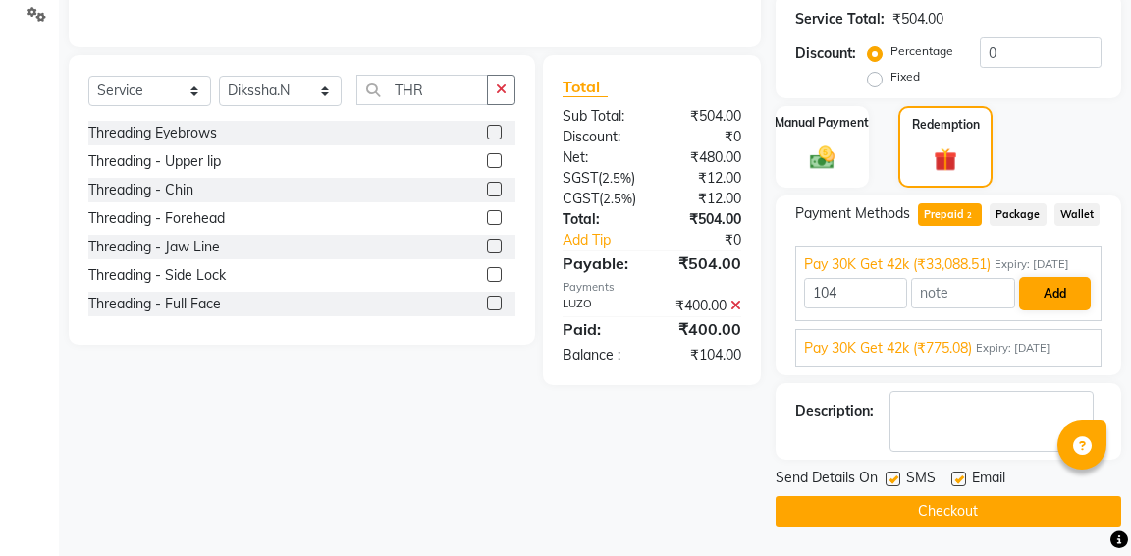
scroll to position [481, 0]
click at [877, 296] on input "104" at bounding box center [856, 293] width 104 height 30
type input "1"
click at [1037, 300] on button "Add" at bounding box center [1055, 293] width 72 height 33
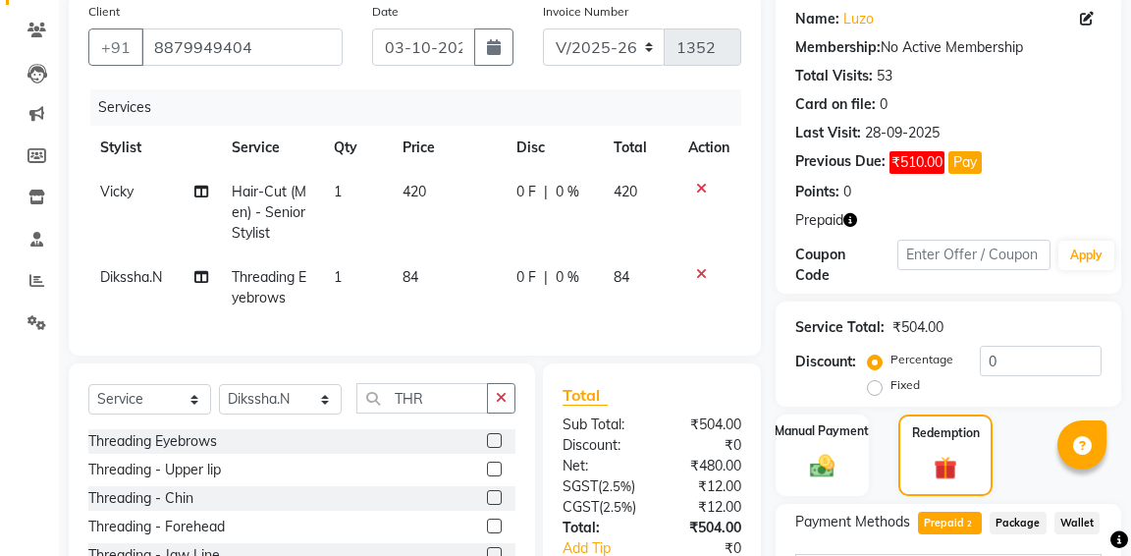
scroll to position [148, 0]
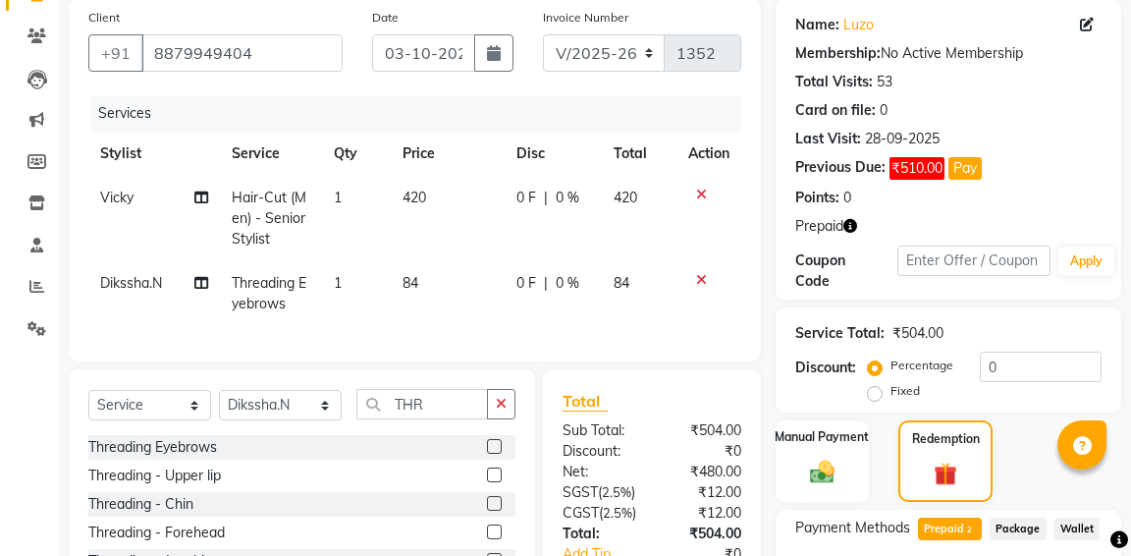
click at [848, 228] on icon "button" at bounding box center [850, 226] width 14 height 14
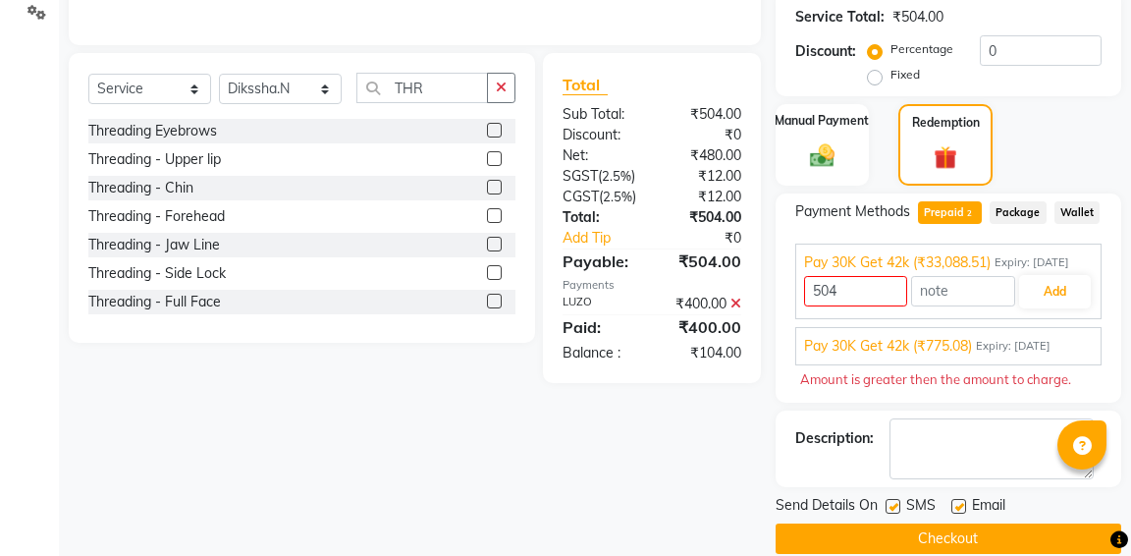
scroll to position [484, 0]
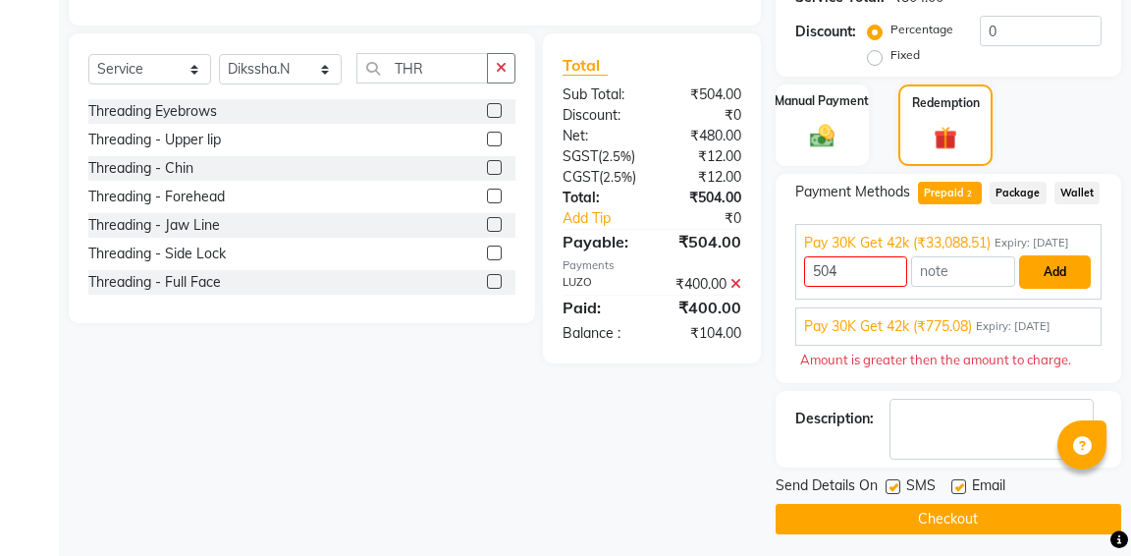
click at [1045, 287] on button "Add" at bounding box center [1055, 271] width 72 height 33
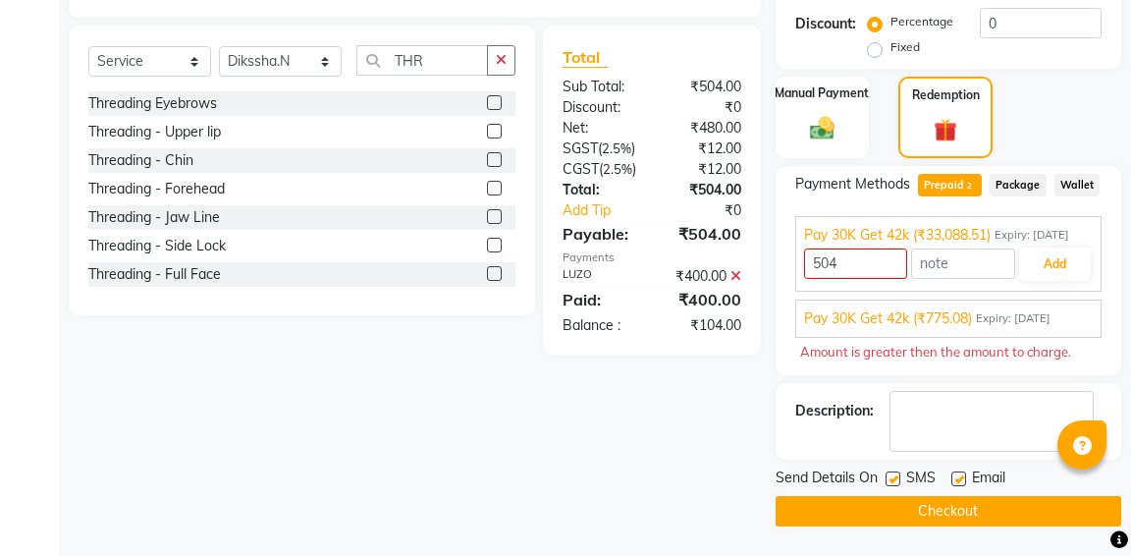
click at [923, 500] on button "Checkout" at bounding box center [949, 511] width 346 height 30
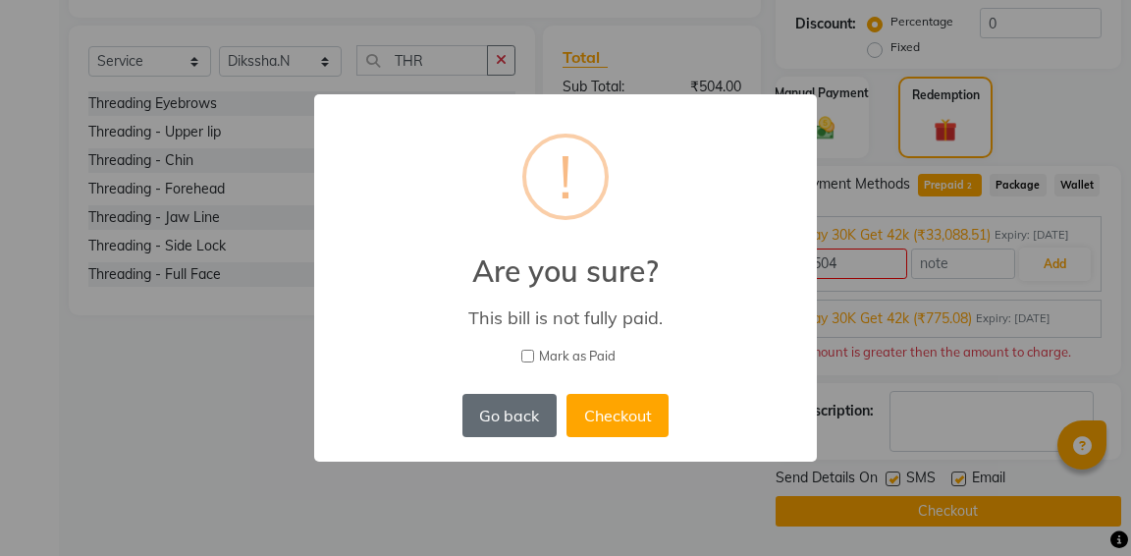
click at [515, 404] on button "Go back" at bounding box center [509, 415] width 94 height 43
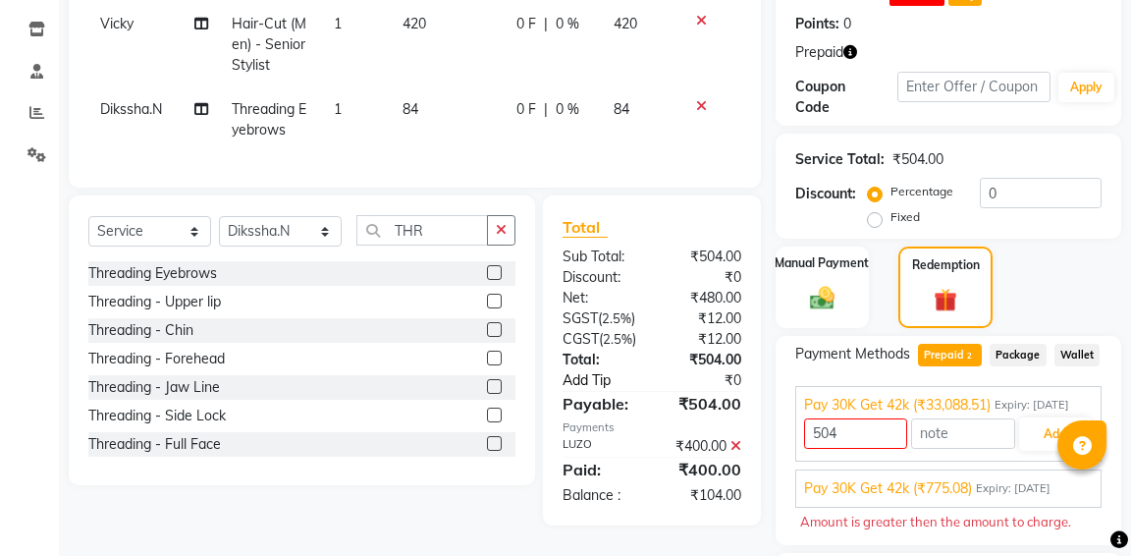
scroll to position [330, 0]
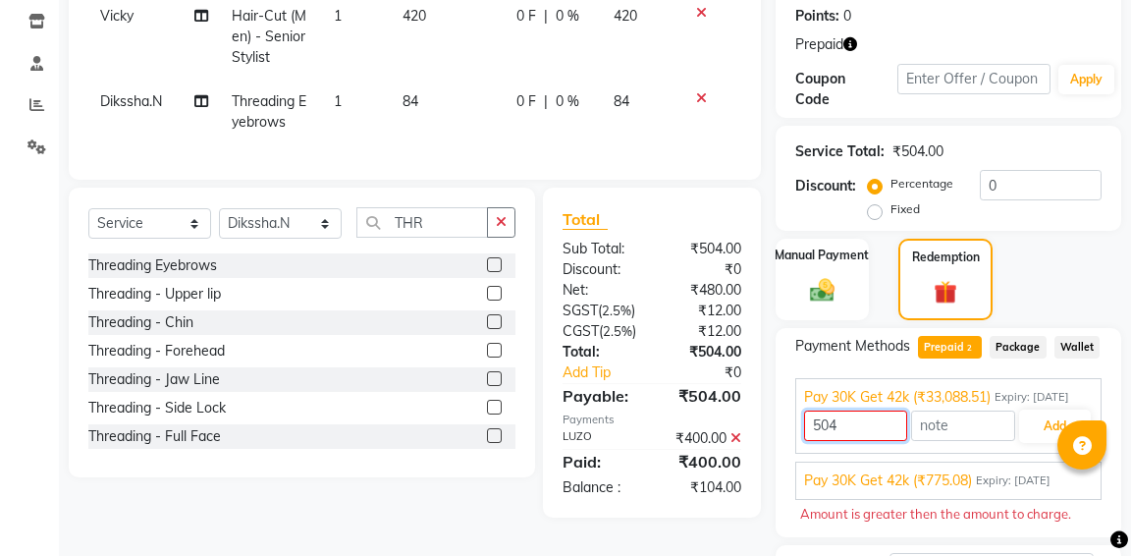
click at [860, 433] on input "504" at bounding box center [856, 425] width 104 height 30
click at [857, 438] on input "504" at bounding box center [856, 425] width 104 height 30
type input "5"
click at [510, 517] on div "Select Service Product Membership Package Voucher Prepaid Gift Card Select Styl…" at bounding box center [294, 353] width 481 height 330
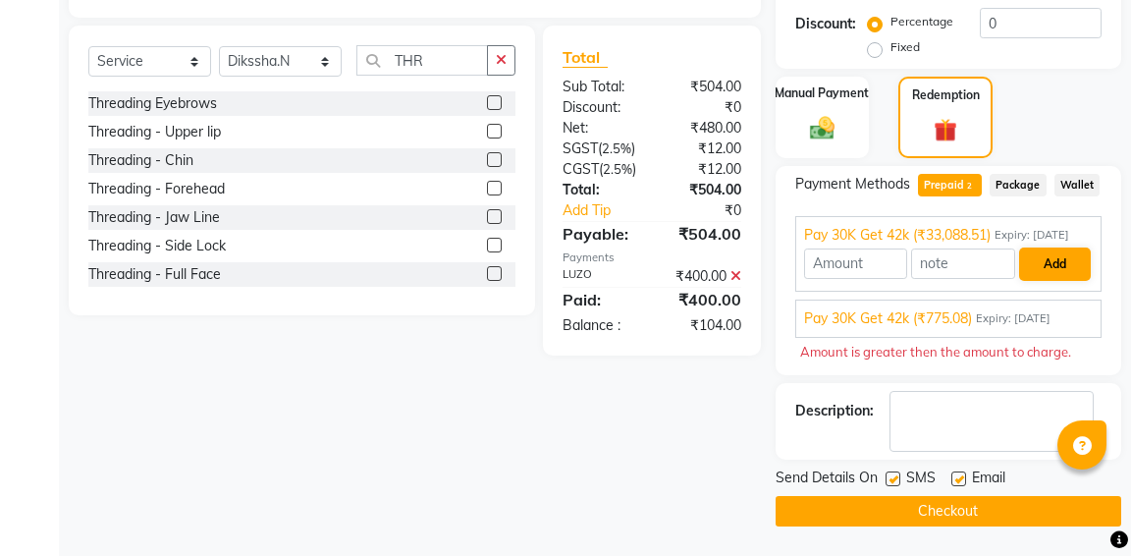
scroll to position [431, 0]
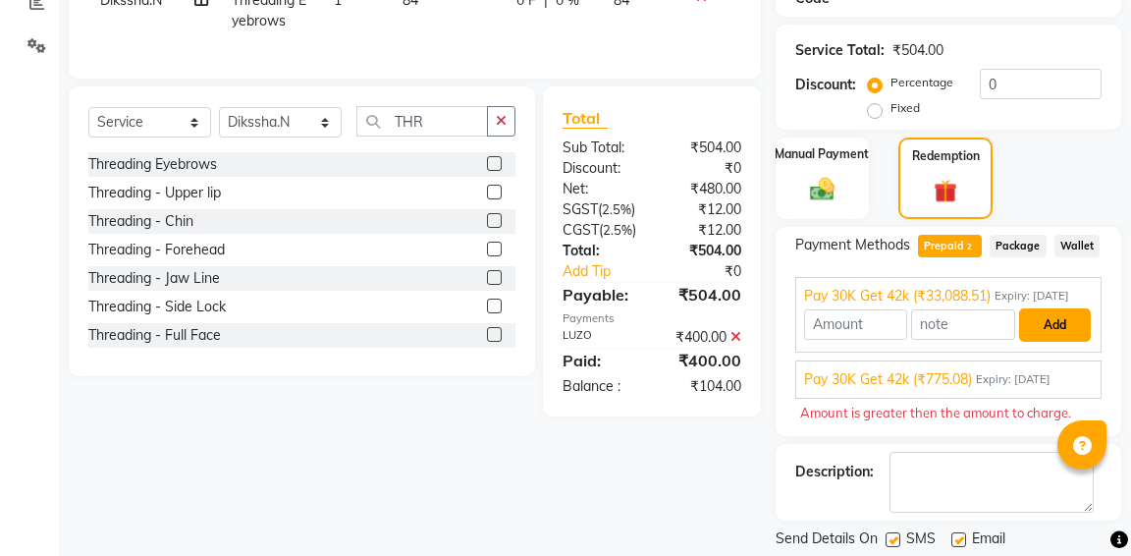
click at [1046, 342] on button "Add" at bounding box center [1055, 324] width 72 height 33
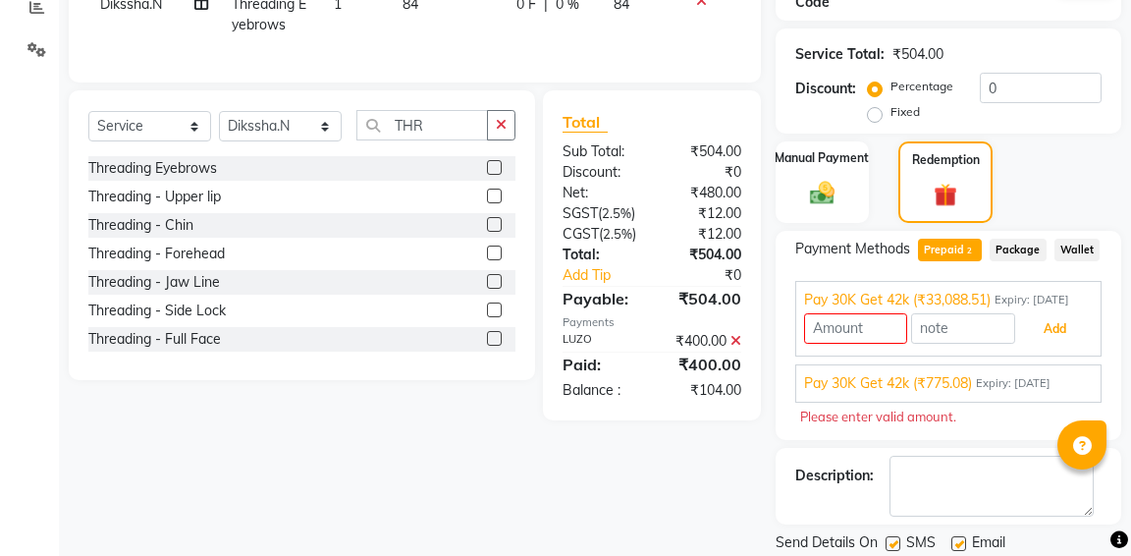
scroll to position [268, 0]
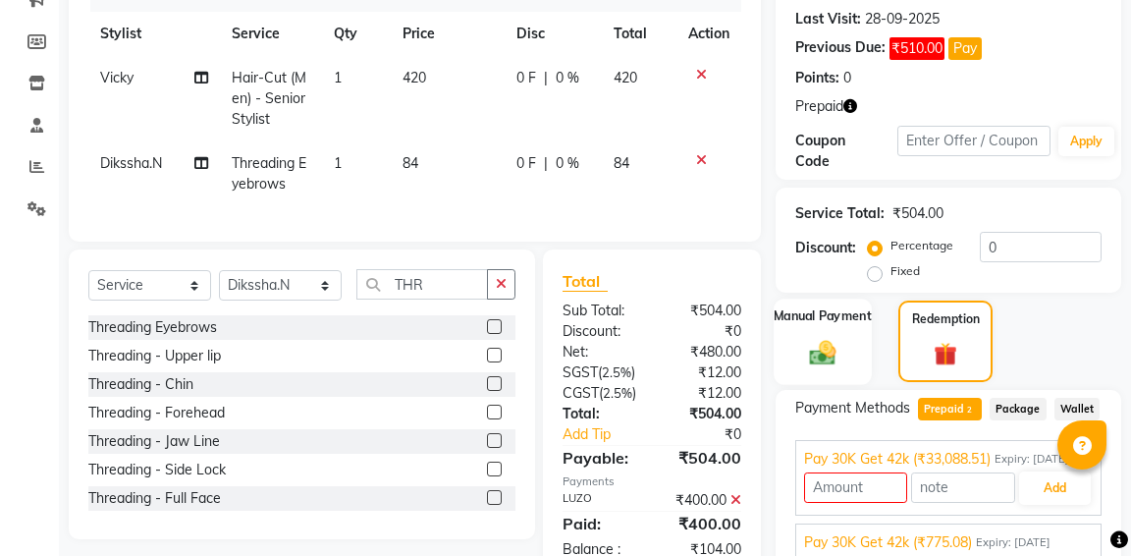
click at [828, 337] on img at bounding box center [822, 352] width 42 height 30
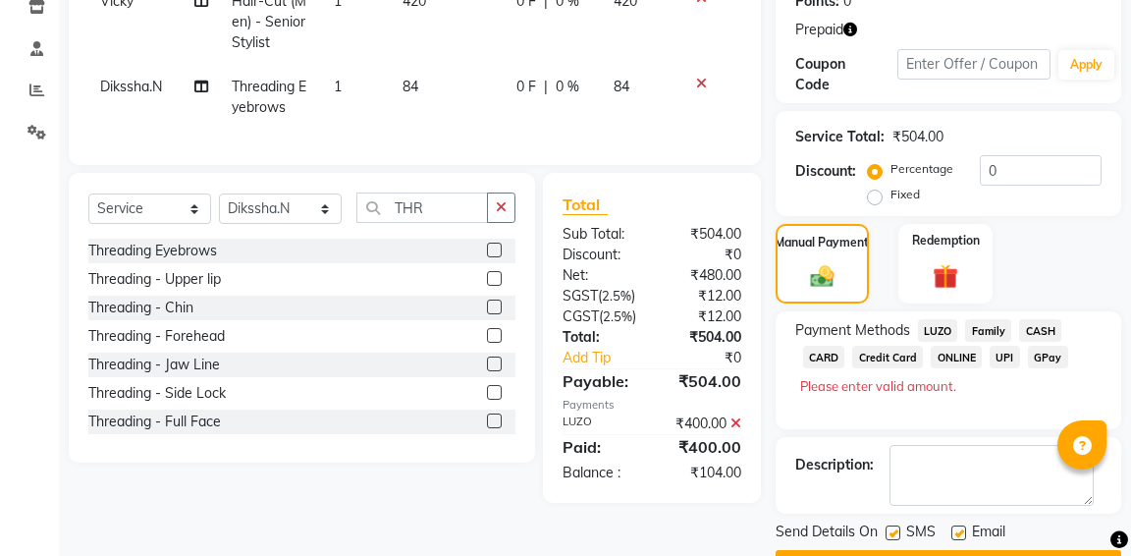
scroll to position [351, 0]
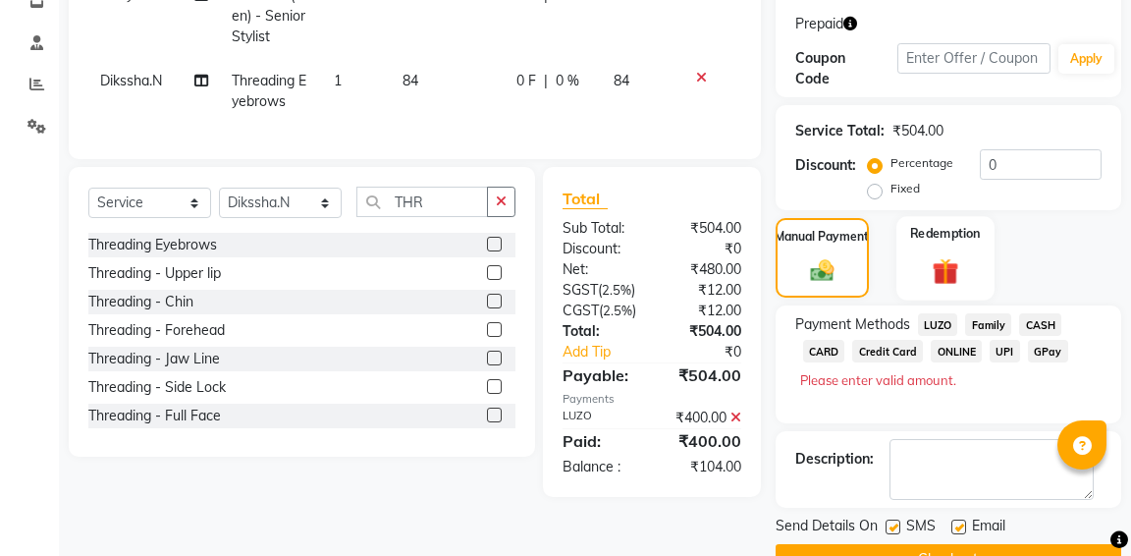
click at [961, 284] on img at bounding box center [945, 270] width 42 height 32
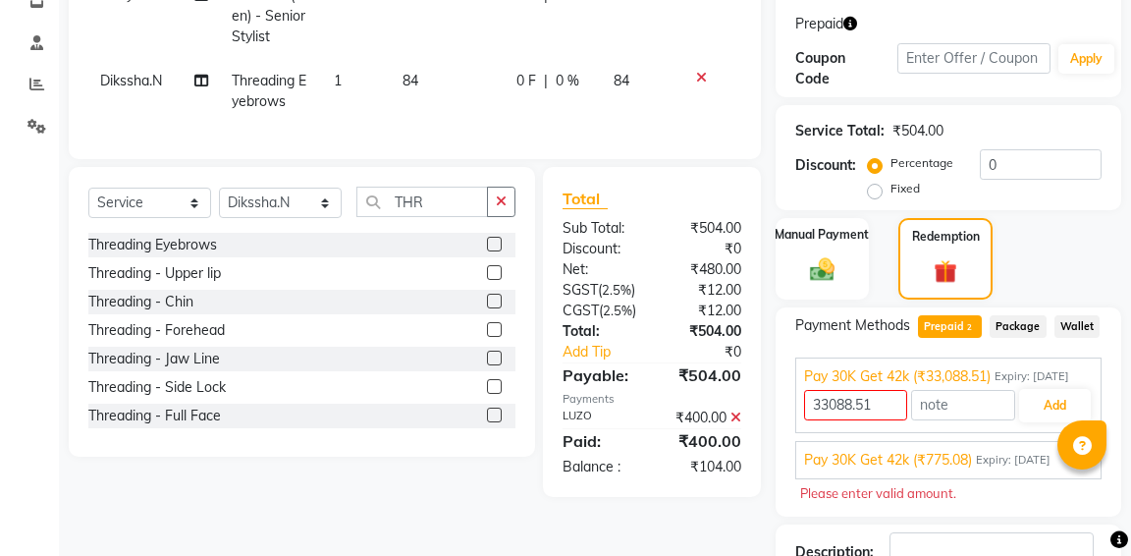
click at [960, 334] on span "Prepaid 2" at bounding box center [950, 326] width 64 height 23
type input "104"
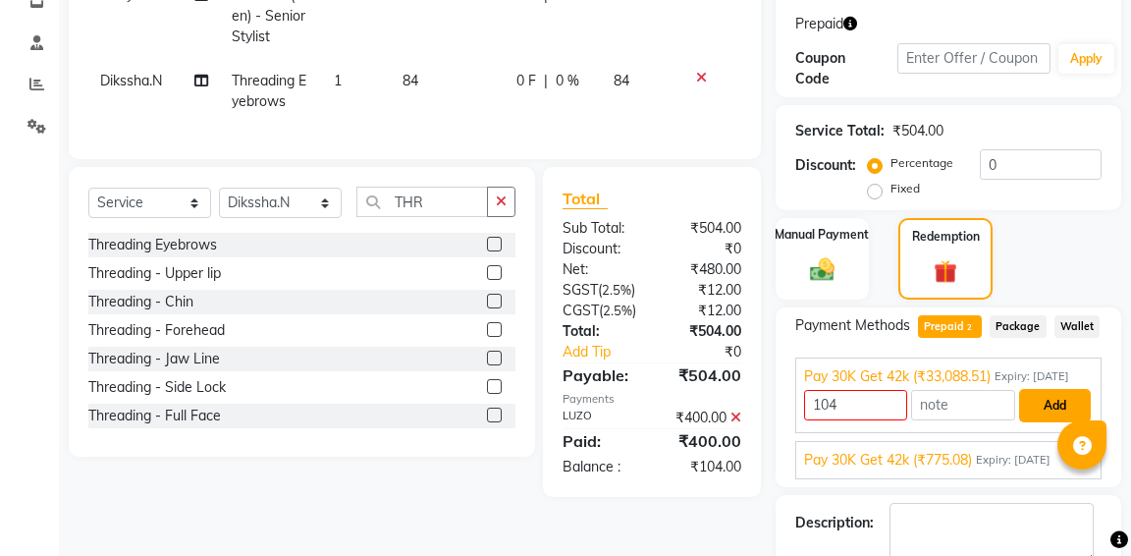
click at [1034, 417] on button "Add" at bounding box center [1055, 405] width 72 height 33
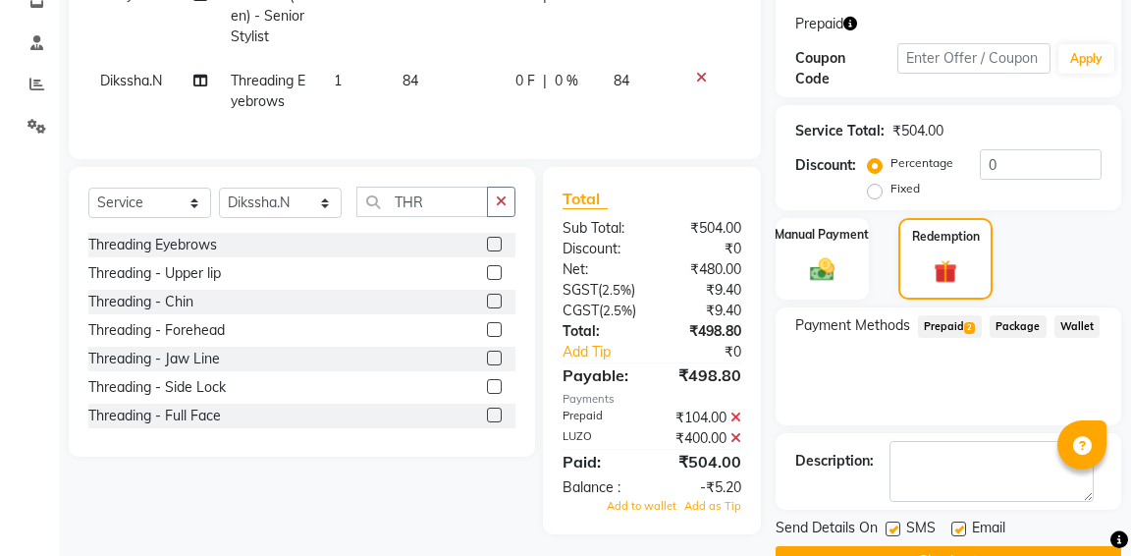
scroll to position [401, 0]
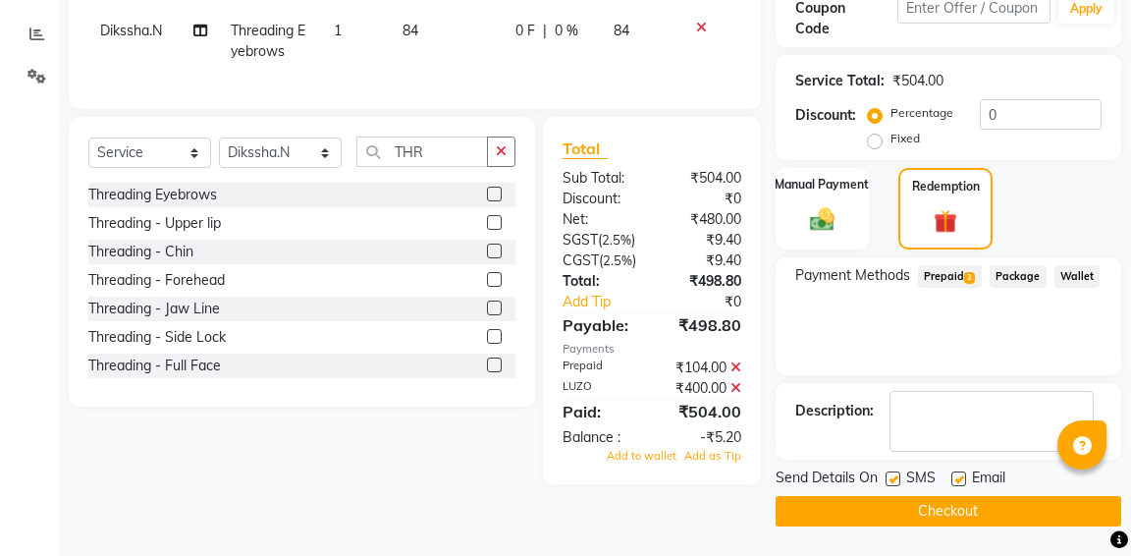
click at [925, 513] on button "Checkout" at bounding box center [949, 511] width 346 height 30
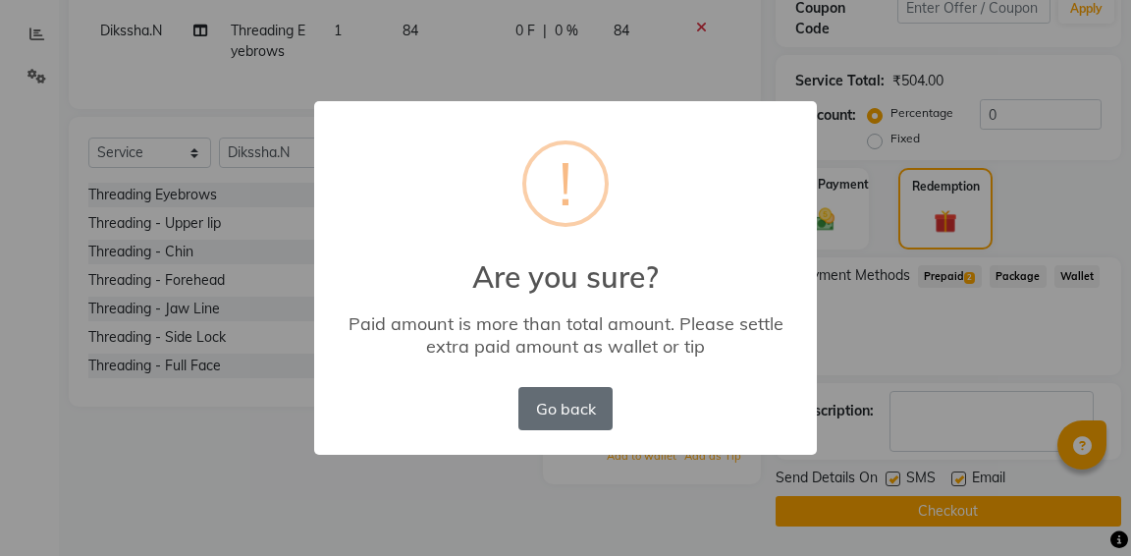
click at [580, 408] on button "Go back" at bounding box center [565, 408] width 94 height 43
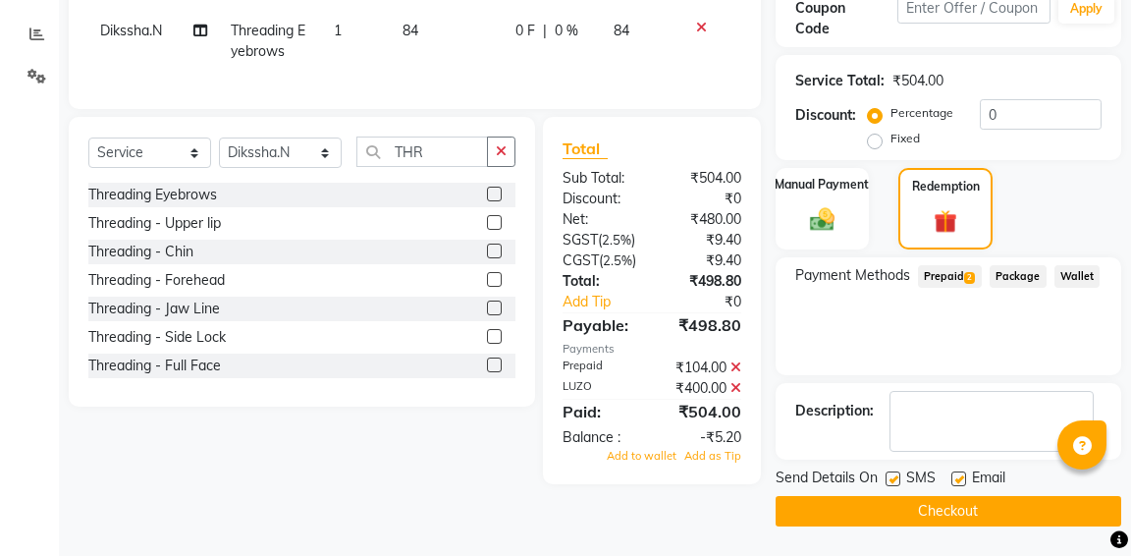
click at [950, 272] on span "Prepaid 2" at bounding box center [950, 276] width 64 height 23
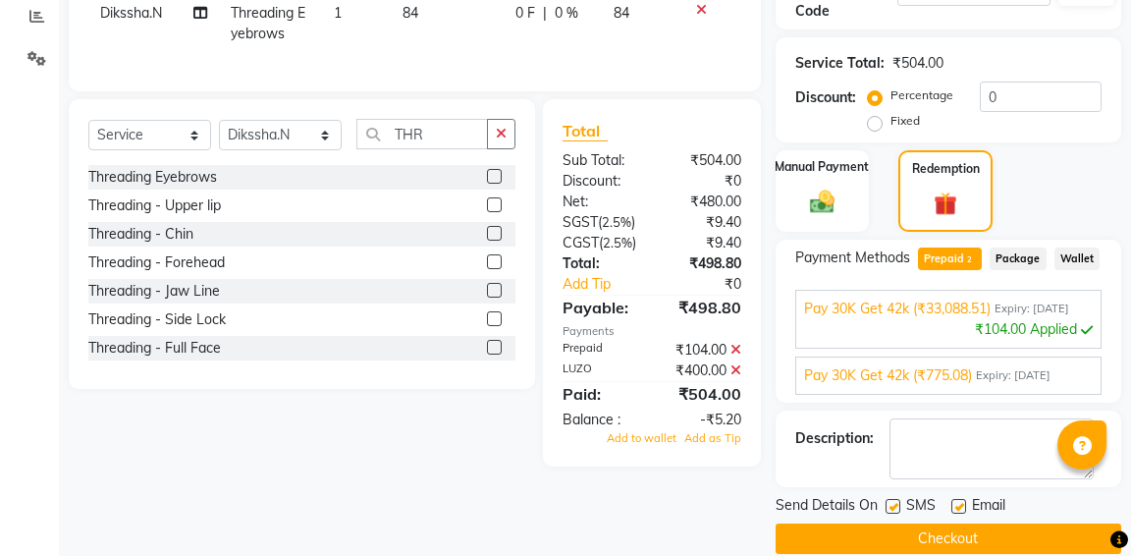
scroll to position [407, 0]
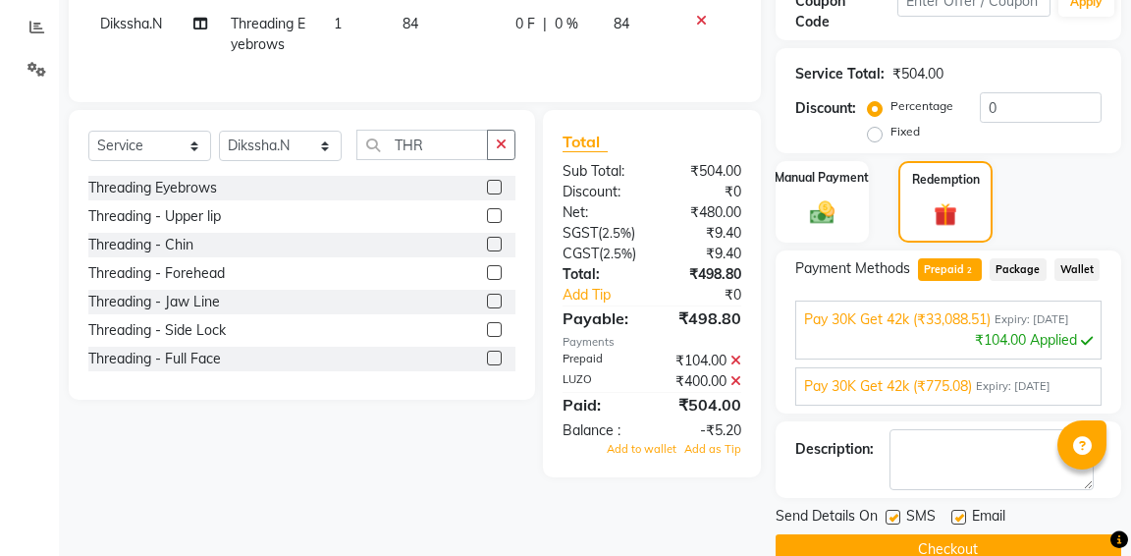
click at [1009, 268] on span "Package" at bounding box center [1018, 269] width 57 height 23
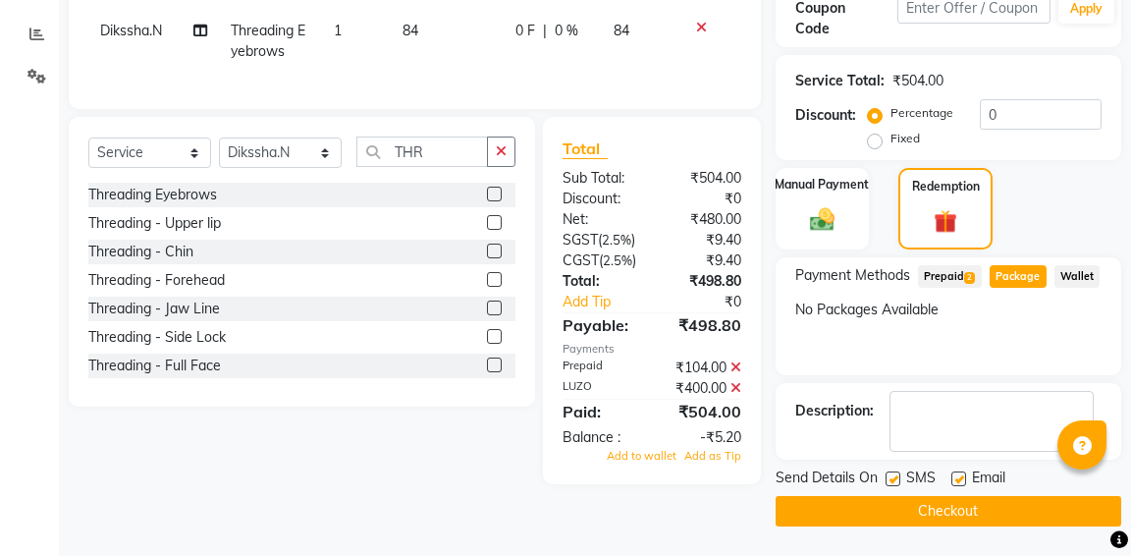
scroll to position [401, 0]
click at [948, 274] on span "Prepaid 2" at bounding box center [950, 276] width 64 height 23
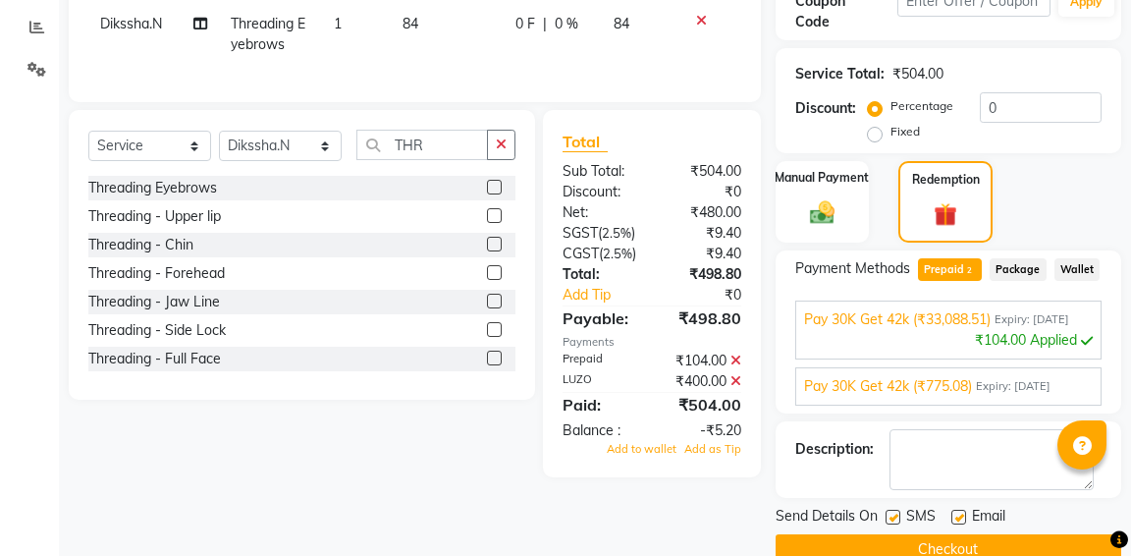
scroll to position [446, 0]
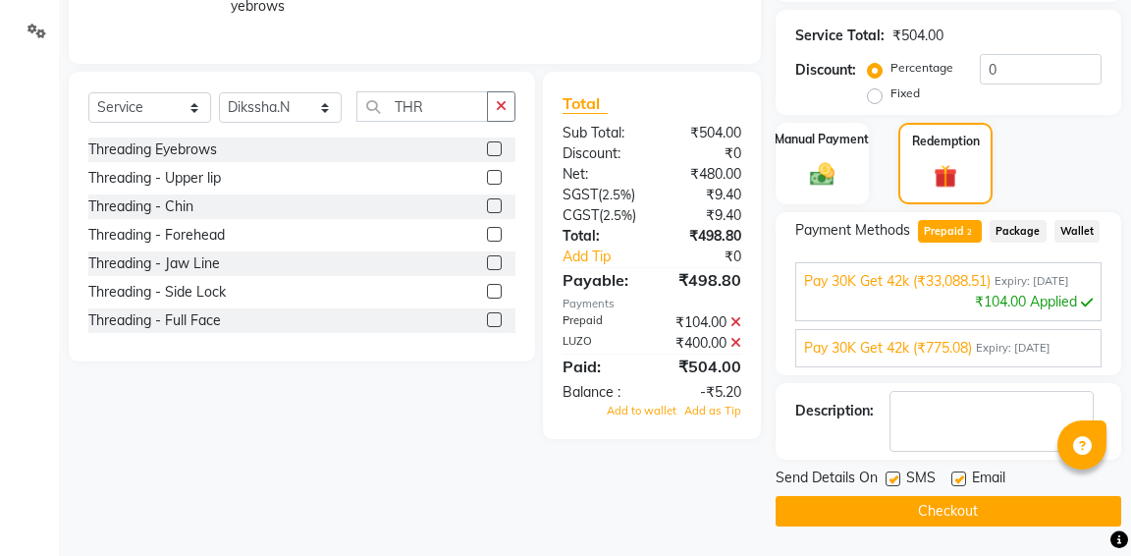
click at [1024, 312] on div "₹104.00 Applied" at bounding box center [948, 302] width 289 height 21
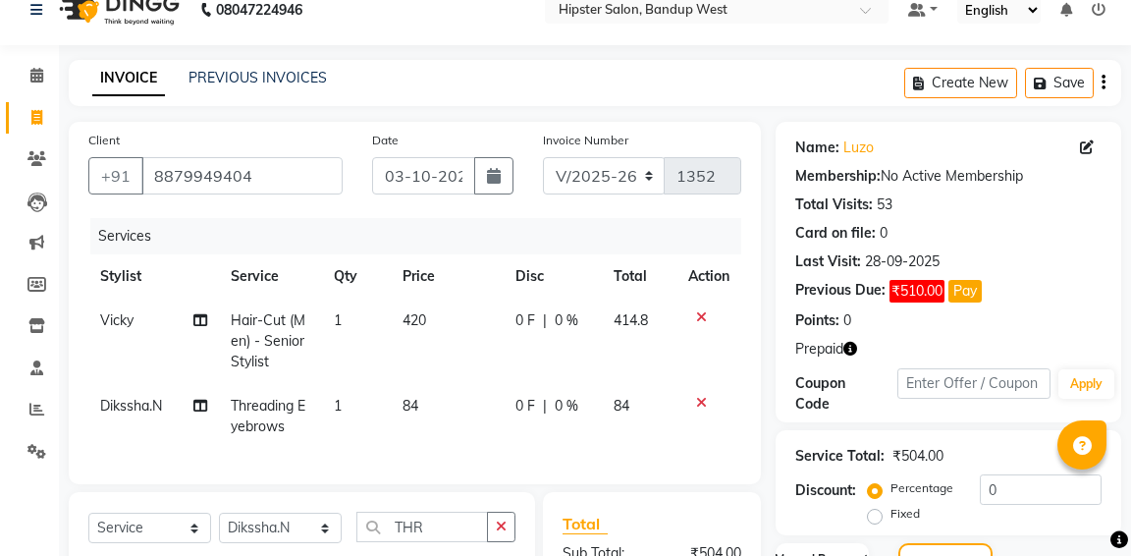
scroll to position [0, 0]
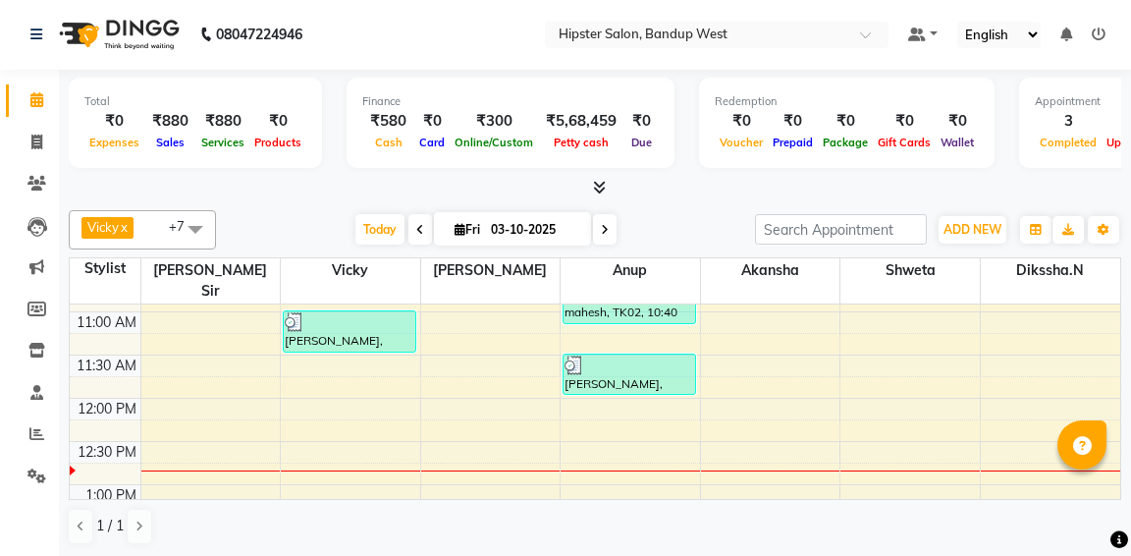
scroll to position [166, 0]
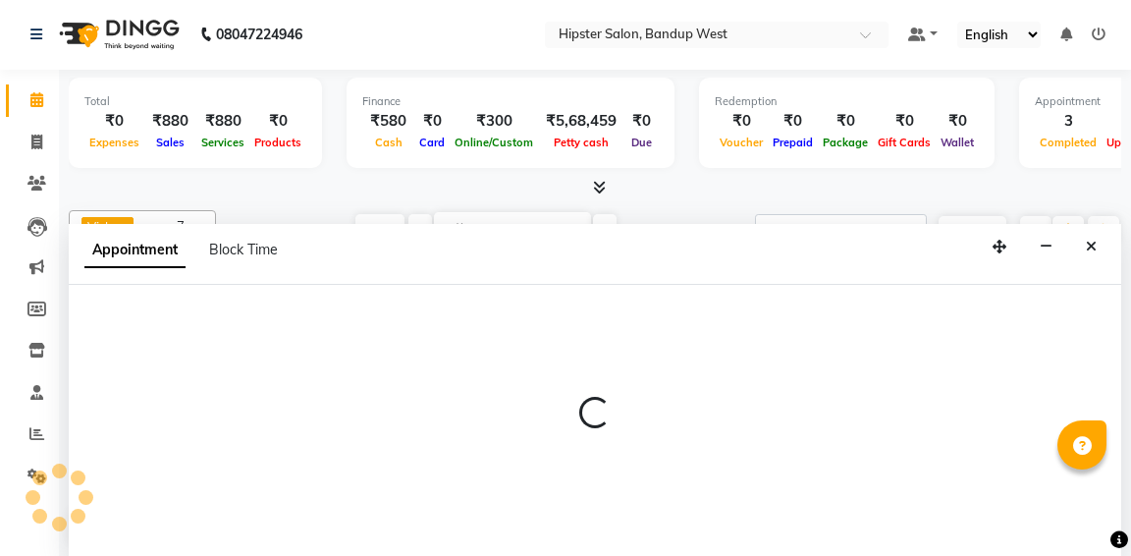
select select "52835"
select select "tentative"
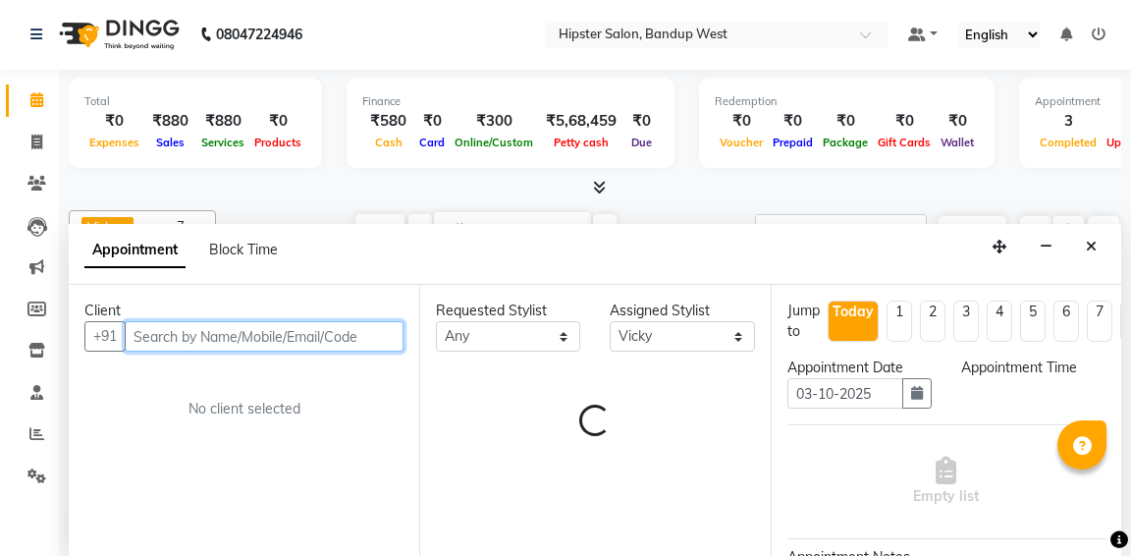
select select "720"
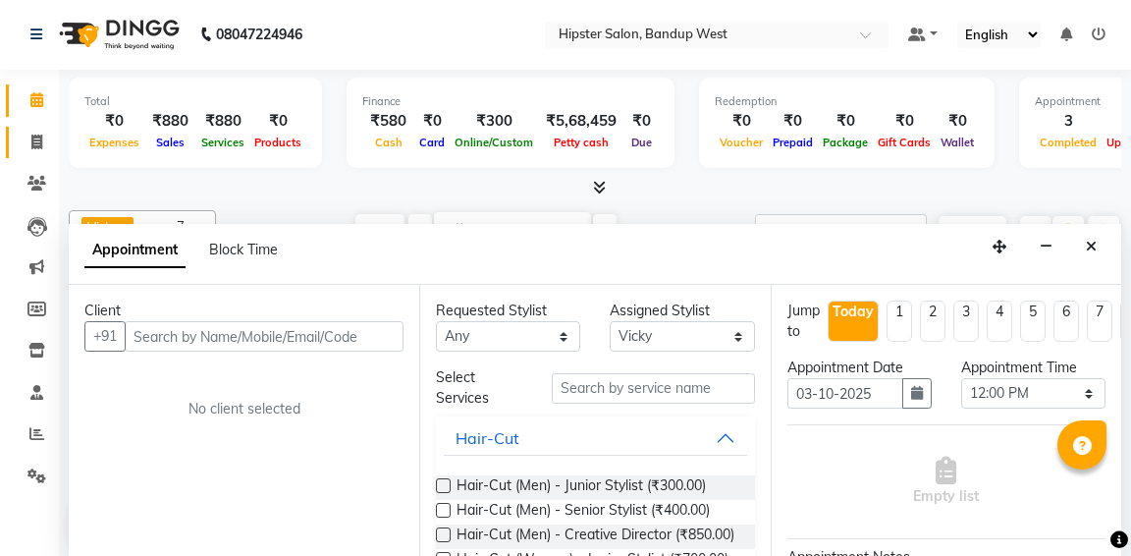
click at [45, 146] on span at bounding box center [37, 143] width 34 height 23
select select "service"
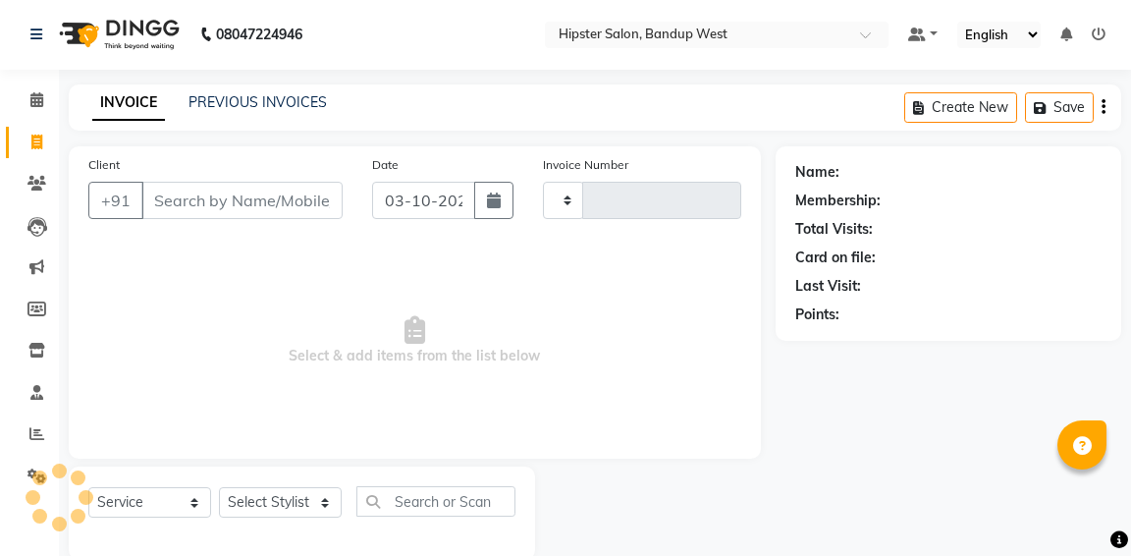
click at [258, 215] on input "Client" at bounding box center [241, 200] width 201 height 37
type input "1352"
select select "6746"
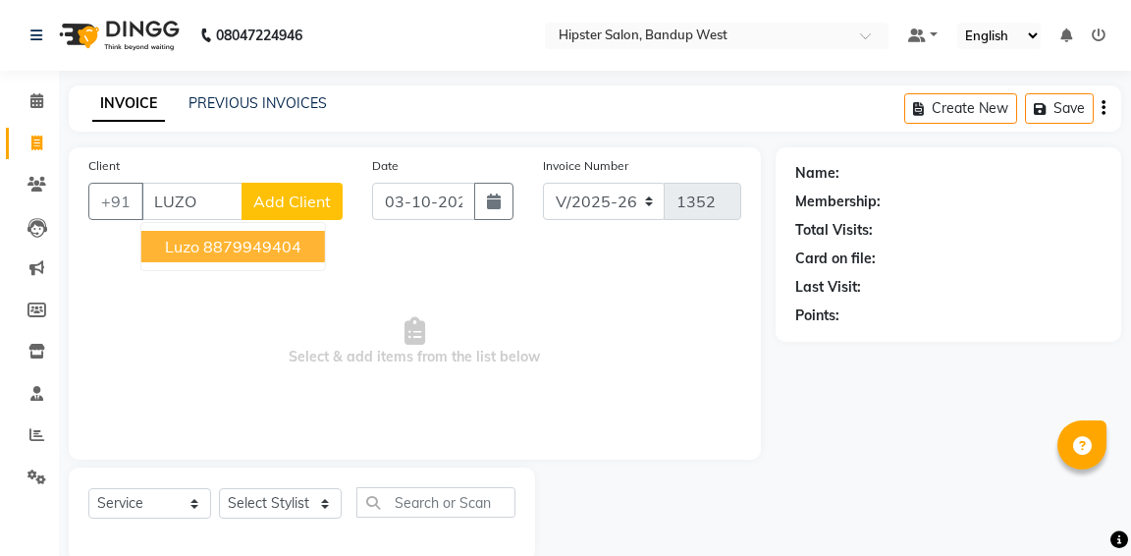
click at [219, 243] on ngb-highlight "8879949404" at bounding box center [252, 247] width 98 height 20
type input "8879949404"
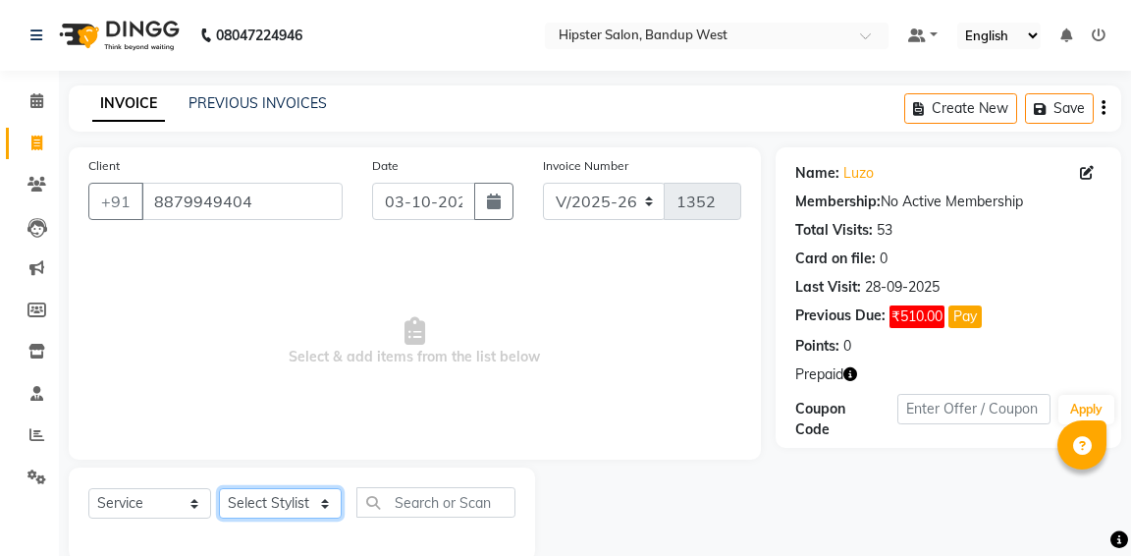
click at [317, 495] on select "Select Stylist aditya [PERSON_NAME] anup [PERSON_NAME] [PERSON_NAME] [PERSON_NA…" at bounding box center [280, 503] width 123 height 30
select select "52835"
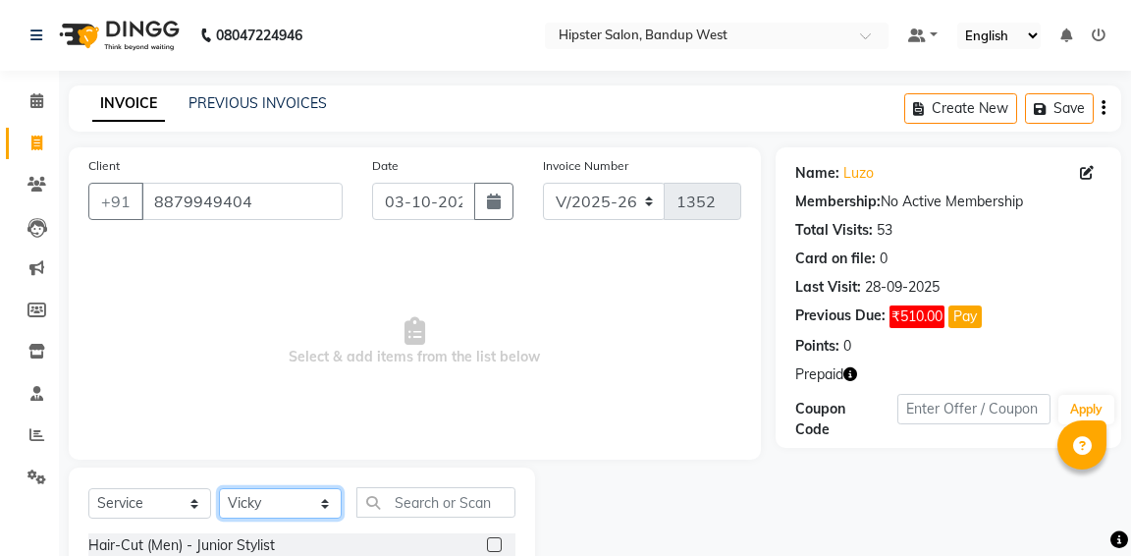
scroll to position [30, 0]
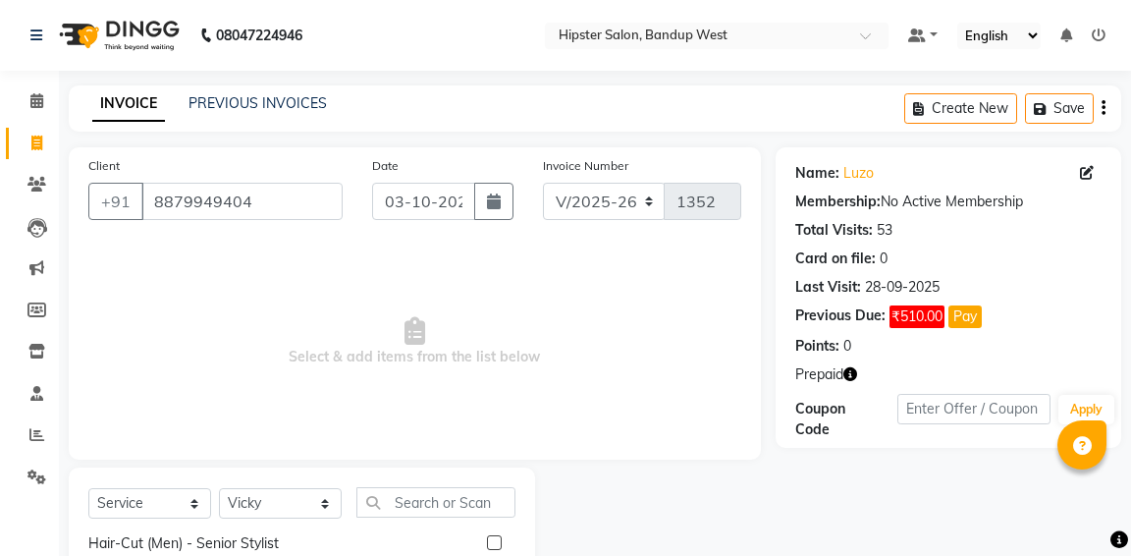
click at [493, 538] on label at bounding box center [494, 542] width 15 height 15
click at [493, 538] on input "checkbox" at bounding box center [493, 543] width 13 height 13
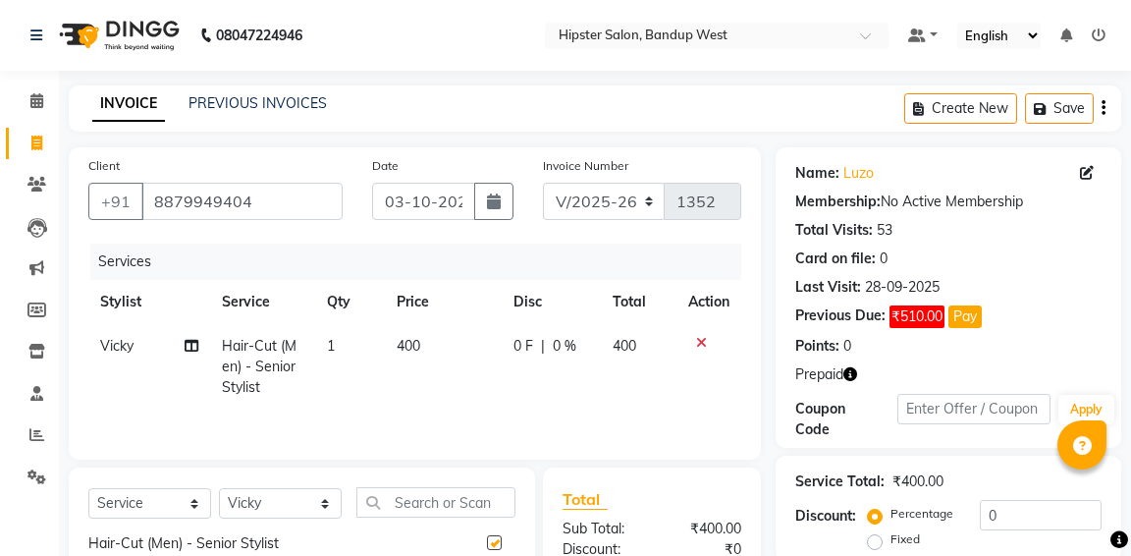
checkbox input "false"
click at [318, 504] on select "Select Stylist aditya [PERSON_NAME] anup [PERSON_NAME] [PERSON_NAME] [PERSON_NA…" at bounding box center [280, 503] width 123 height 30
select select "90902"
click at [426, 509] on input "text" at bounding box center [435, 502] width 159 height 30
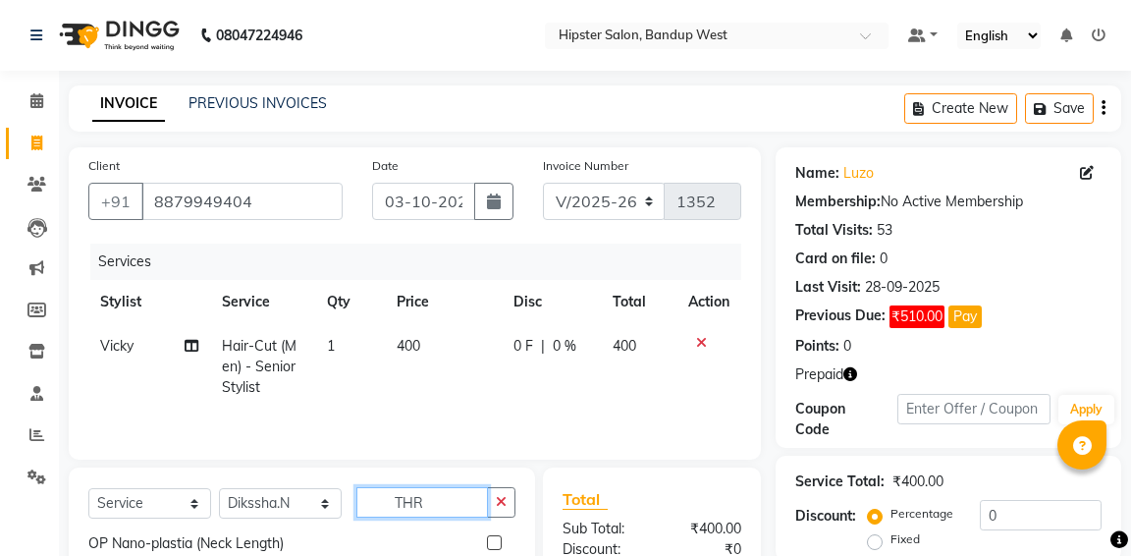
scroll to position [0, 0]
type input "THR"
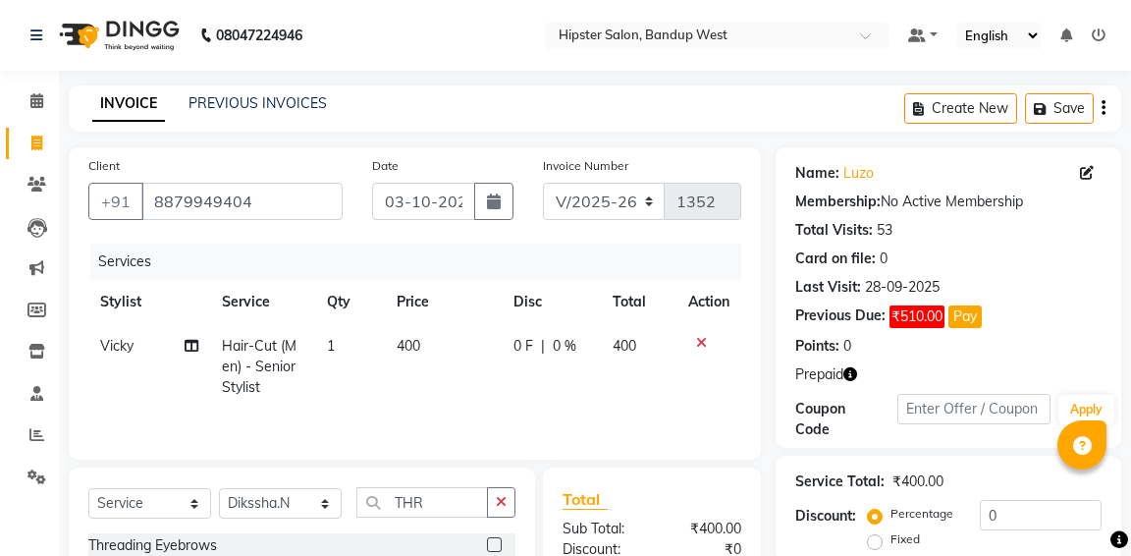
click at [496, 545] on label at bounding box center [494, 544] width 15 height 15
click at [496, 545] on input "checkbox" at bounding box center [493, 545] width 13 height 13
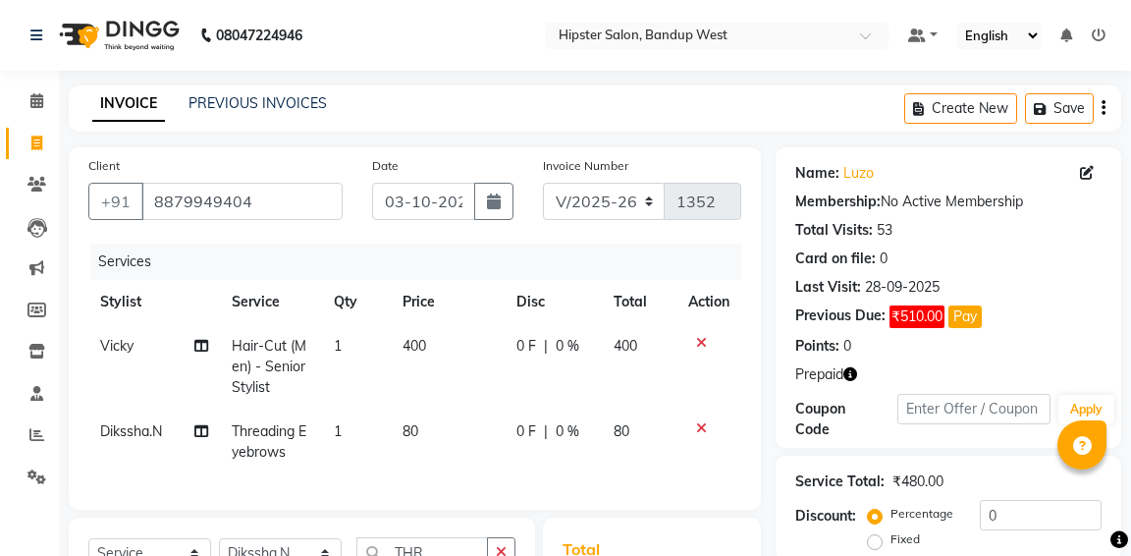
checkbox input "false"
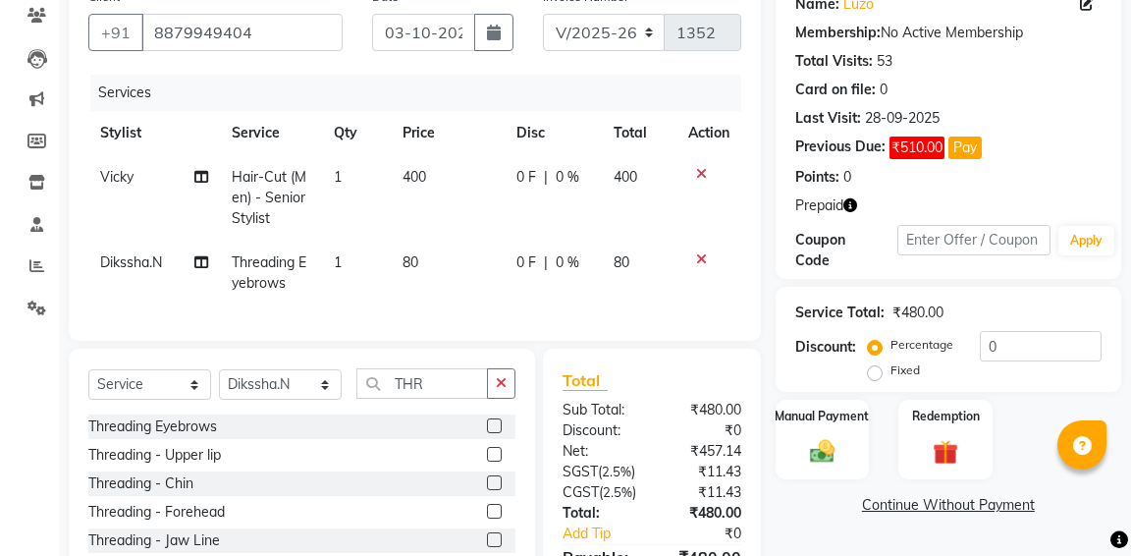
scroll to position [212, 0]
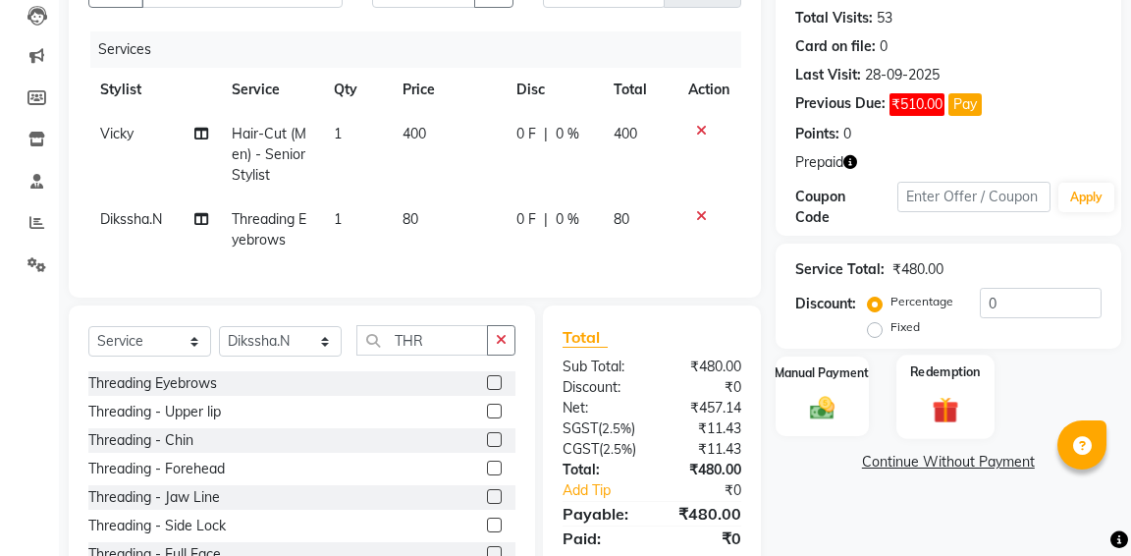
click at [940, 393] on img at bounding box center [945, 409] width 42 height 32
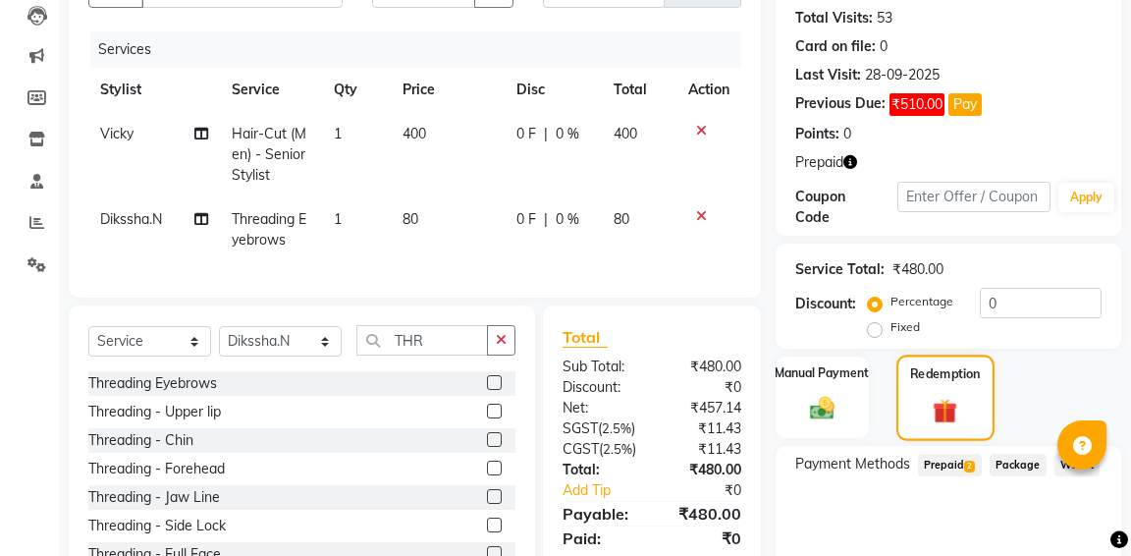
click at [940, 391] on div "Redemption" at bounding box center [944, 396] width 97 height 85
click at [942, 456] on span "Prepaid 2" at bounding box center [950, 465] width 64 height 23
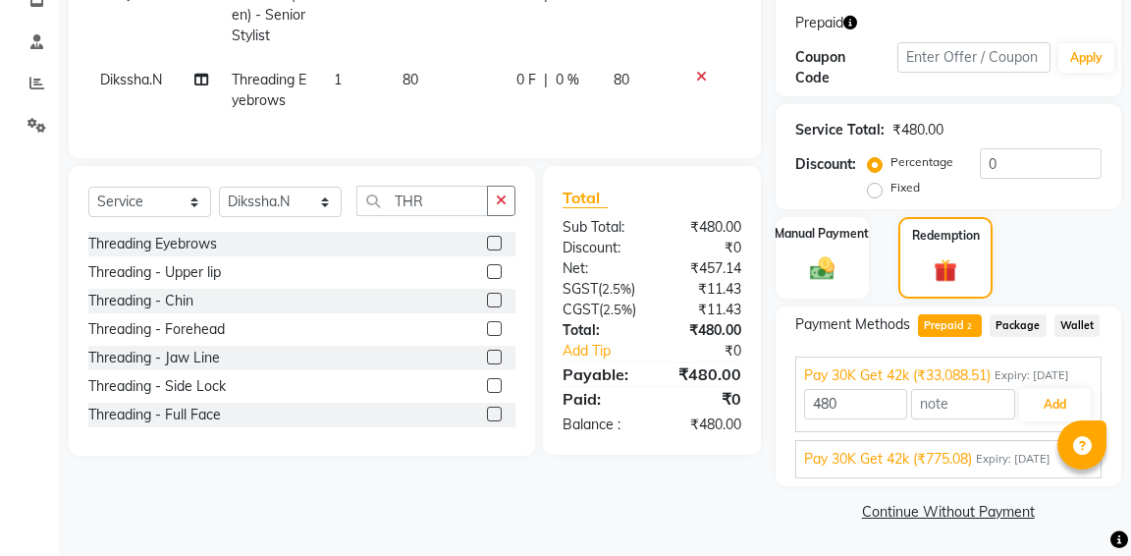
scroll to position [270, 0]
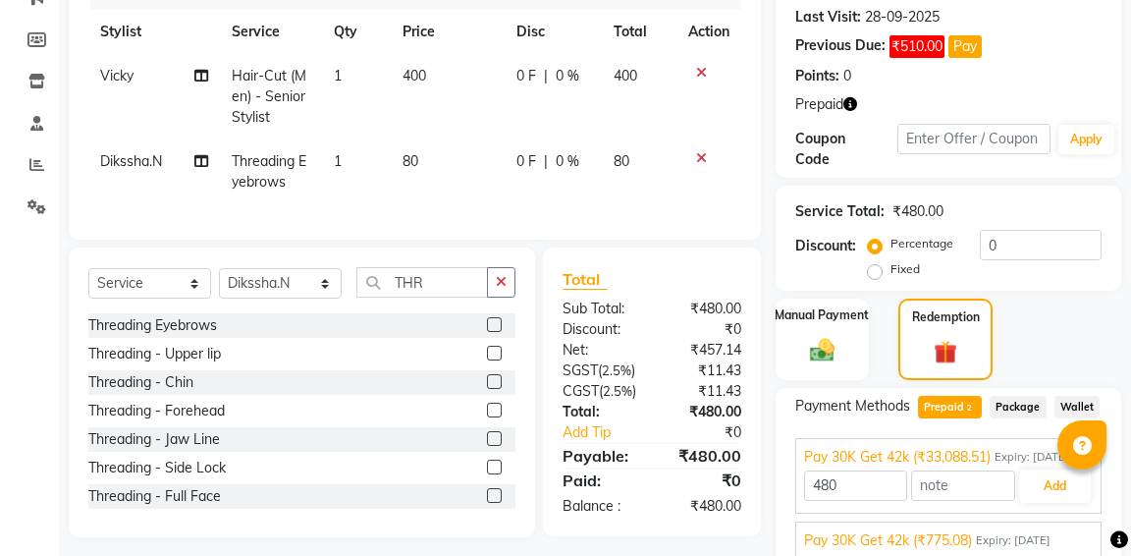
click at [433, 75] on td "400" at bounding box center [448, 96] width 114 height 85
select select "52835"
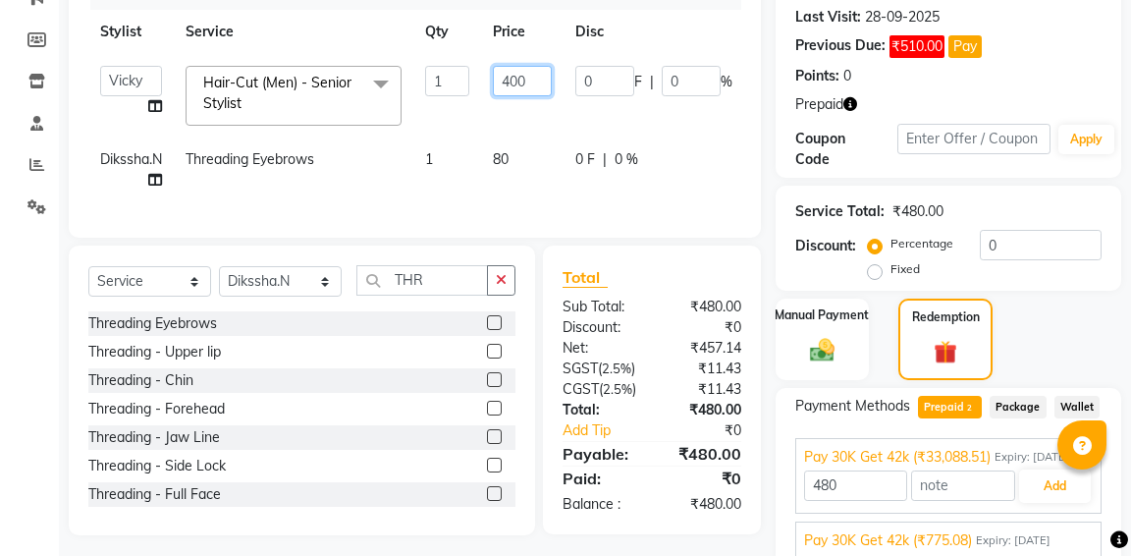
click at [533, 86] on input "400" at bounding box center [522, 81] width 59 height 30
type input "420"
click at [520, 156] on tr "Dikssha.N Threading Eyebrows 1 80 0 F | 0 % 80" at bounding box center [477, 169] width 778 height 65
type input "33088.51"
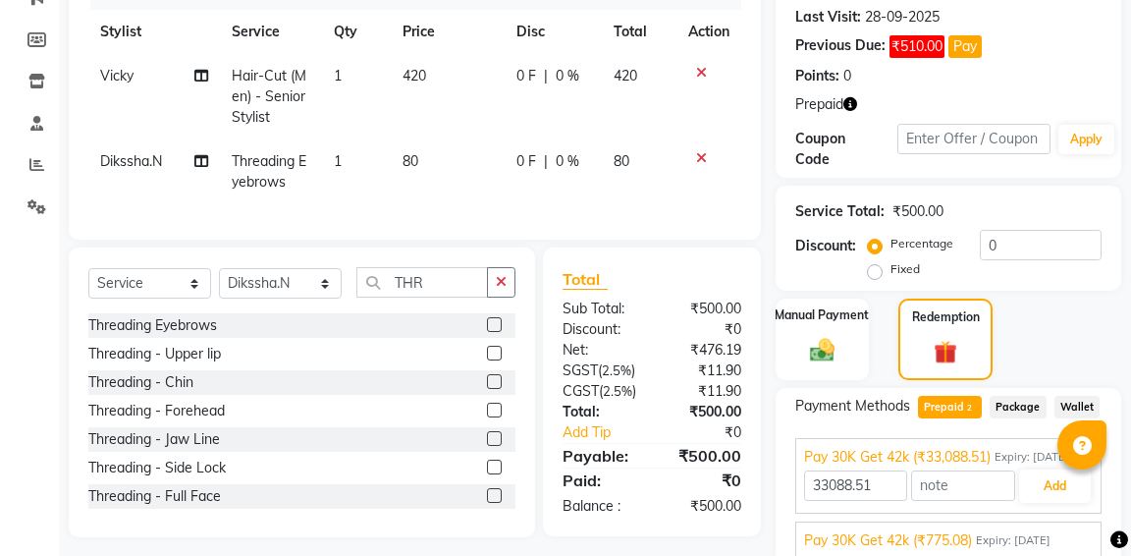
click at [423, 157] on td "80" at bounding box center [448, 171] width 114 height 65
select select "90902"
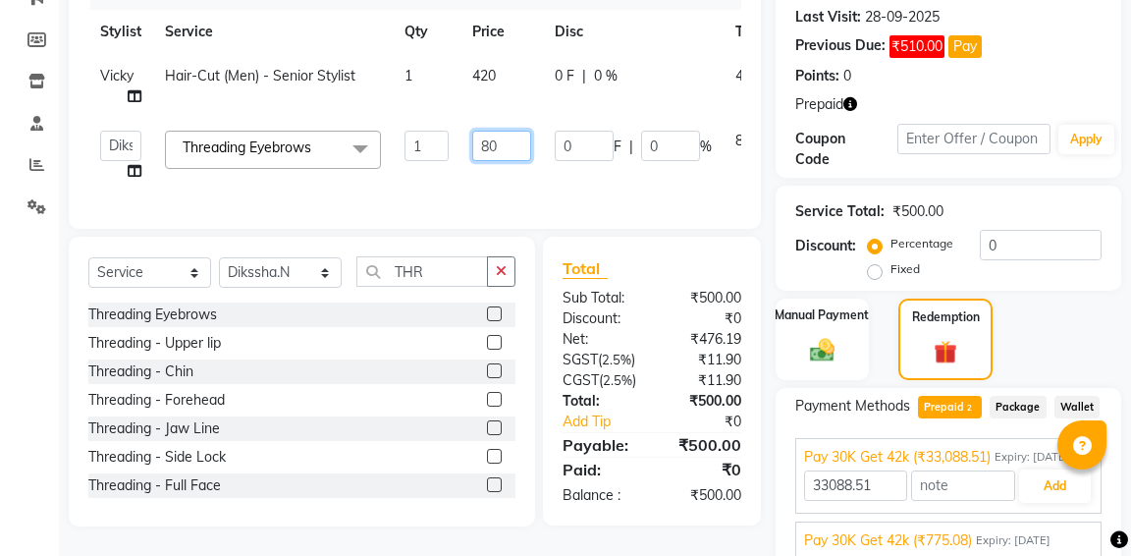
click at [503, 149] on input "80" at bounding box center [501, 146] width 59 height 30
type input "84"
click at [721, 200] on div "Services Stylist Service Qty Price Disc Total Action [PERSON_NAME] Hair-Cut (Me…" at bounding box center [414, 91] width 653 height 236
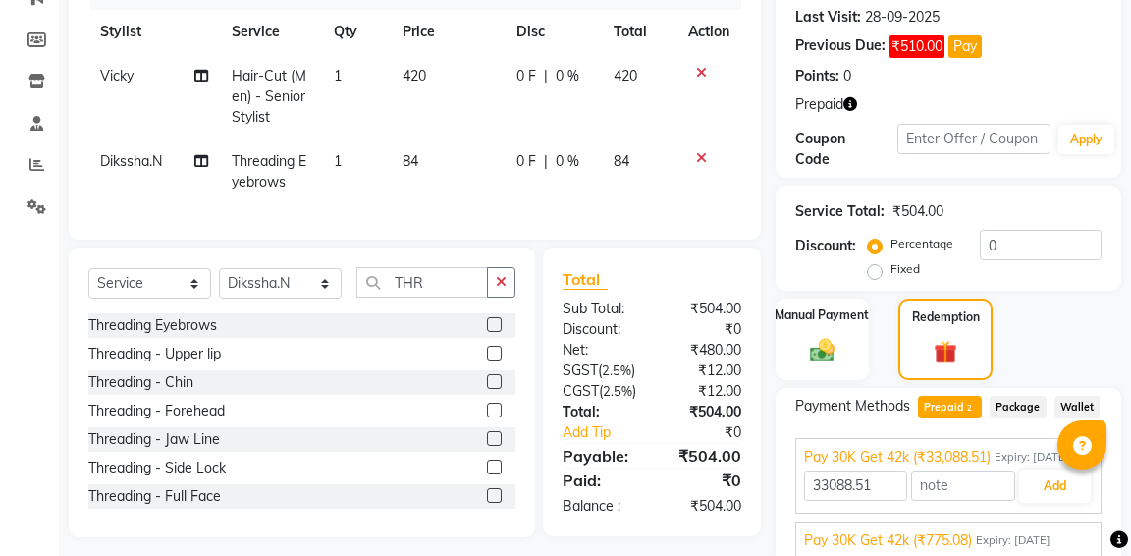
scroll to position [371, 0]
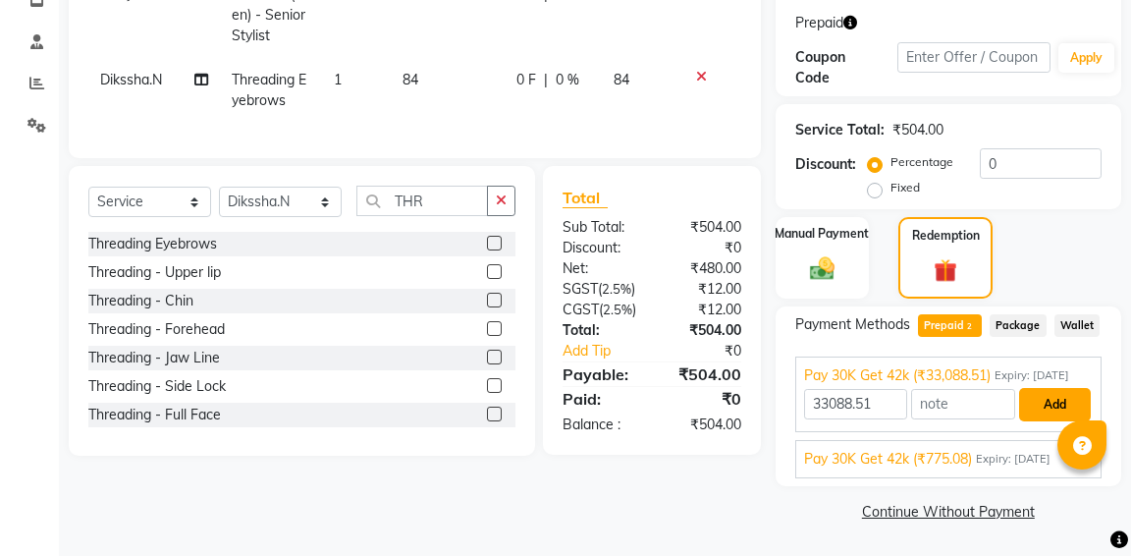
click at [1063, 409] on button "Add" at bounding box center [1055, 404] width 72 height 33
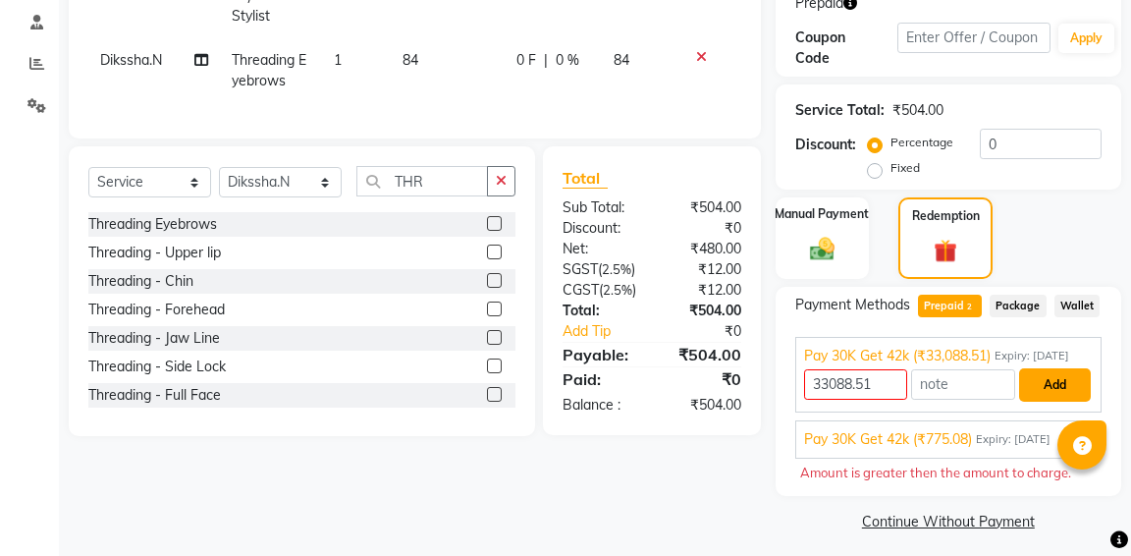
click at [1063, 402] on button "Add" at bounding box center [1055, 384] width 72 height 33
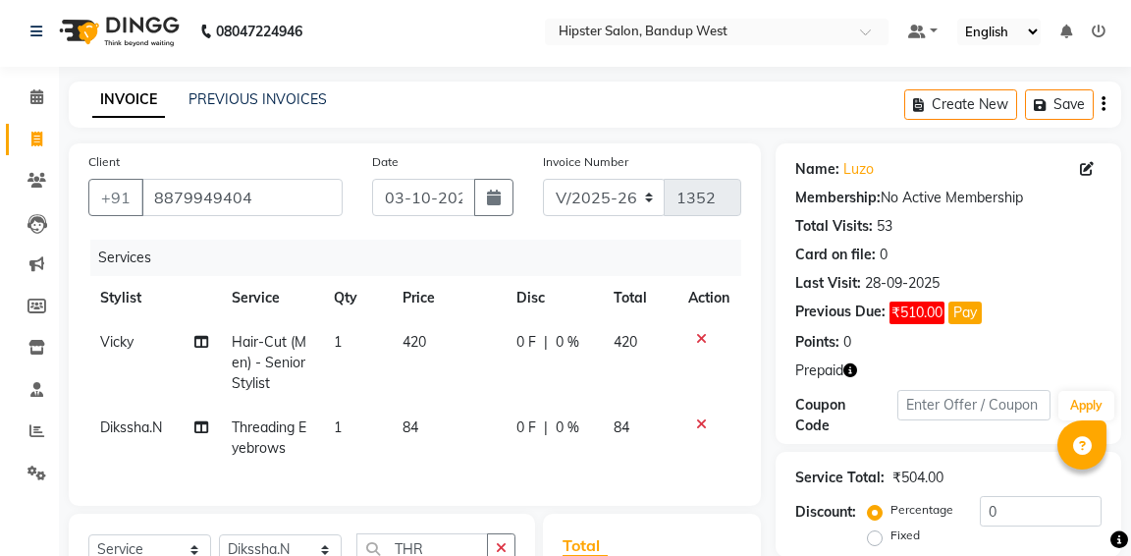
scroll to position [0, 0]
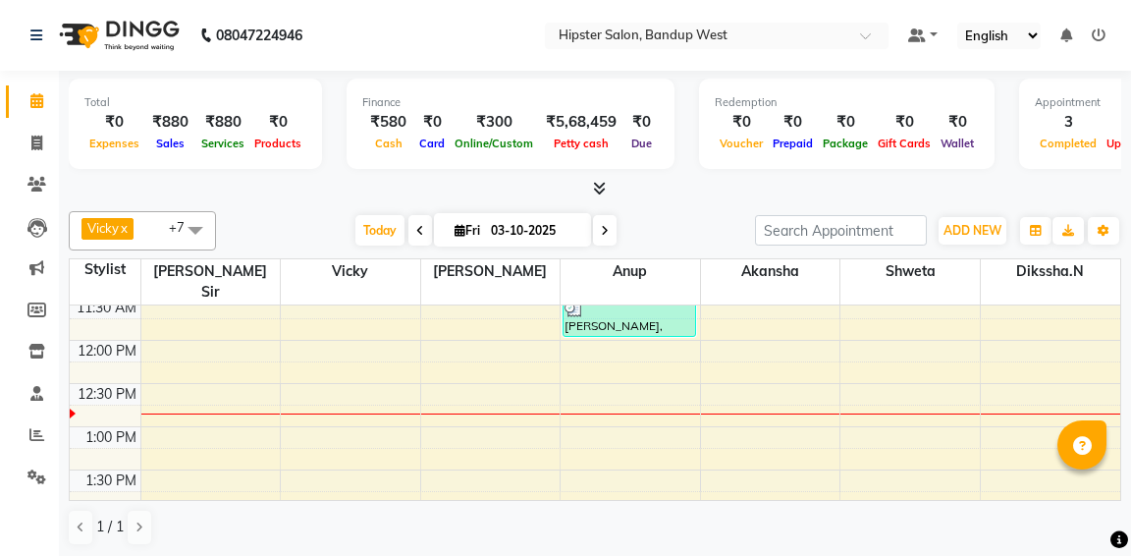
scroll to position [234, 0]
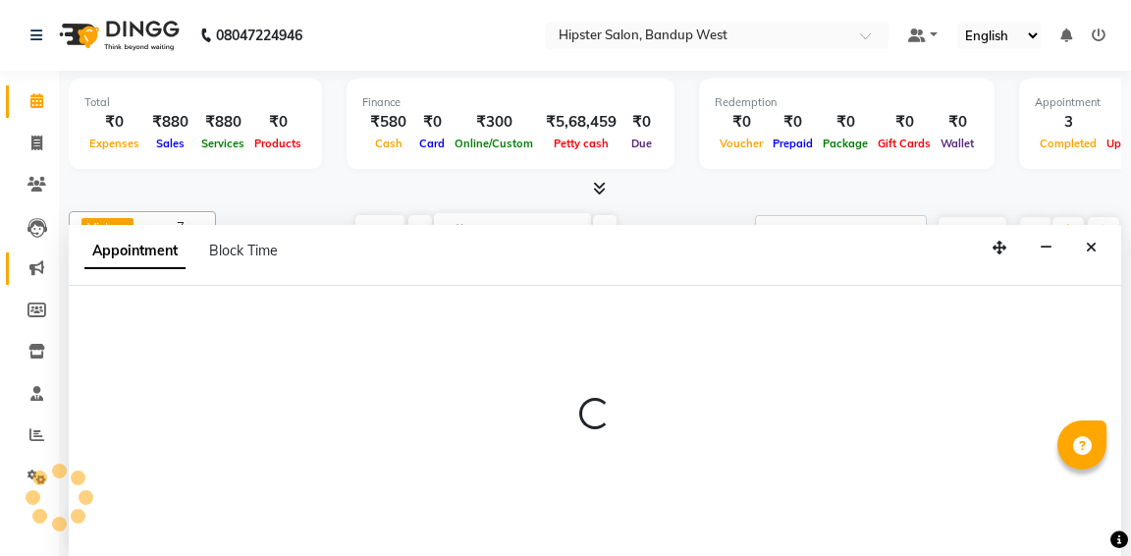
select select "52835"
select select "750"
select select "tentative"
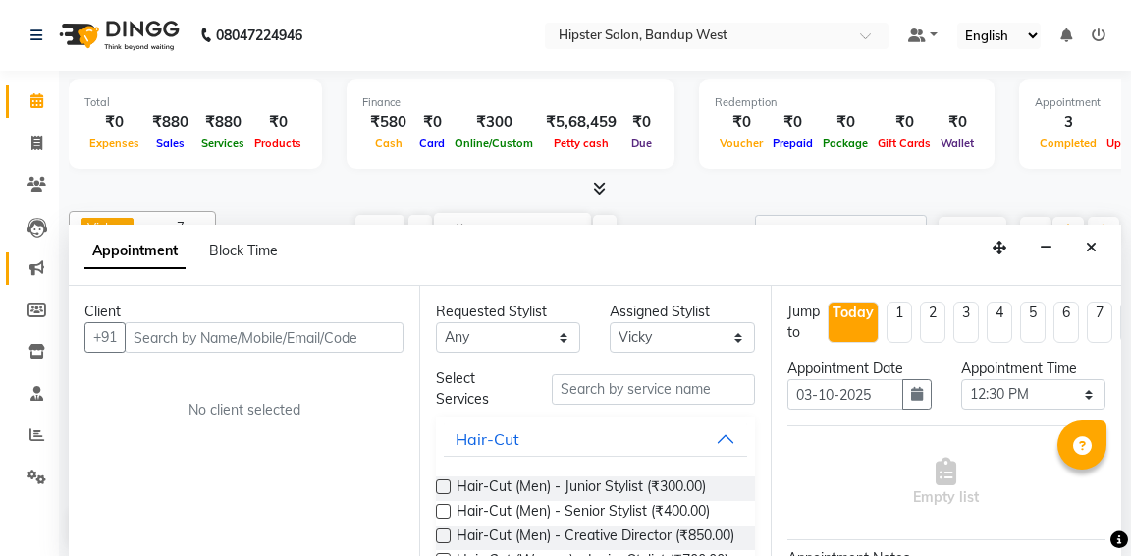
scroll to position [1, 0]
click at [36, 148] on icon at bounding box center [36, 142] width 11 height 15
select select "6746"
select select "service"
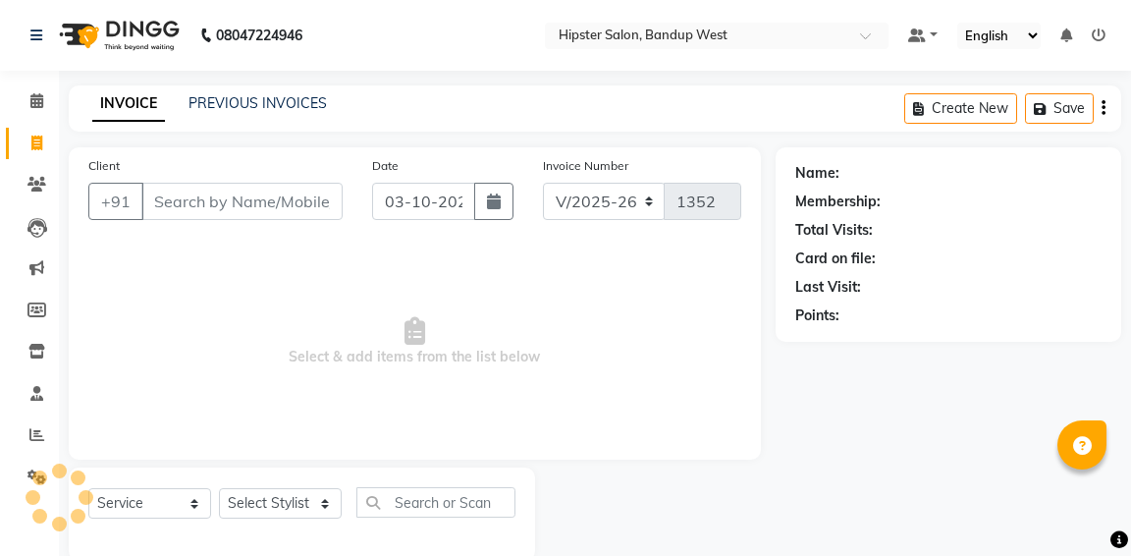
click at [217, 208] on input "Client" at bounding box center [241, 201] width 201 height 37
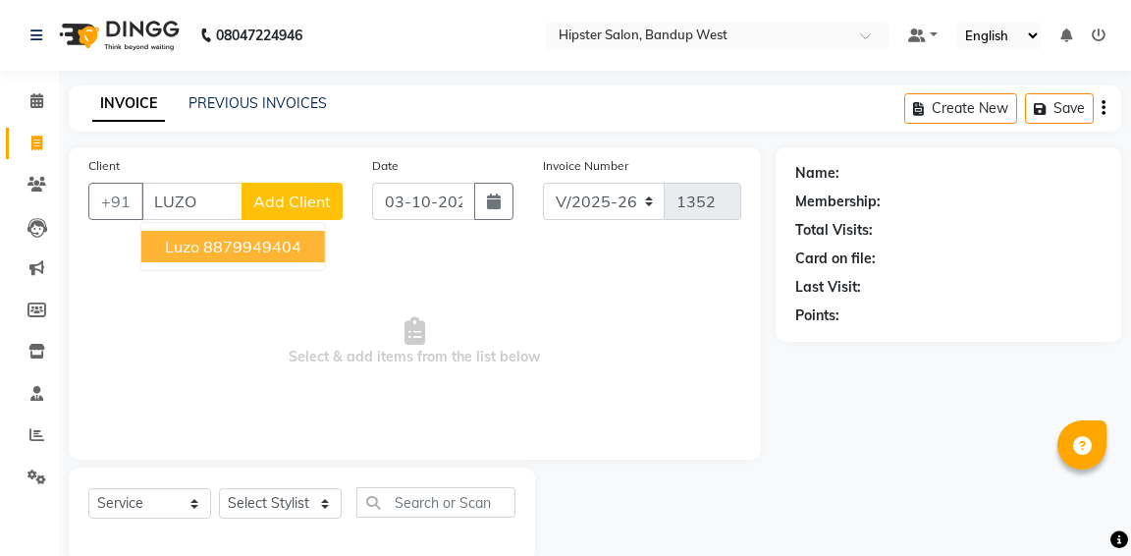
click at [202, 257] on button "Luzo 8879949404" at bounding box center [233, 246] width 184 height 31
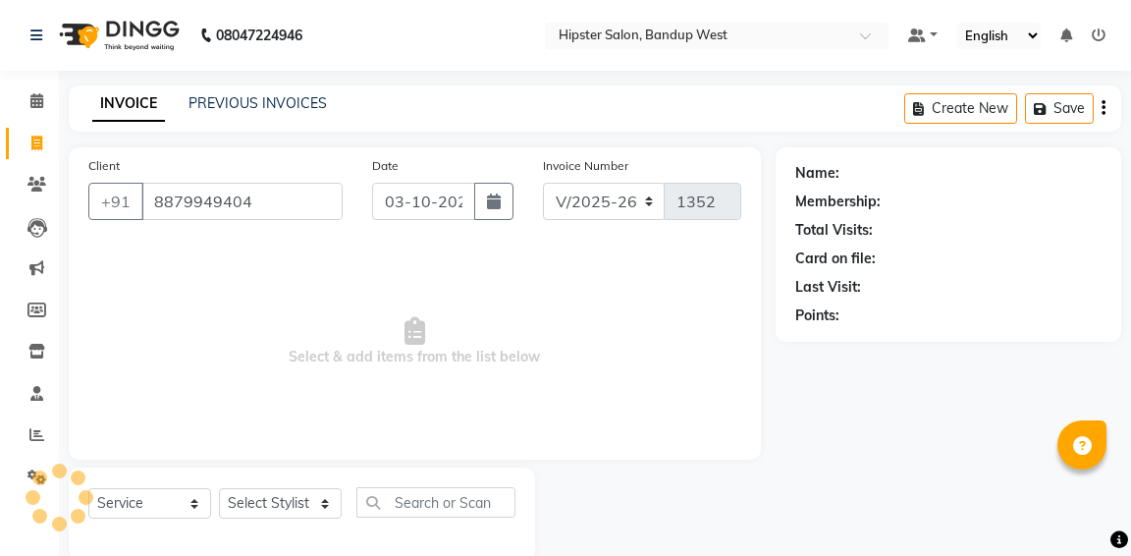
type input "8879949404"
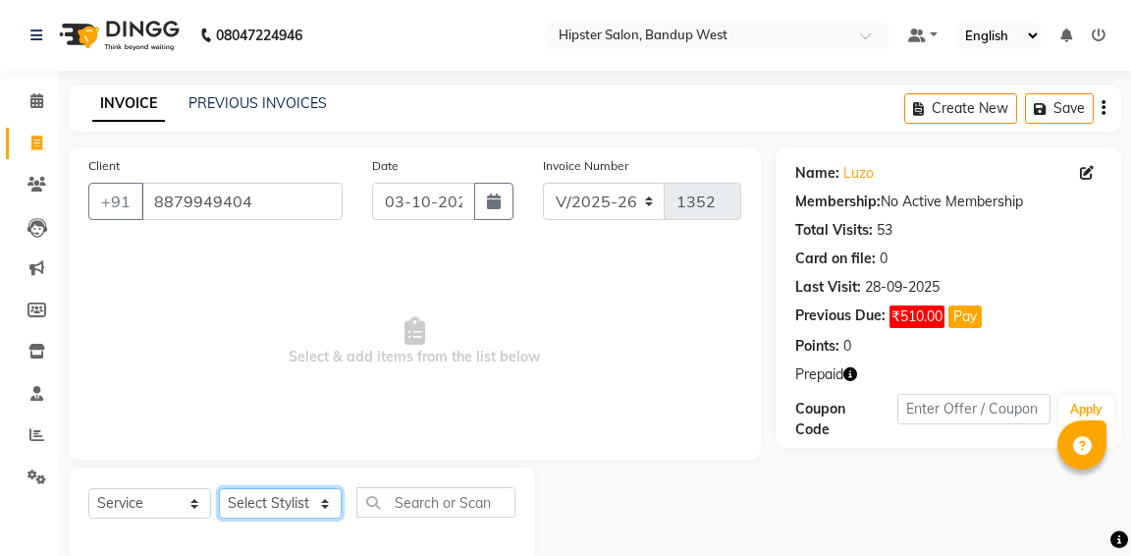
click at [261, 499] on select "Select Stylist aditya [PERSON_NAME] anup [PERSON_NAME] [PERSON_NAME] [PERSON_NA…" at bounding box center [280, 503] width 123 height 30
select select "52835"
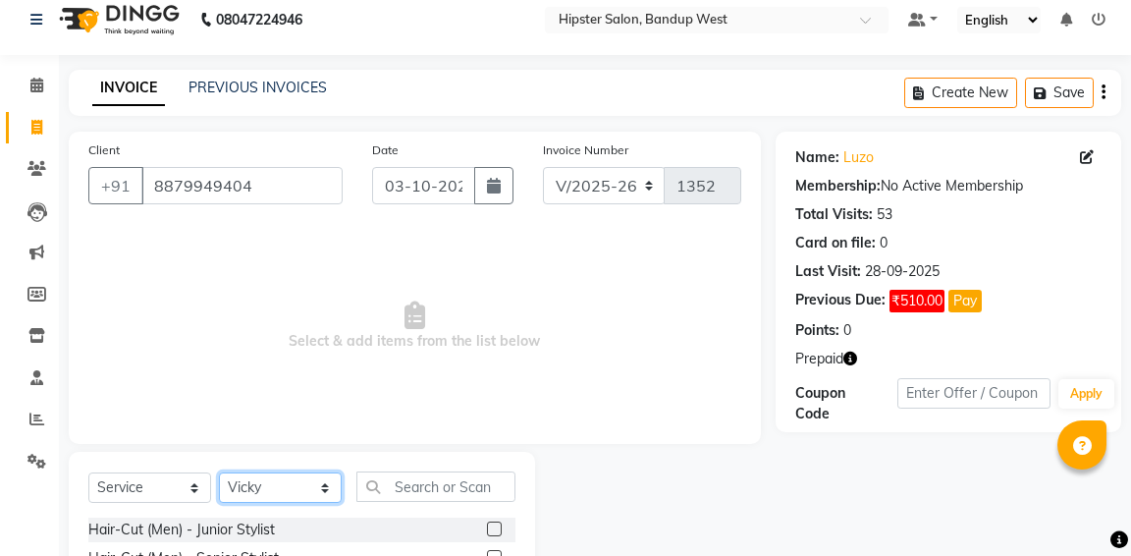
scroll to position [25, 0]
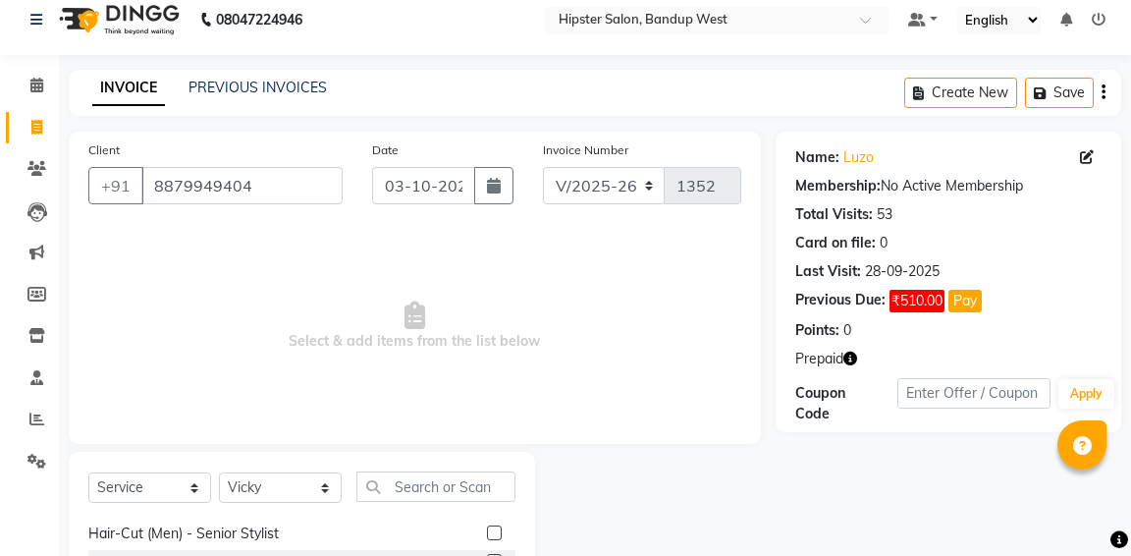
click at [491, 535] on label at bounding box center [494, 532] width 15 height 15
click at [491, 535] on input "checkbox" at bounding box center [493, 533] width 13 height 13
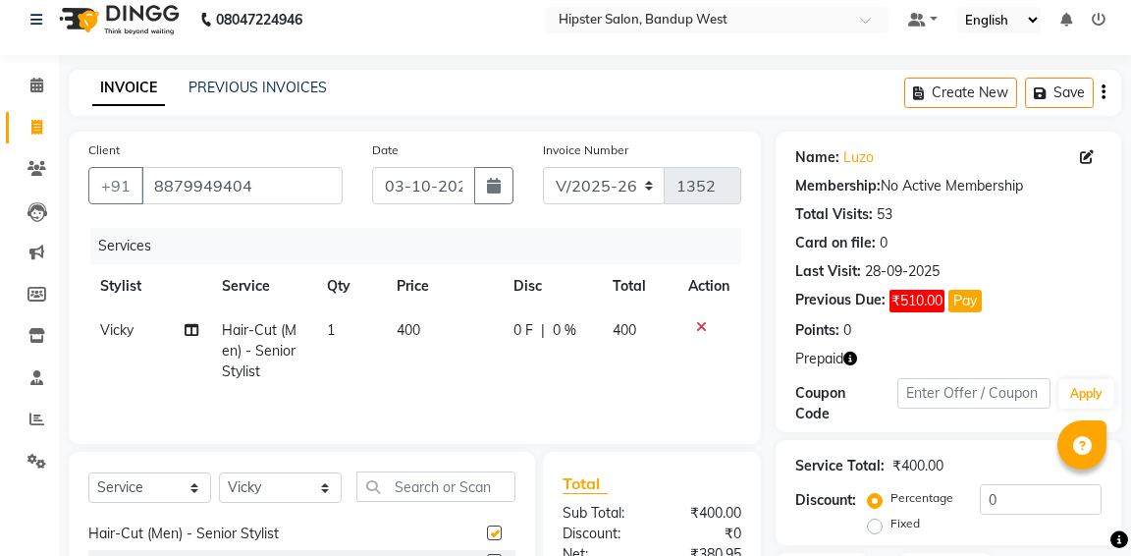
checkbox input "false"
click at [415, 325] on span "400" at bounding box center [409, 330] width 24 height 18
select select "52835"
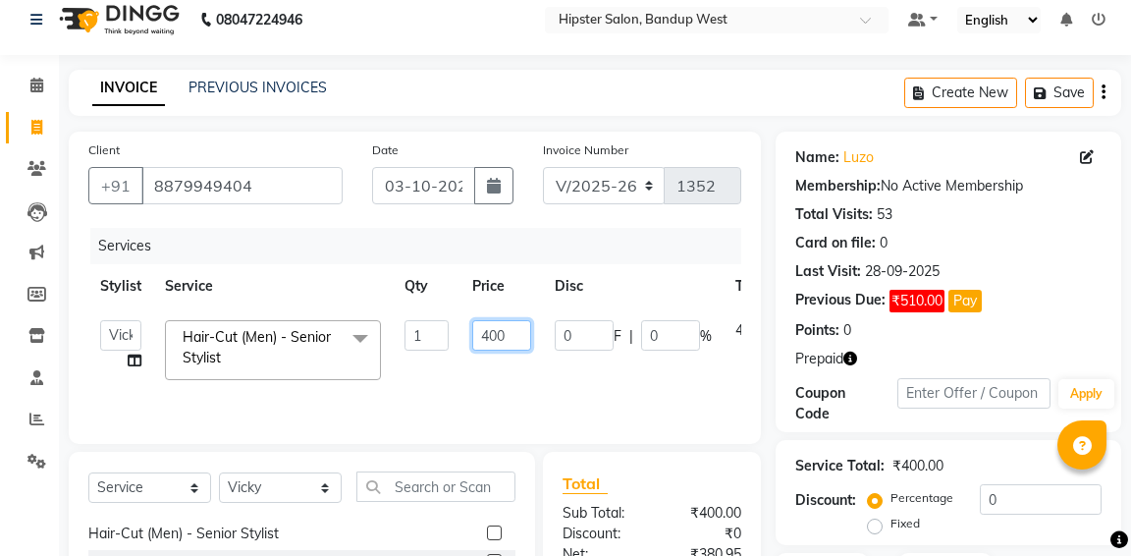
click at [515, 340] on input "400" at bounding box center [501, 335] width 59 height 30
type input "420"
click at [283, 488] on select "Select Stylist aditya [PERSON_NAME] anup [PERSON_NAME] [PERSON_NAME] [PERSON_NA…" at bounding box center [280, 487] width 123 height 30
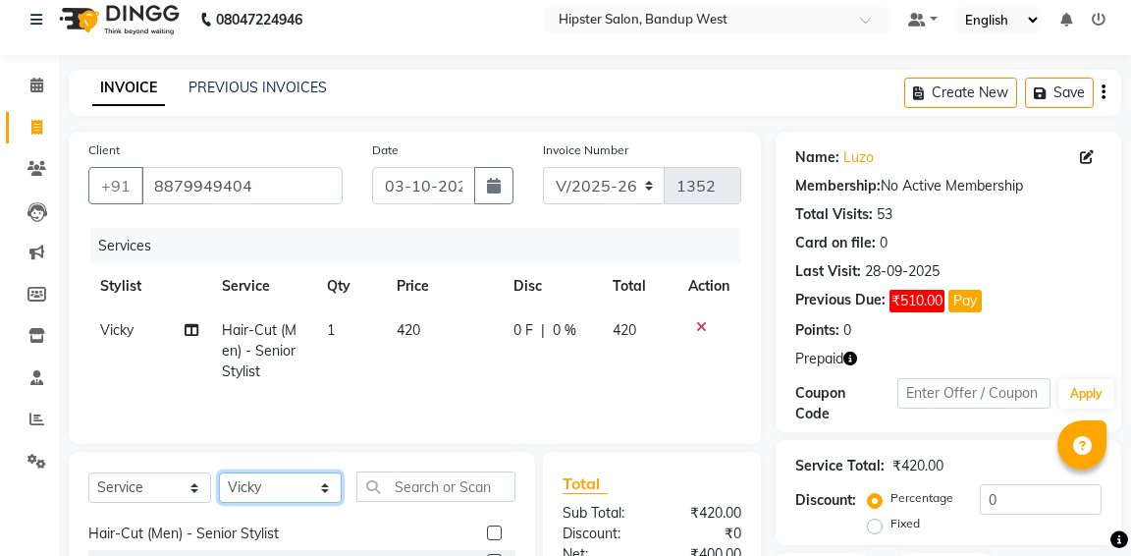
select select "90902"
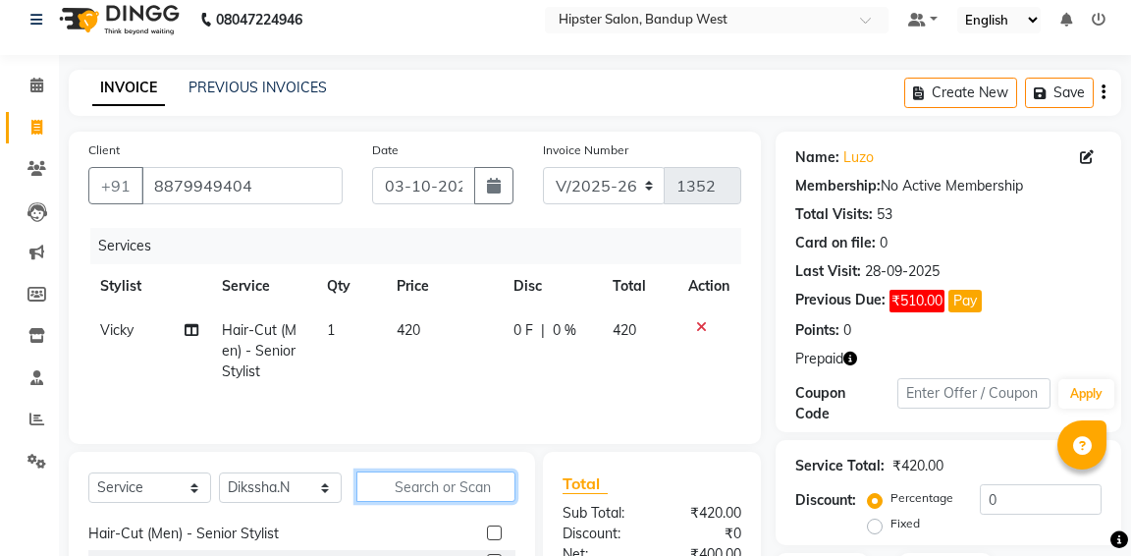
click at [443, 496] on input "text" at bounding box center [435, 486] width 159 height 30
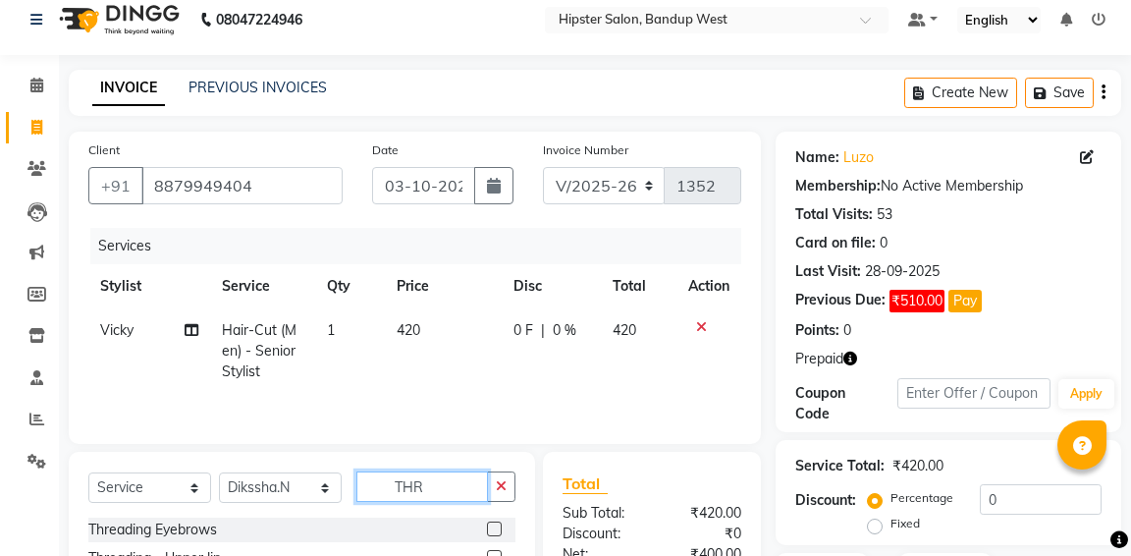
type input "THR"
click at [492, 533] on label at bounding box center [494, 528] width 15 height 15
click at [492, 533] on input "checkbox" at bounding box center [493, 529] width 13 height 13
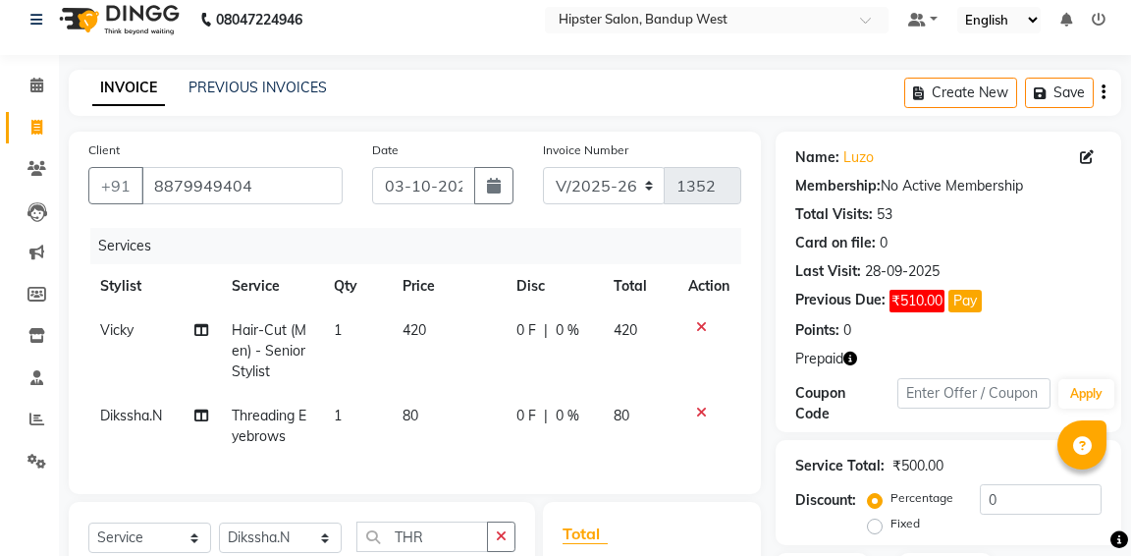
checkbox input "false"
click at [425, 415] on td "80" at bounding box center [448, 426] width 114 height 65
select select "90902"
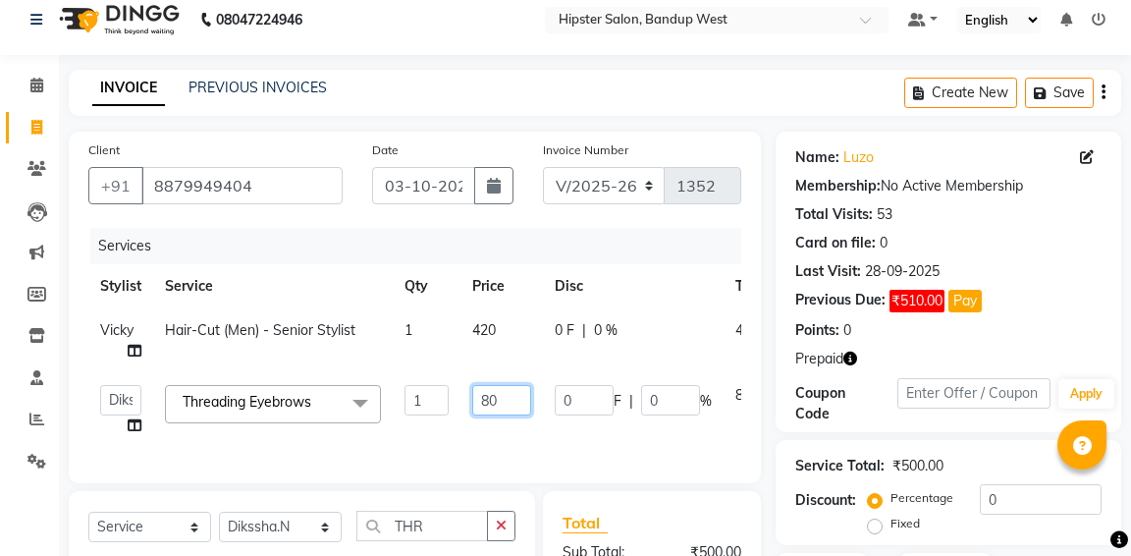
click at [515, 398] on input "80" at bounding box center [501, 400] width 59 height 30
type input "84"
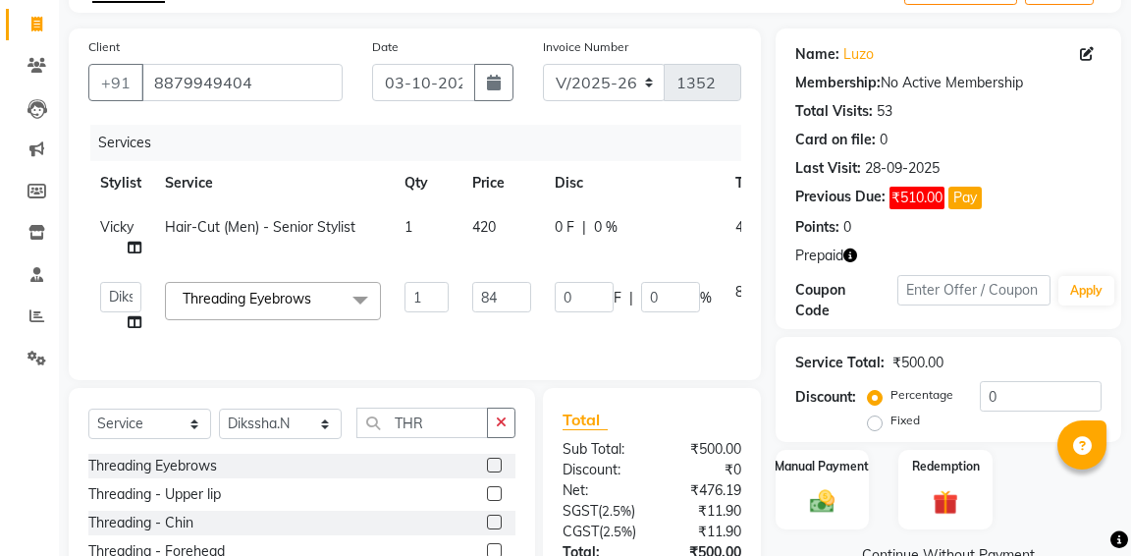
click at [768, 430] on div "Total Sub Total: ₹500.00 Discount: ₹0 Net: ₹476.19 SGST ( 2.5% ) ₹11.90 CGST ( …" at bounding box center [655, 533] width 241 height 290
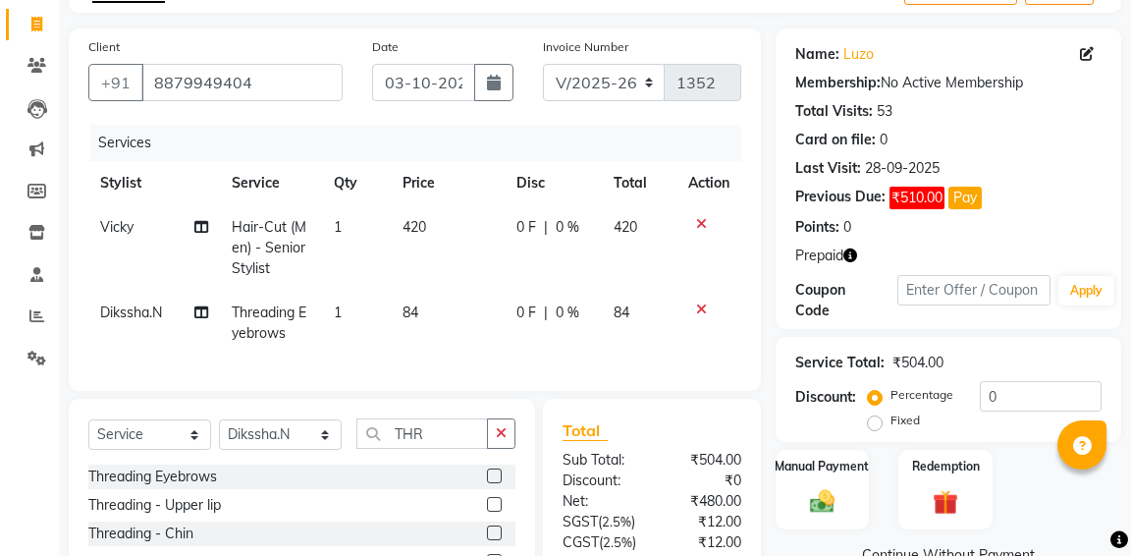
scroll to position [200, 0]
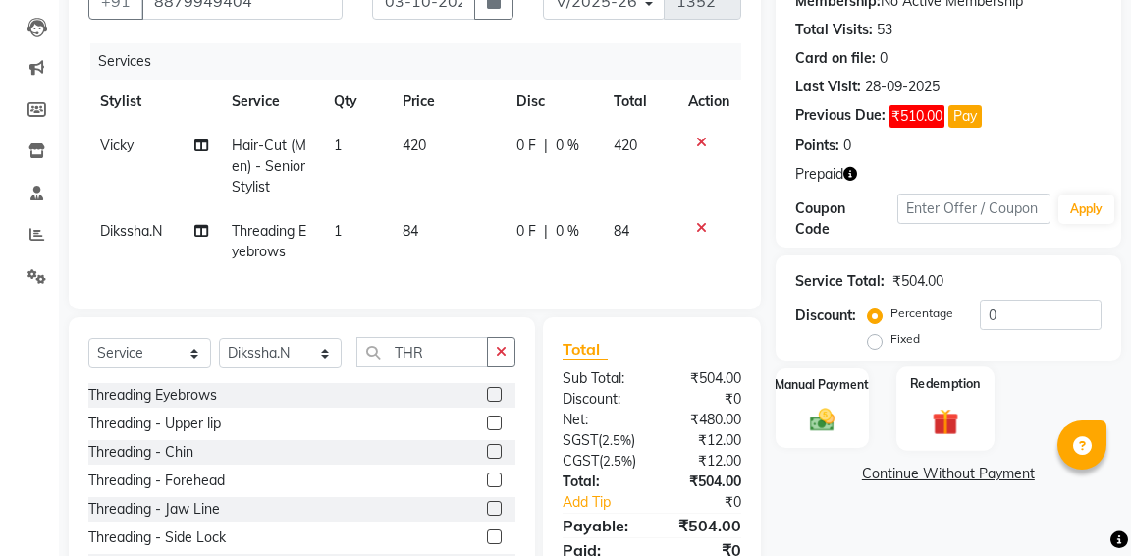
click at [945, 405] on img at bounding box center [945, 421] width 42 height 32
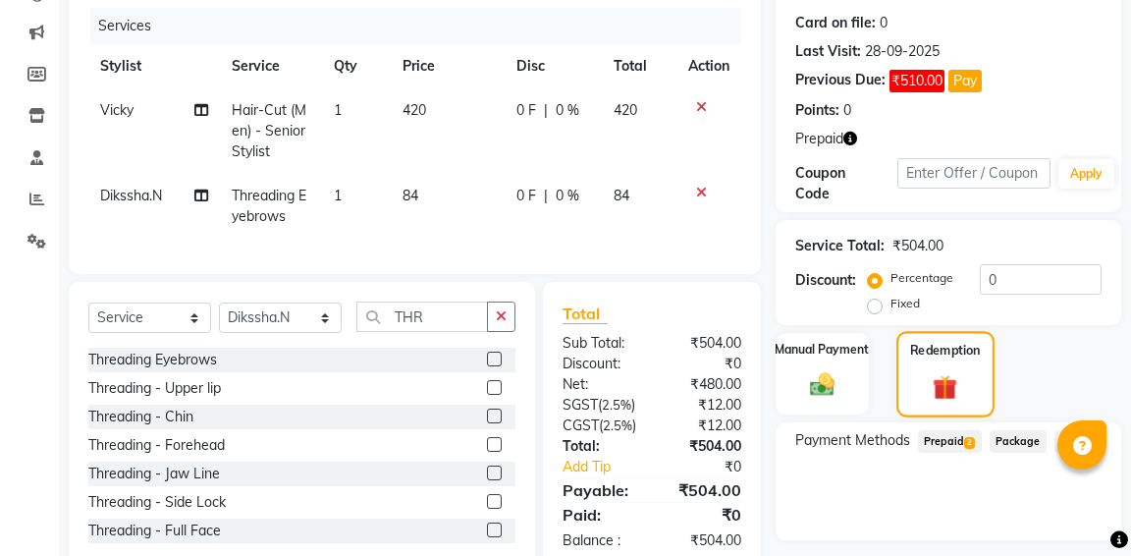
scroll to position [311, 0]
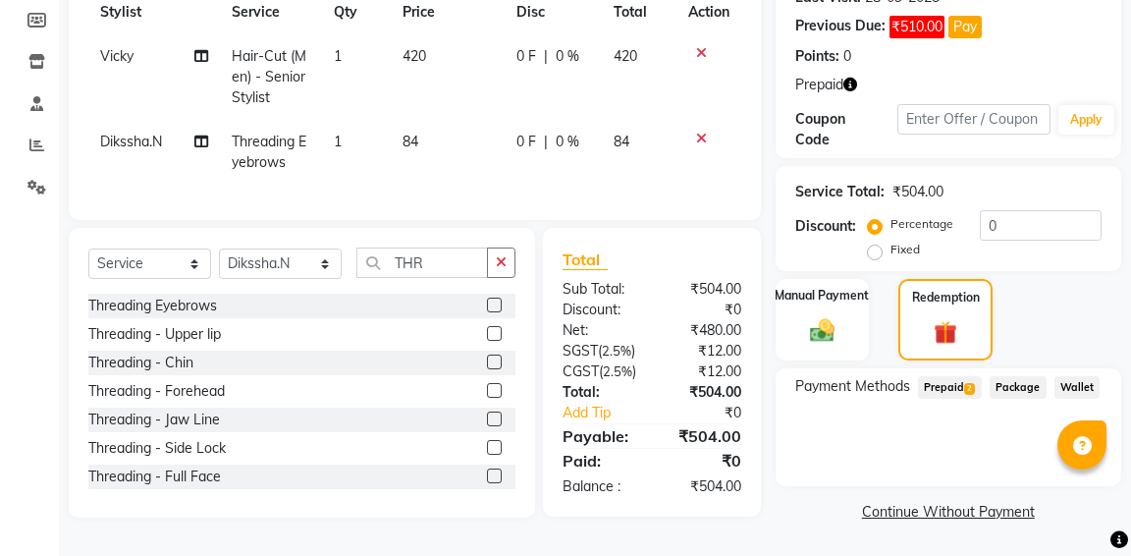
click at [947, 376] on span "Prepaid 2" at bounding box center [950, 387] width 64 height 23
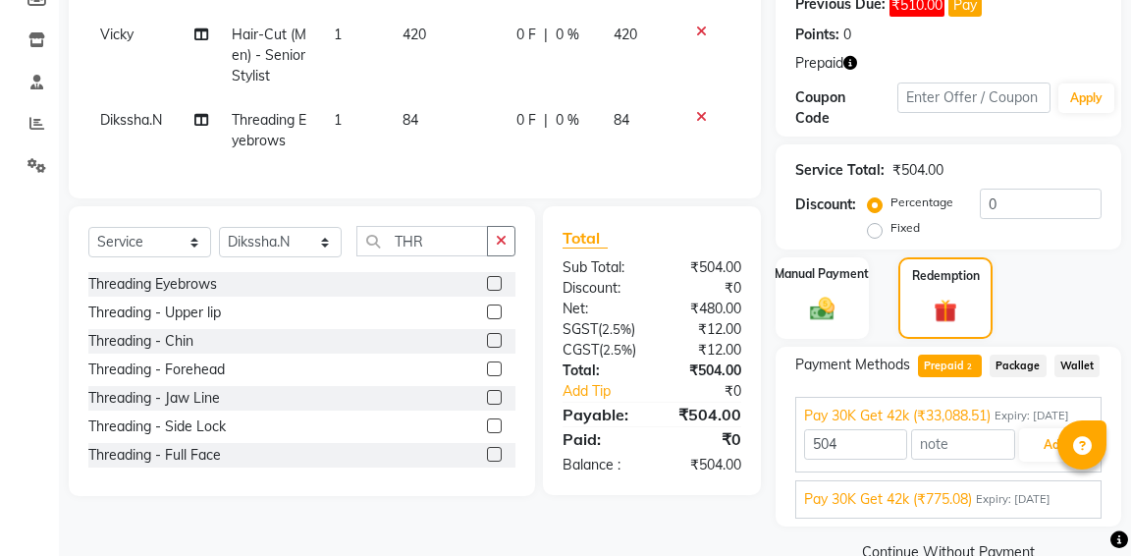
scroll to position [371, 0]
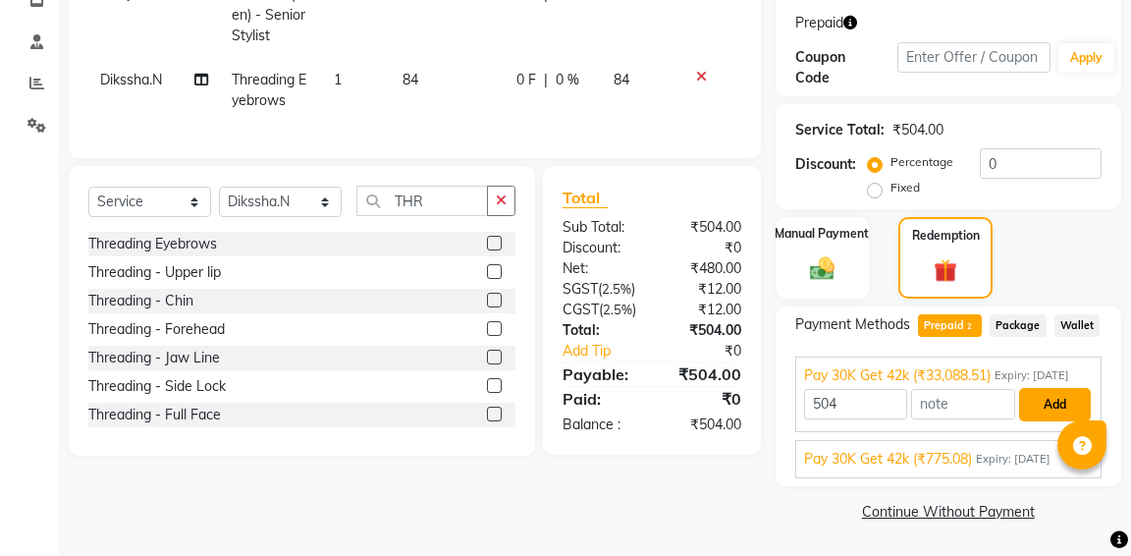
click at [1035, 398] on button "Add" at bounding box center [1055, 404] width 72 height 33
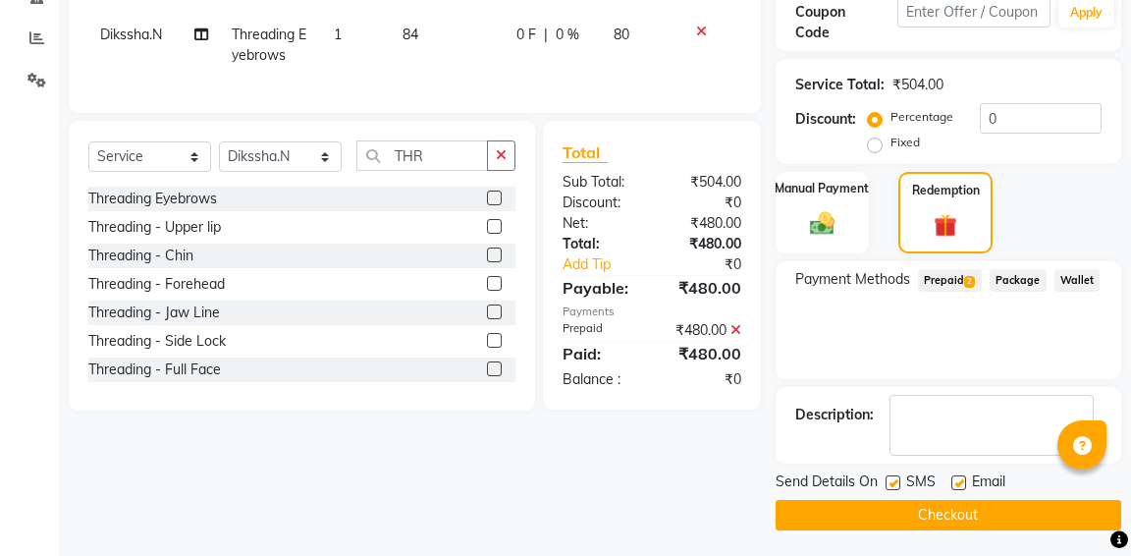
scroll to position [399, 0]
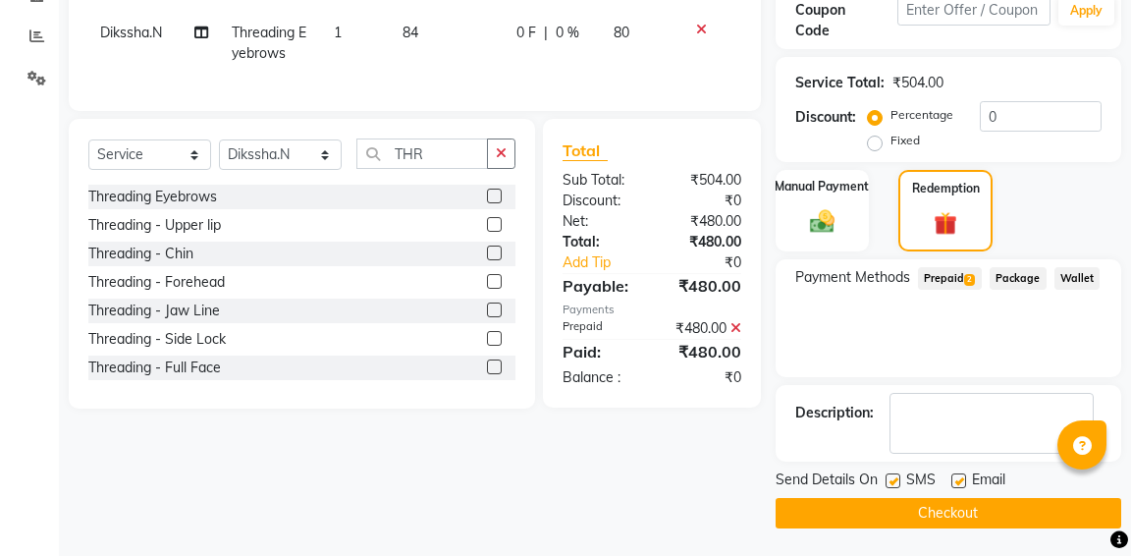
click at [938, 516] on button "Checkout" at bounding box center [949, 513] width 346 height 30
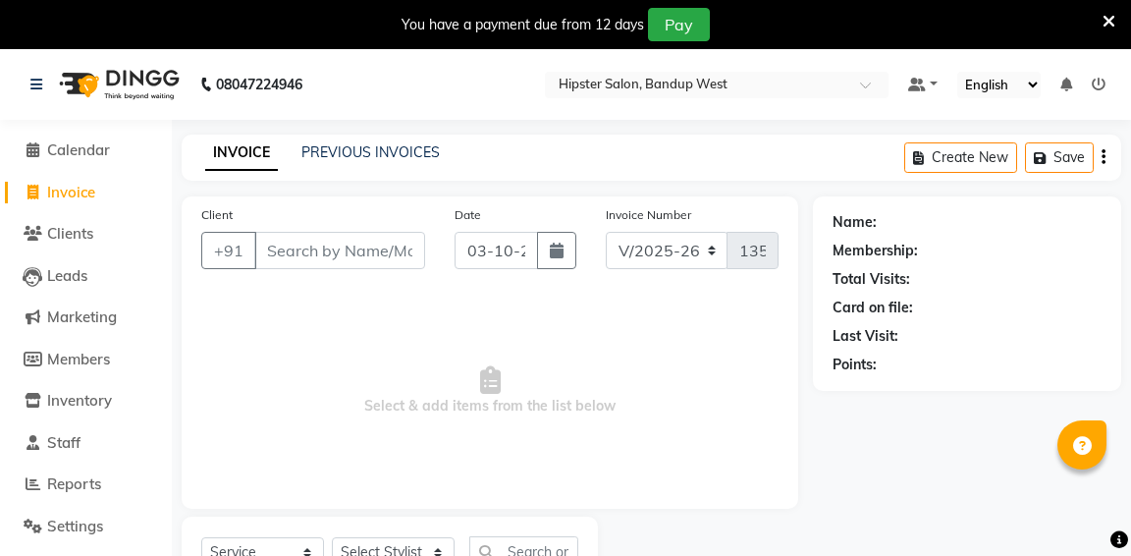
select select "6746"
select select "service"
select select "6746"
select select "service"
click at [75, 152] on span "Calendar" at bounding box center [78, 149] width 63 height 19
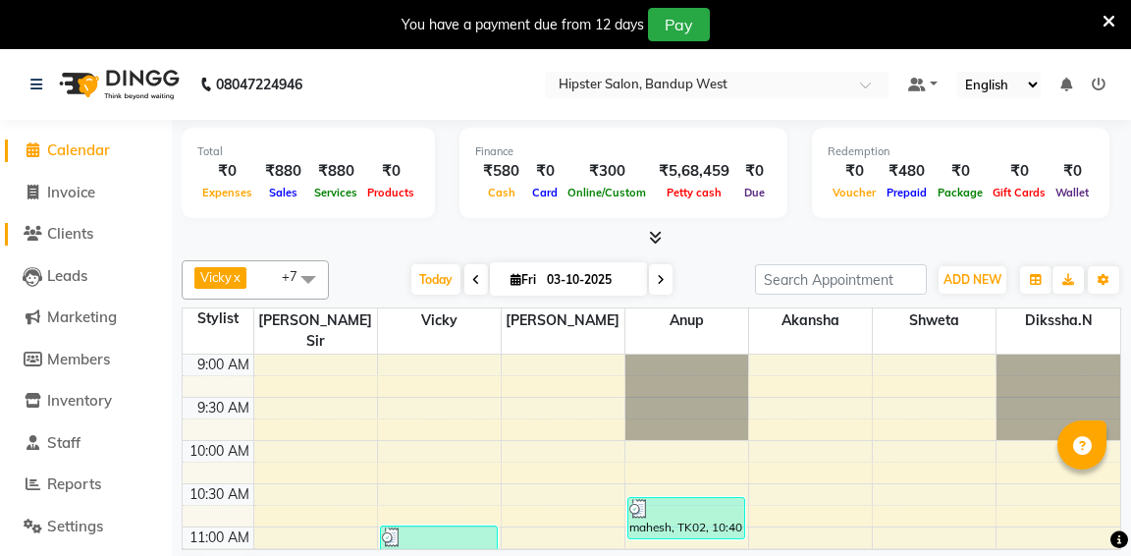
click at [65, 231] on span "Clients" at bounding box center [70, 233] width 46 height 19
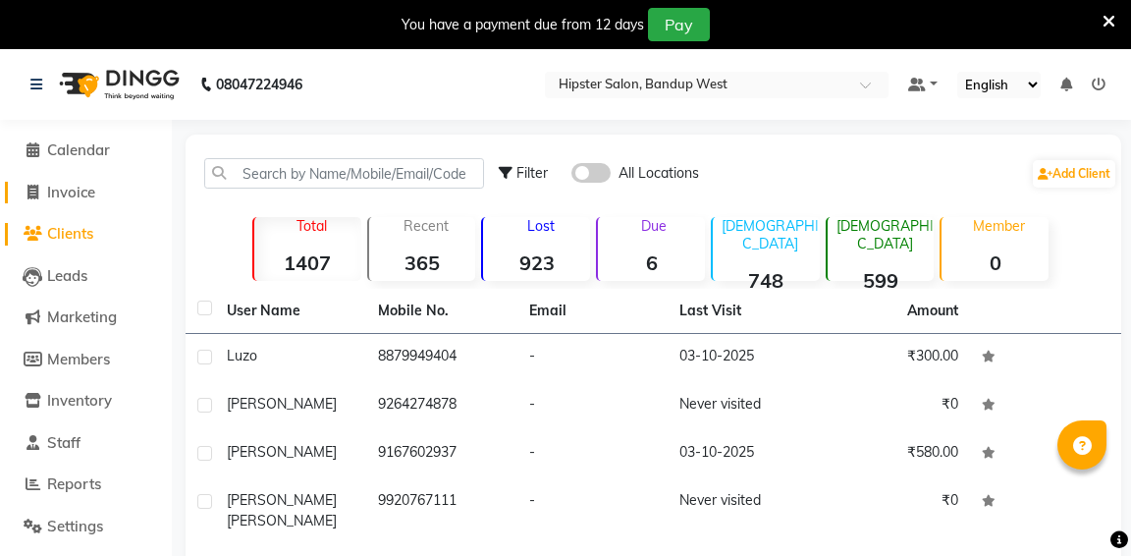
click at [80, 196] on span "Invoice" at bounding box center [71, 192] width 48 height 19
select select "service"
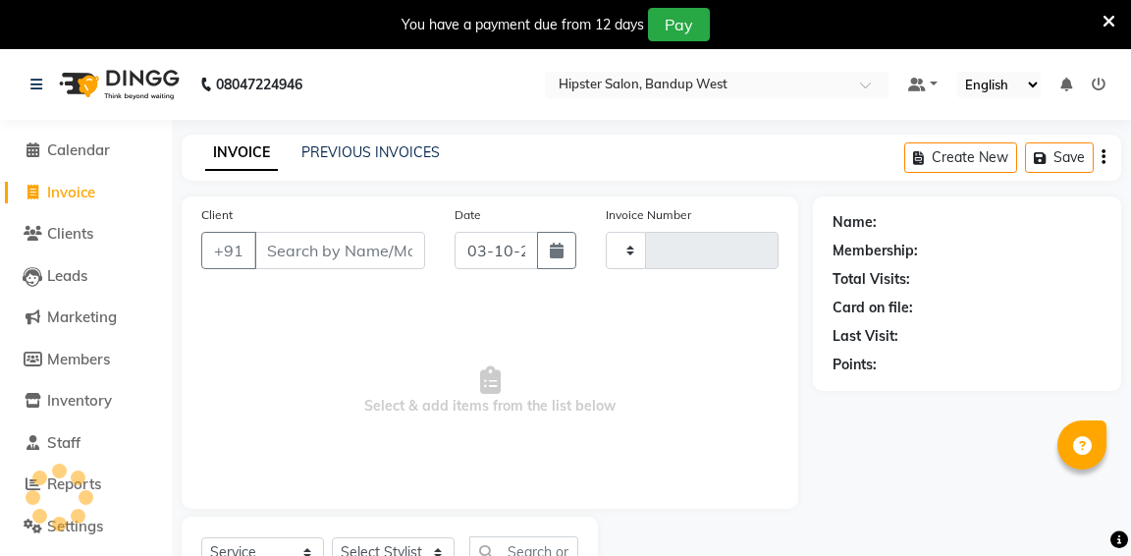
scroll to position [84, 0]
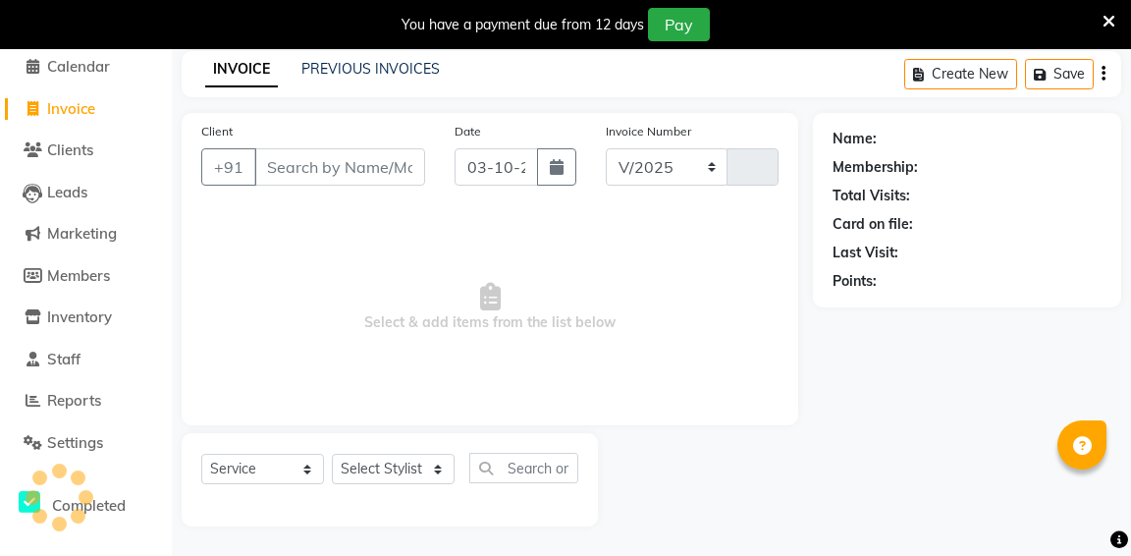
select select "6746"
type input "1353"
click at [64, 144] on span "Clients" at bounding box center [70, 149] width 46 height 19
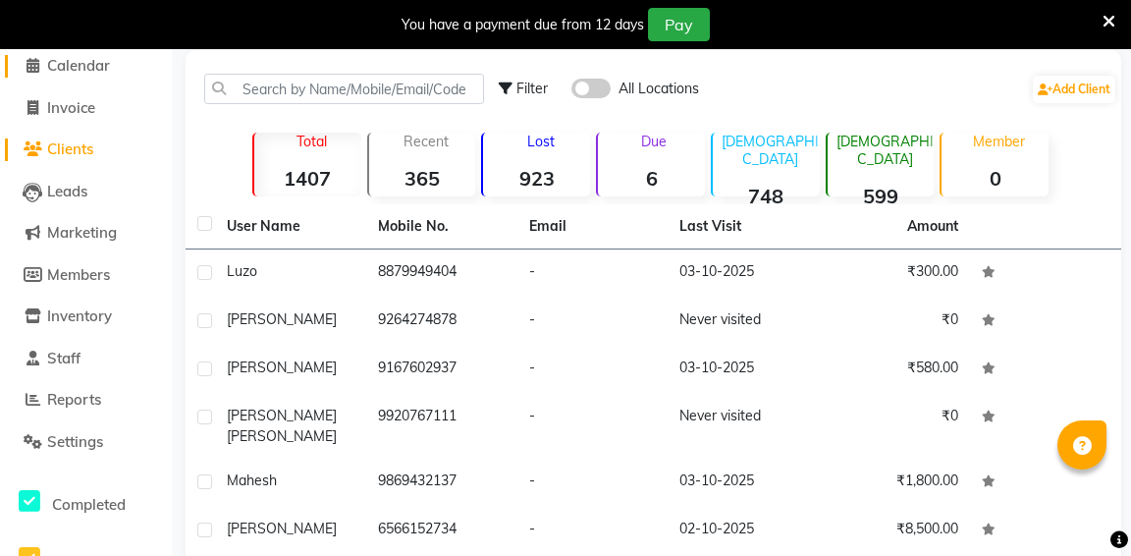
click at [92, 66] on span "Calendar" at bounding box center [78, 65] width 63 height 19
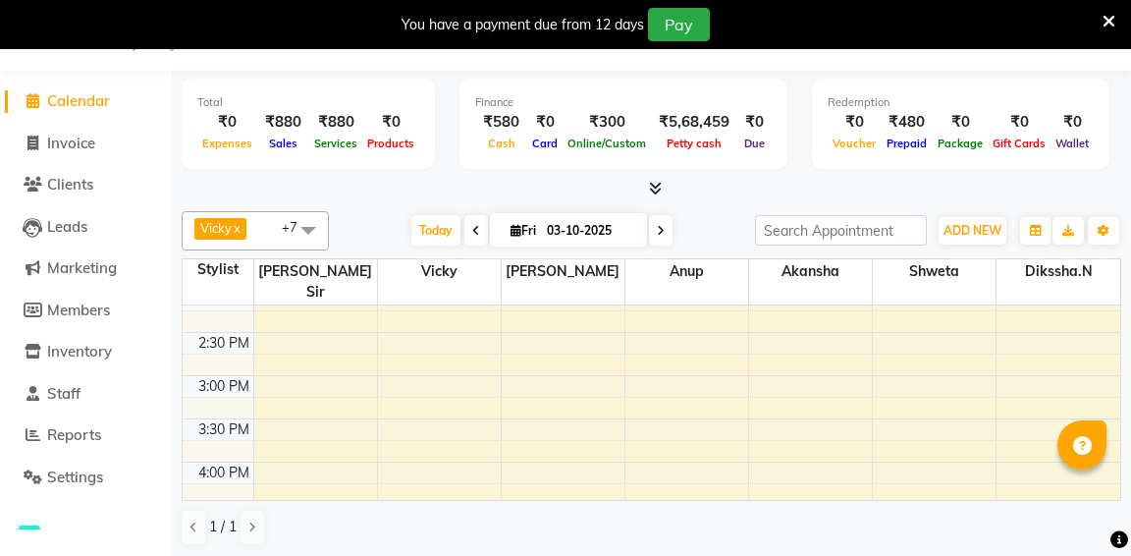
scroll to position [437, 0]
